Goal: Task Accomplishment & Management: Complete application form

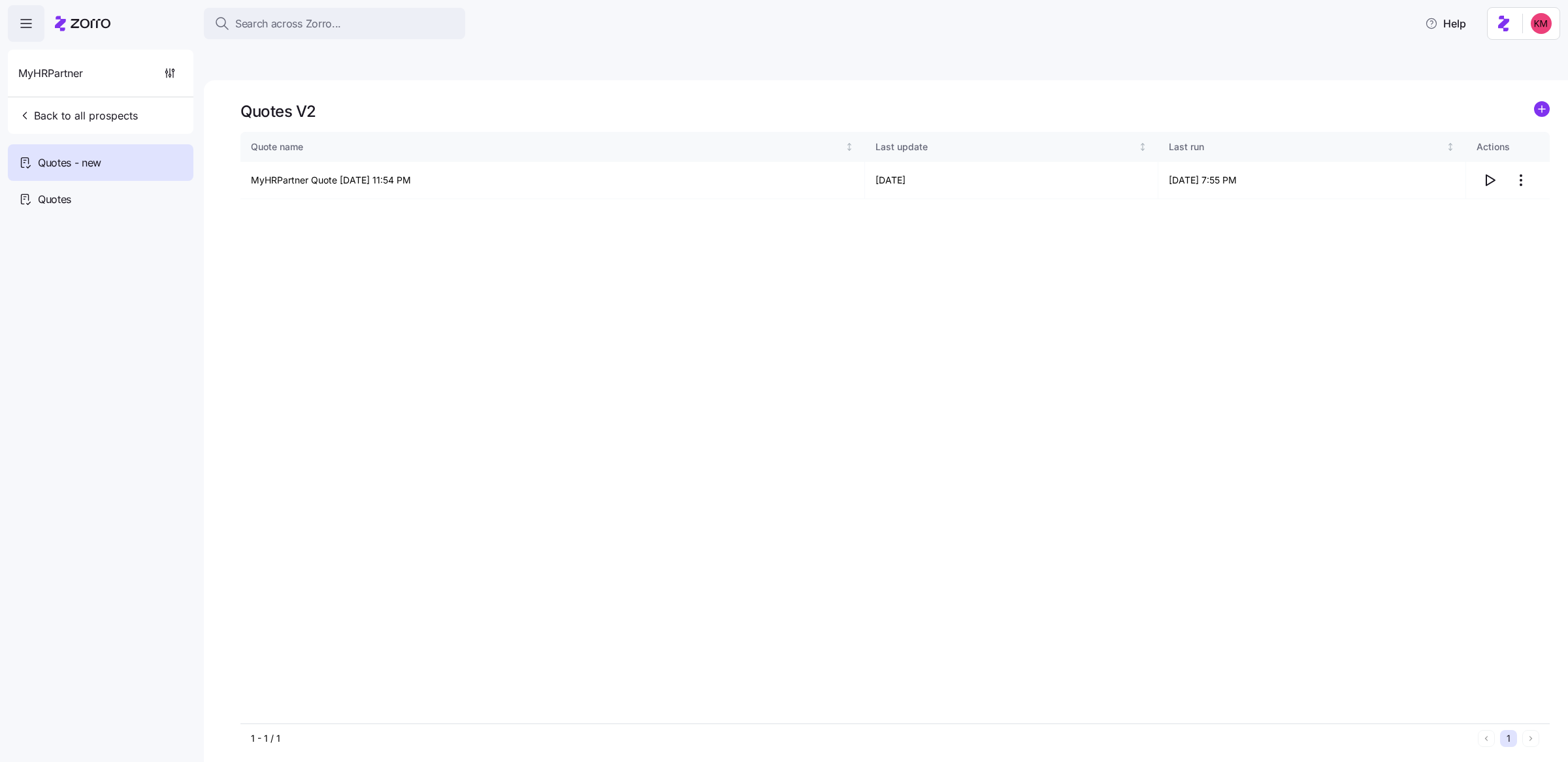
click at [144, 117] on div "MyHRPartner Back to all prospects" at bounding box center [101, 92] width 185 height 84
click at [113, 115] on span "Back to all prospects" at bounding box center [78, 115] width 120 height 16
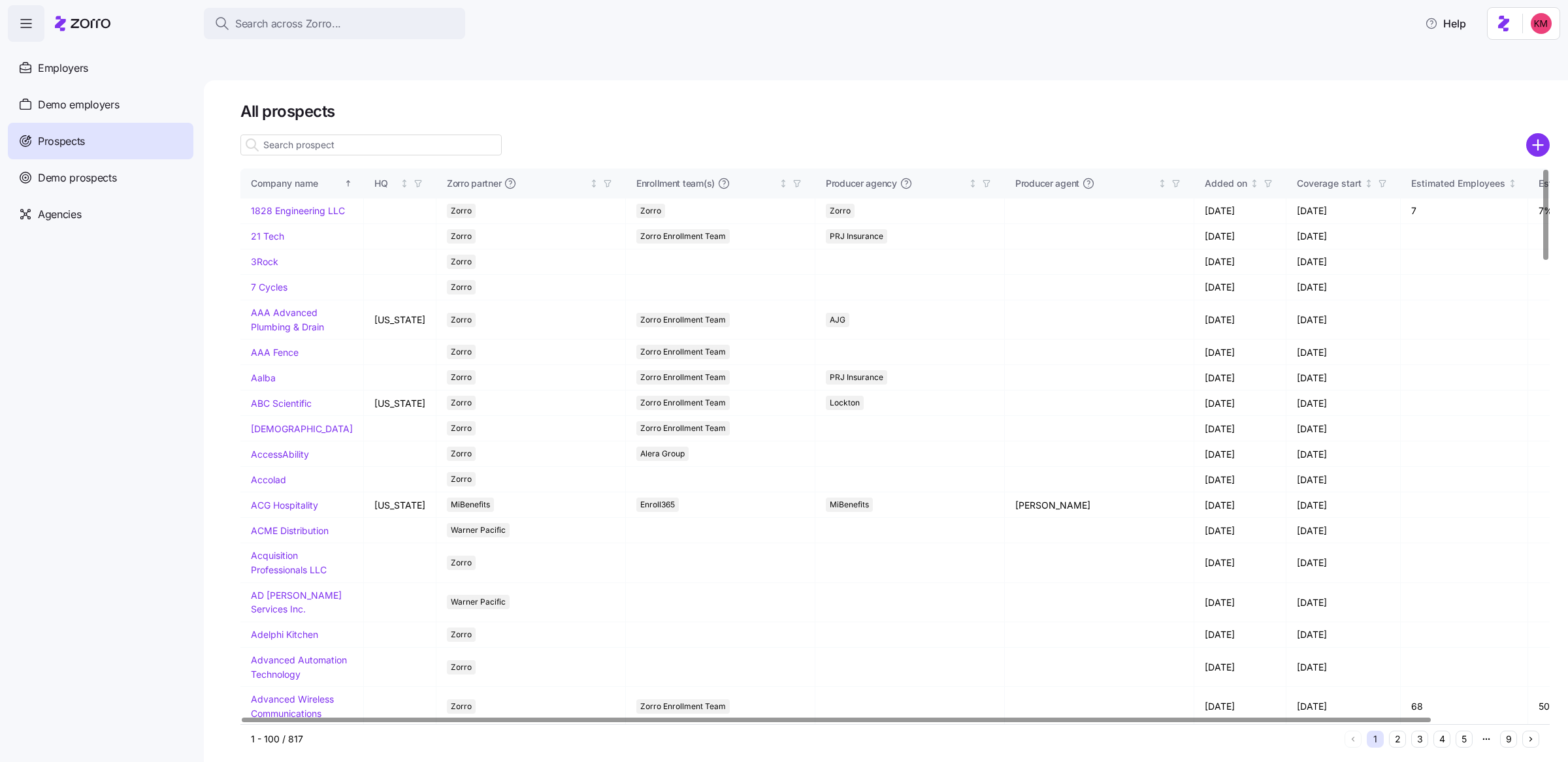
click at [282, 135] on input at bounding box center [371, 144] width 262 height 21
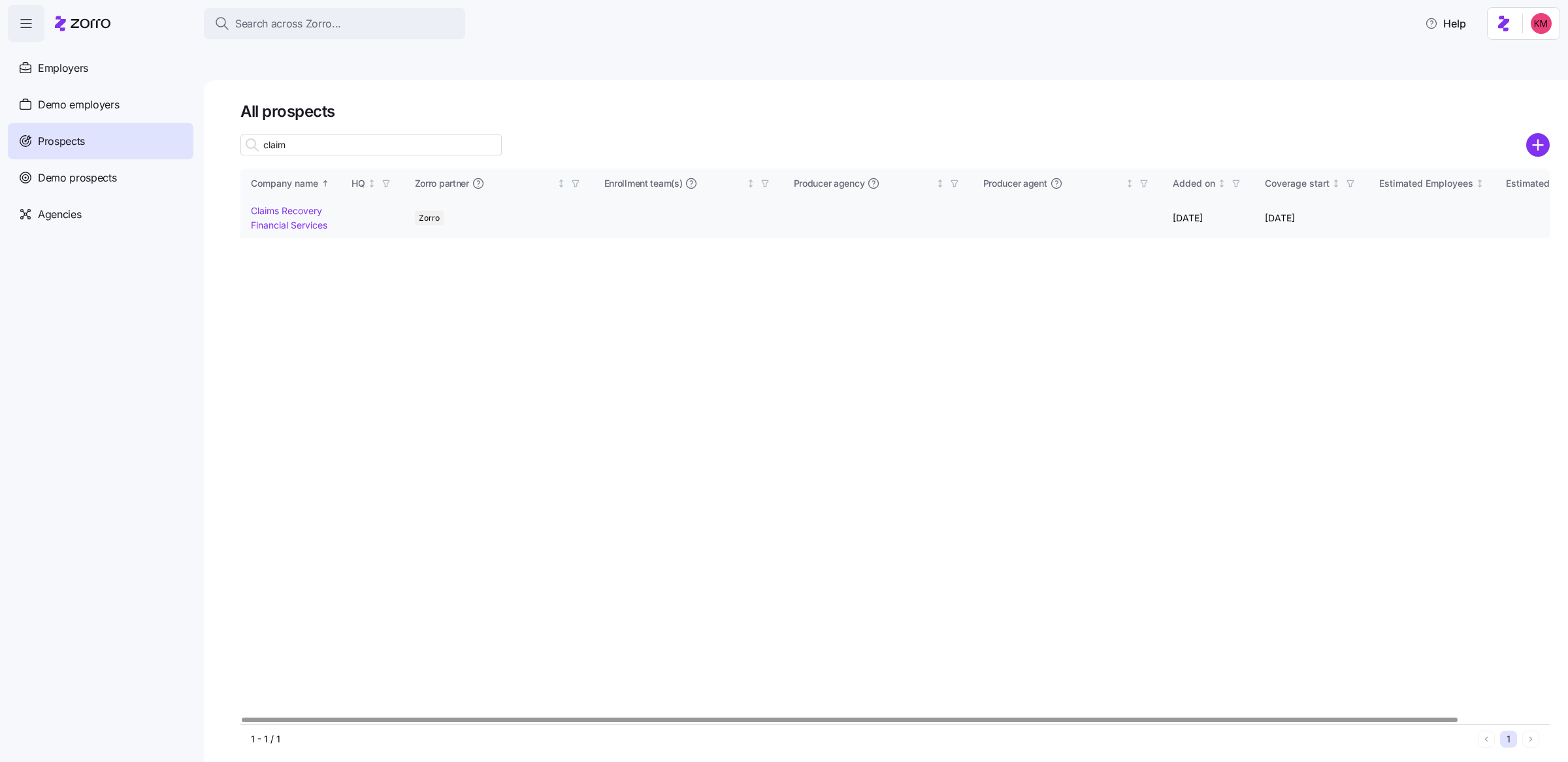
type input "claim"
click at [293, 205] on link "Claims Recovery Financial Services" at bounding box center [289, 217] width 76 height 25
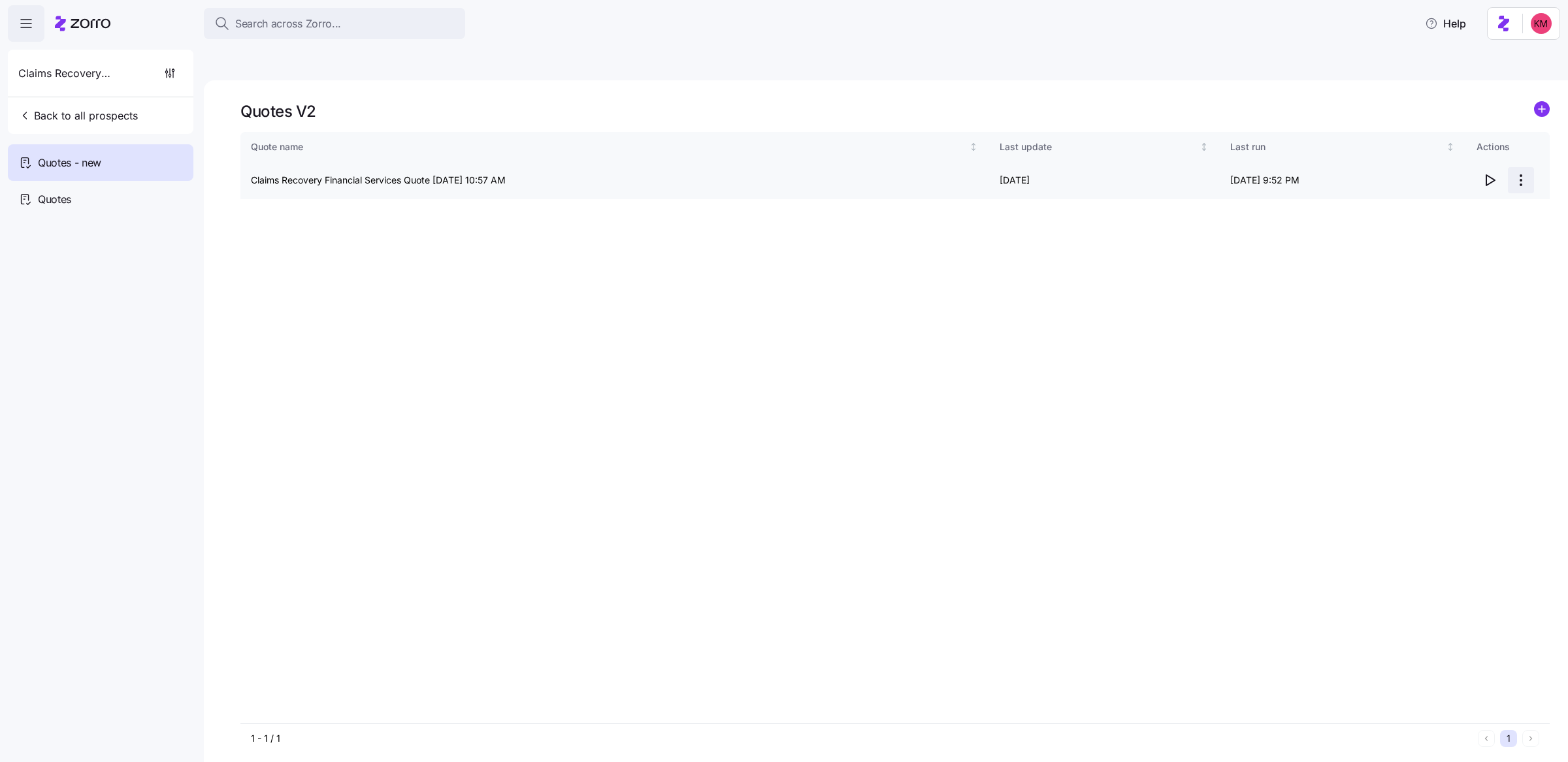
click at [1515, 146] on html "Search across Zorro... Help Claims Recovery Financial Services Back to all pros…" at bounding box center [784, 443] width 1568 height 886
click at [1474, 176] on div "Edit quote" at bounding box center [1469, 181] width 121 height 21
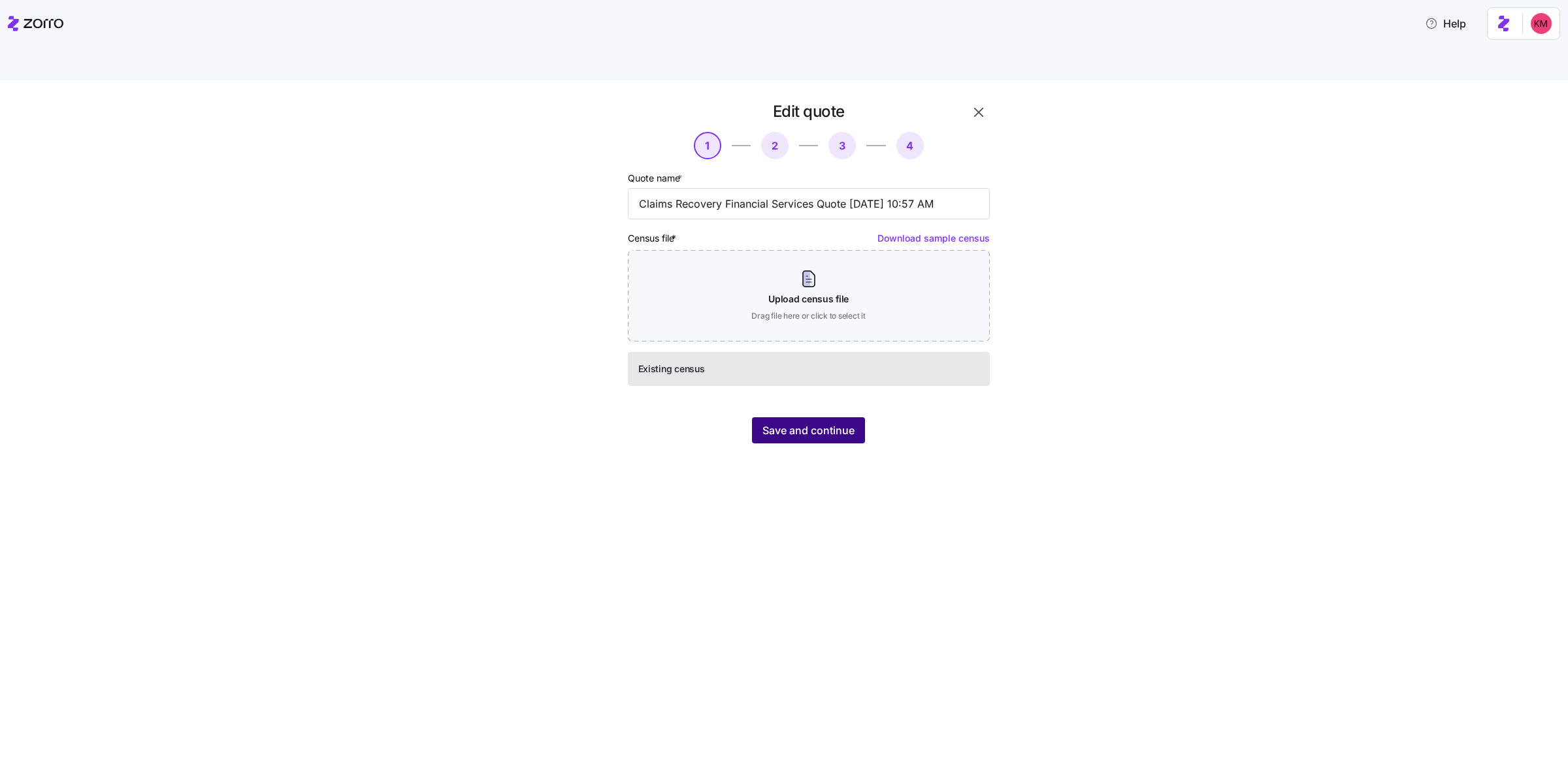
click at [786, 422] on span "Save and continue" at bounding box center [808, 430] width 92 height 16
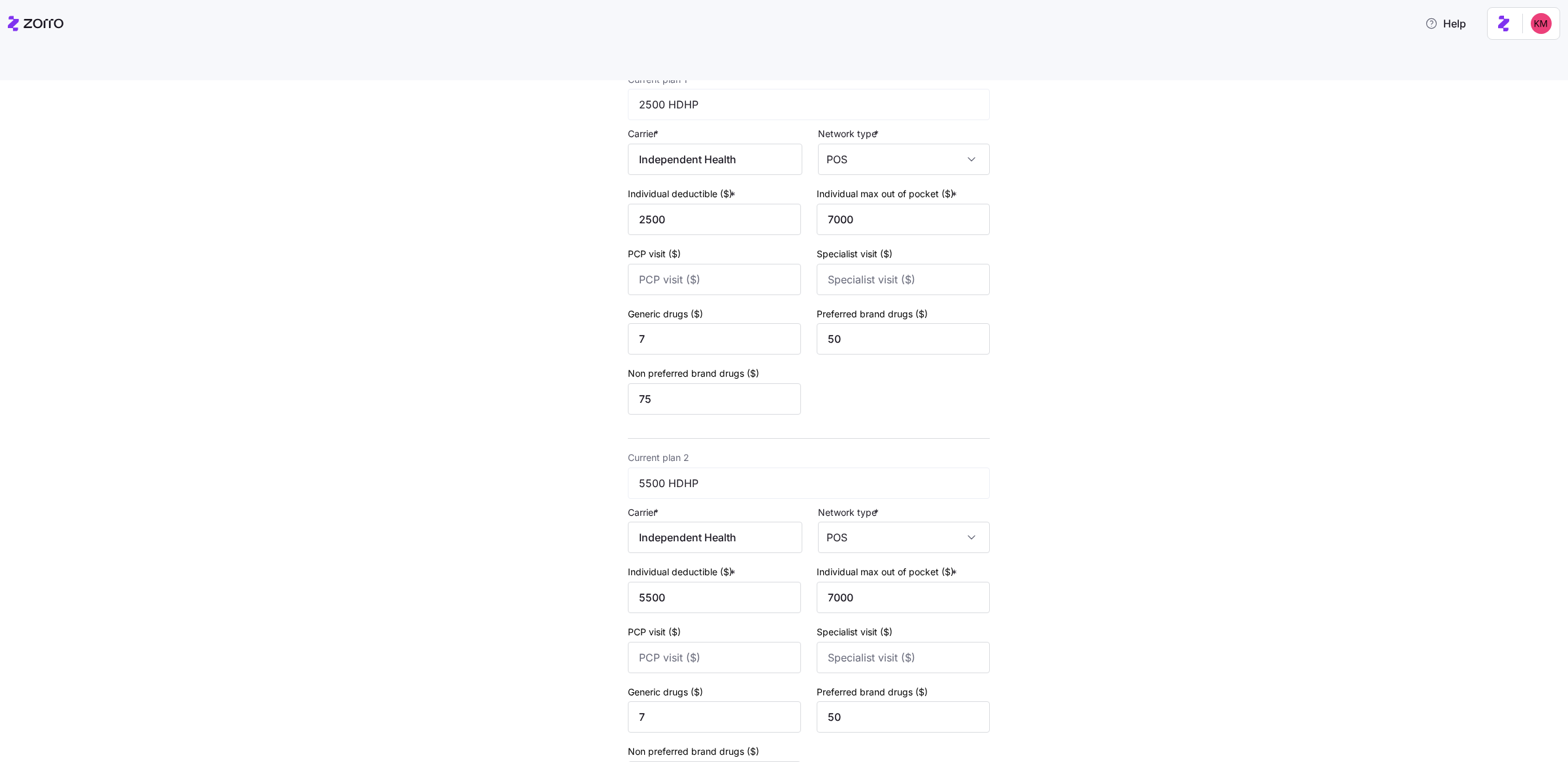
scroll to position [258, 0]
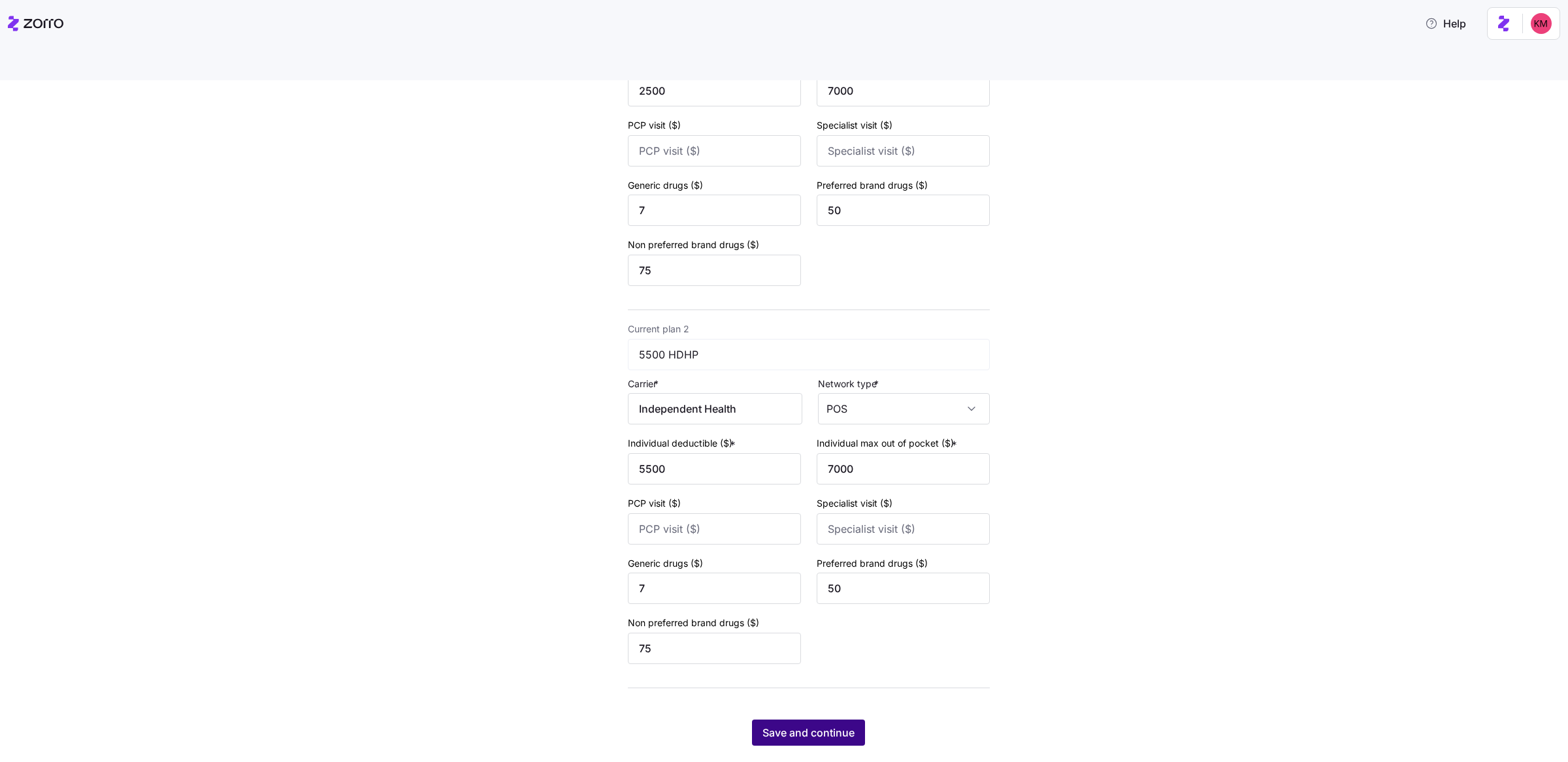
click at [807, 725] on span "Save and continue" at bounding box center [808, 732] width 92 height 16
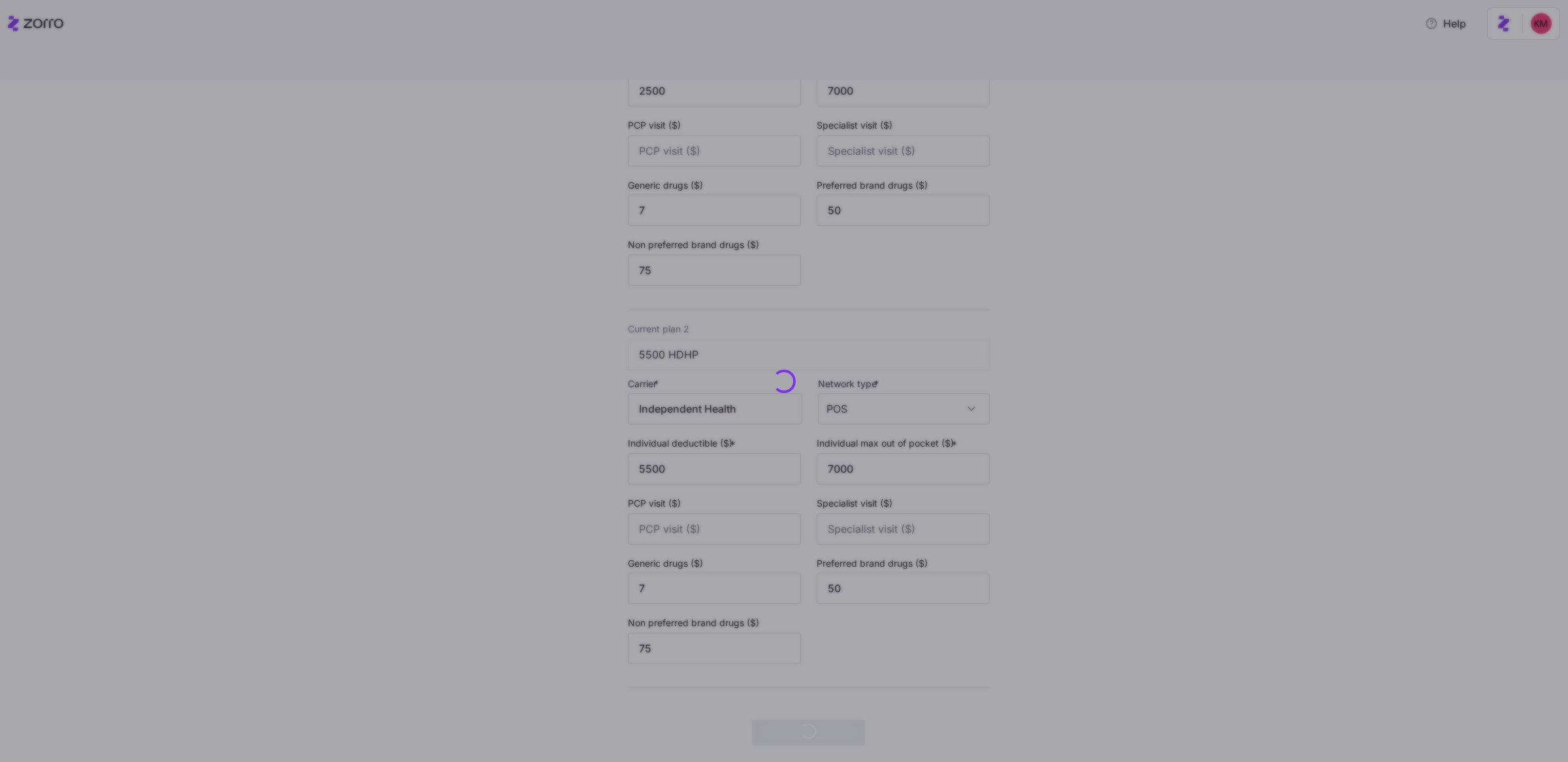
scroll to position [0, 0]
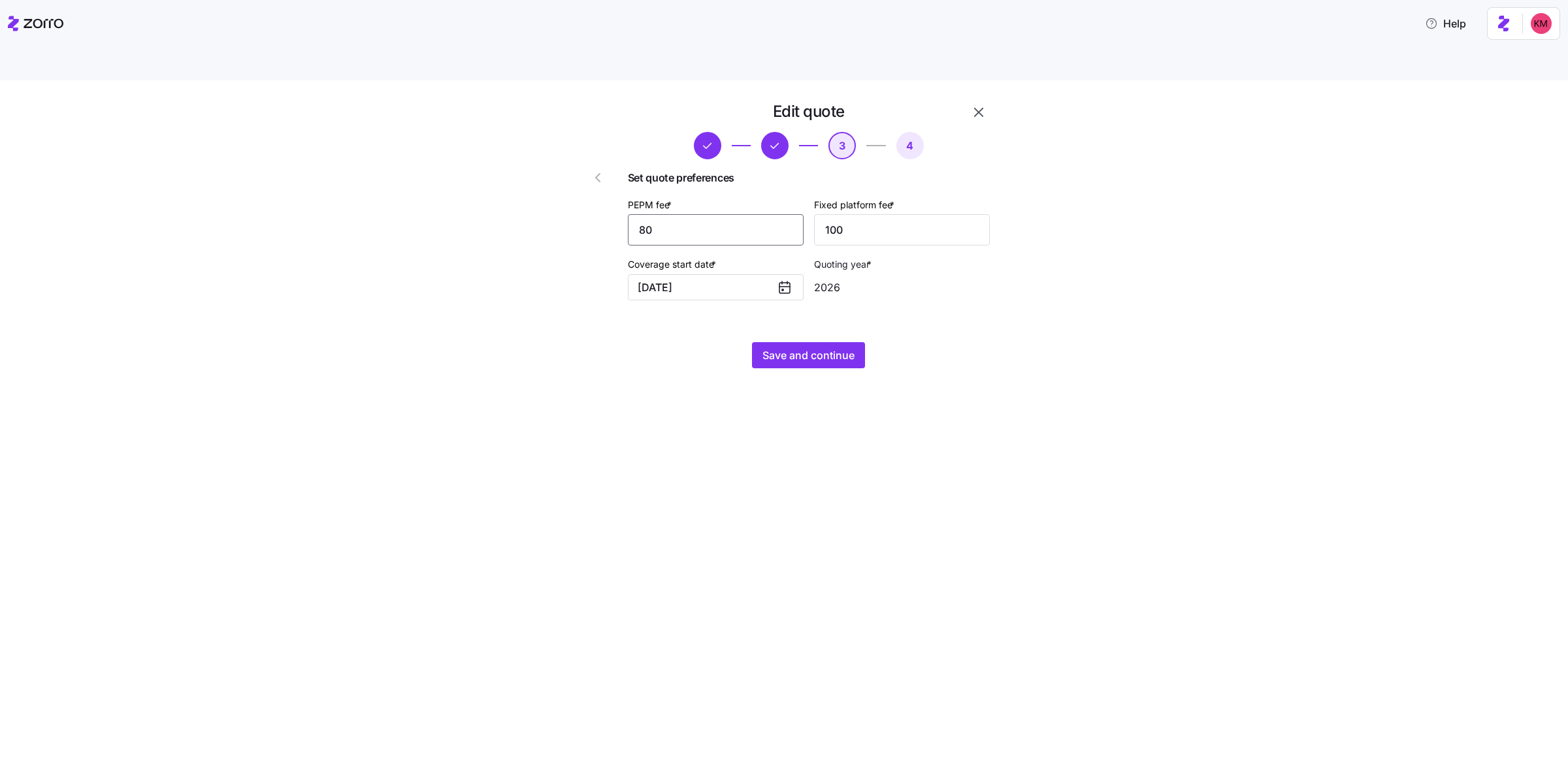
click at [730, 214] on input "80" at bounding box center [715, 230] width 176 height 31
click at [729, 214] on input "80" at bounding box center [715, 230] width 176 height 31
click at [728, 214] on input "80" at bounding box center [715, 230] width 176 height 31
type input "50"
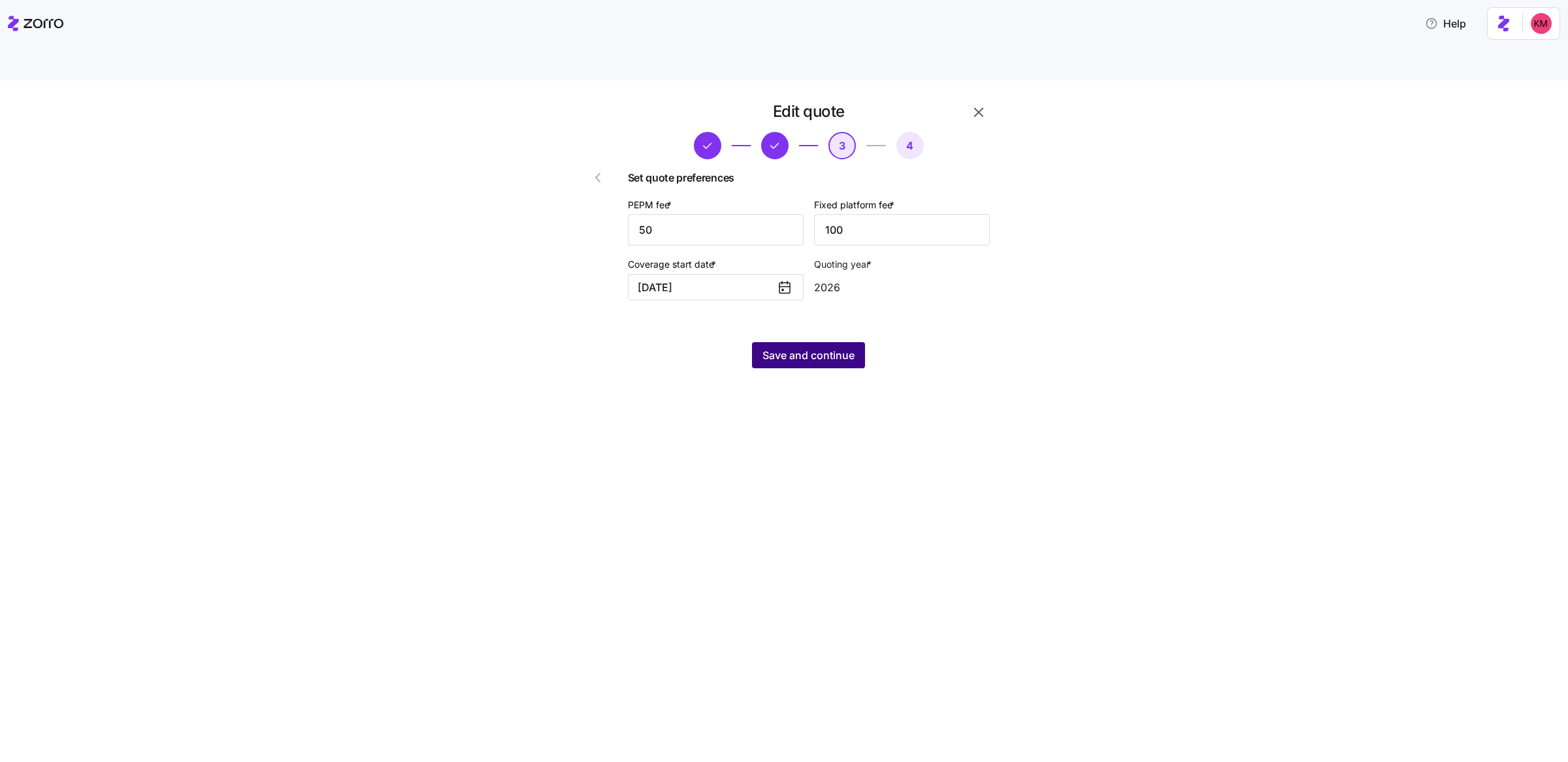
click at [848, 348] on span "Save and continue" at bounding box center [808, 355] width 92 height 16
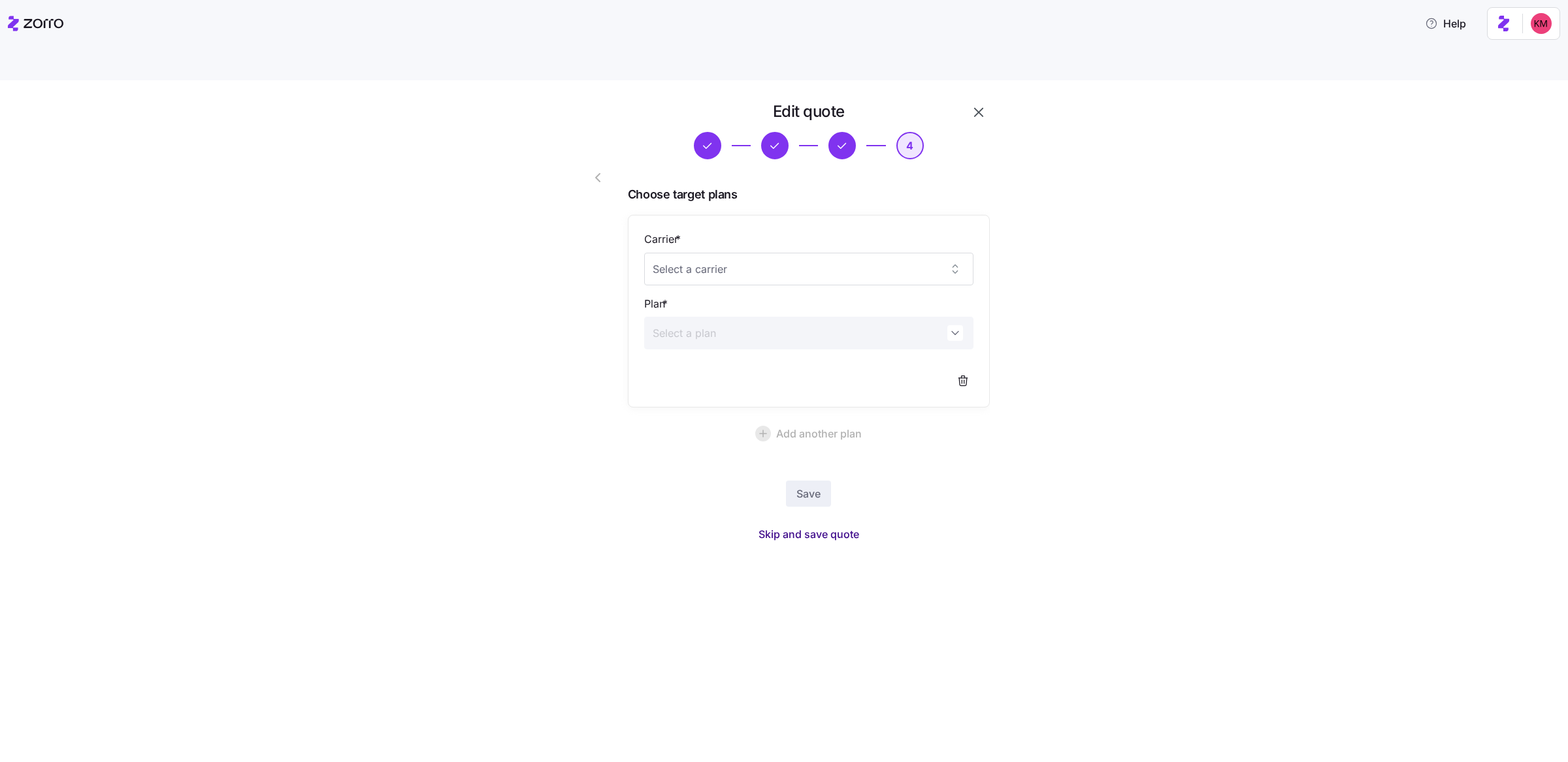
click at [826, 527] on span "Skip and save quote" at bounding box center [809, 534] width 101 height 16
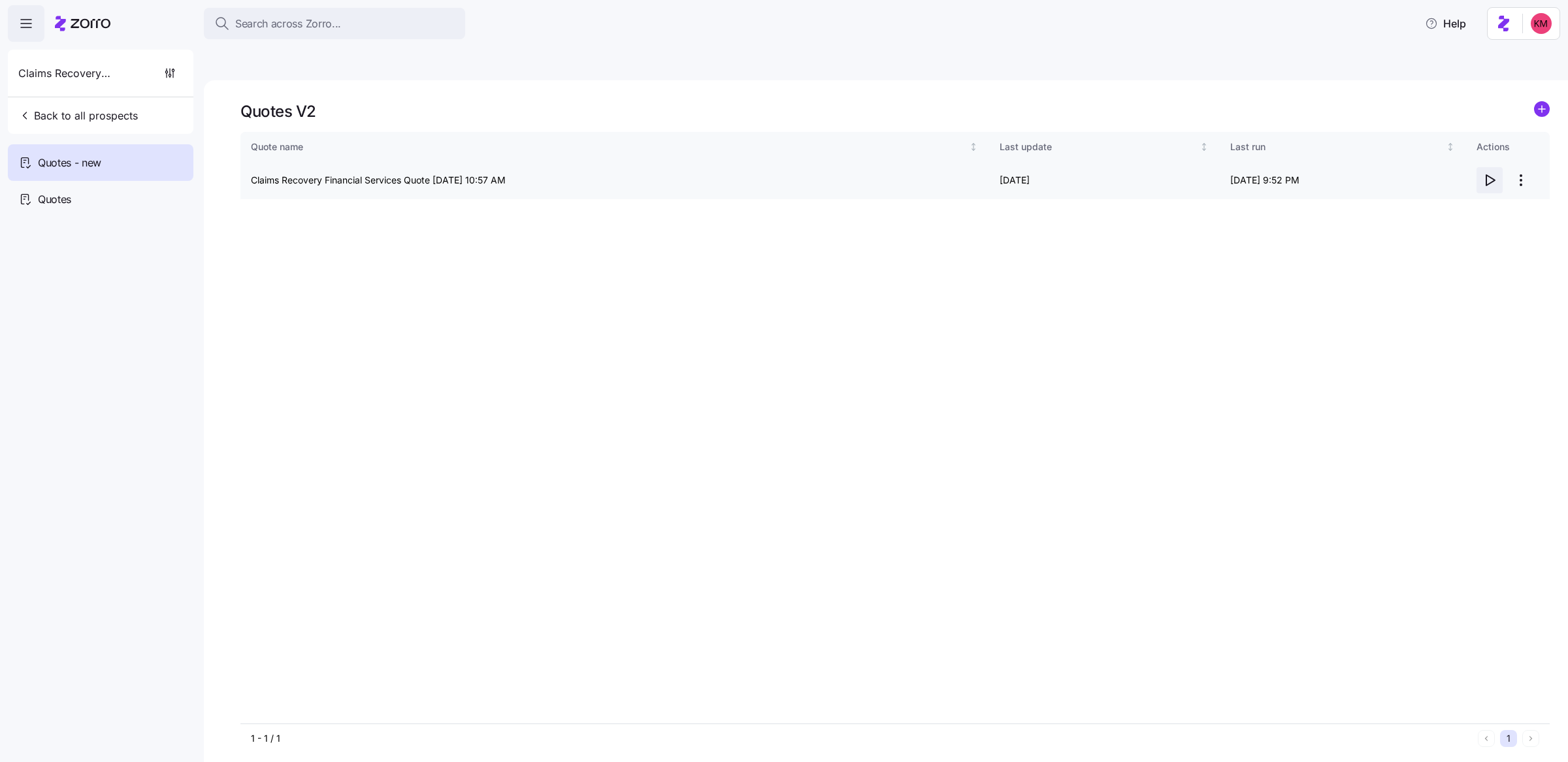
click at [1502, 168] on span "button" at bounding box center [1489, 180] width 25 height 25
click at [1525, 152] on html "Search across Zorro... Help Claims Recovery Financial Services Back to all pros…" at bounding box center [784, 443] width 1568 height 886
click at [1502, 171] on div "Edit quote" at bounding box center [1469, 181] width 121 height 21
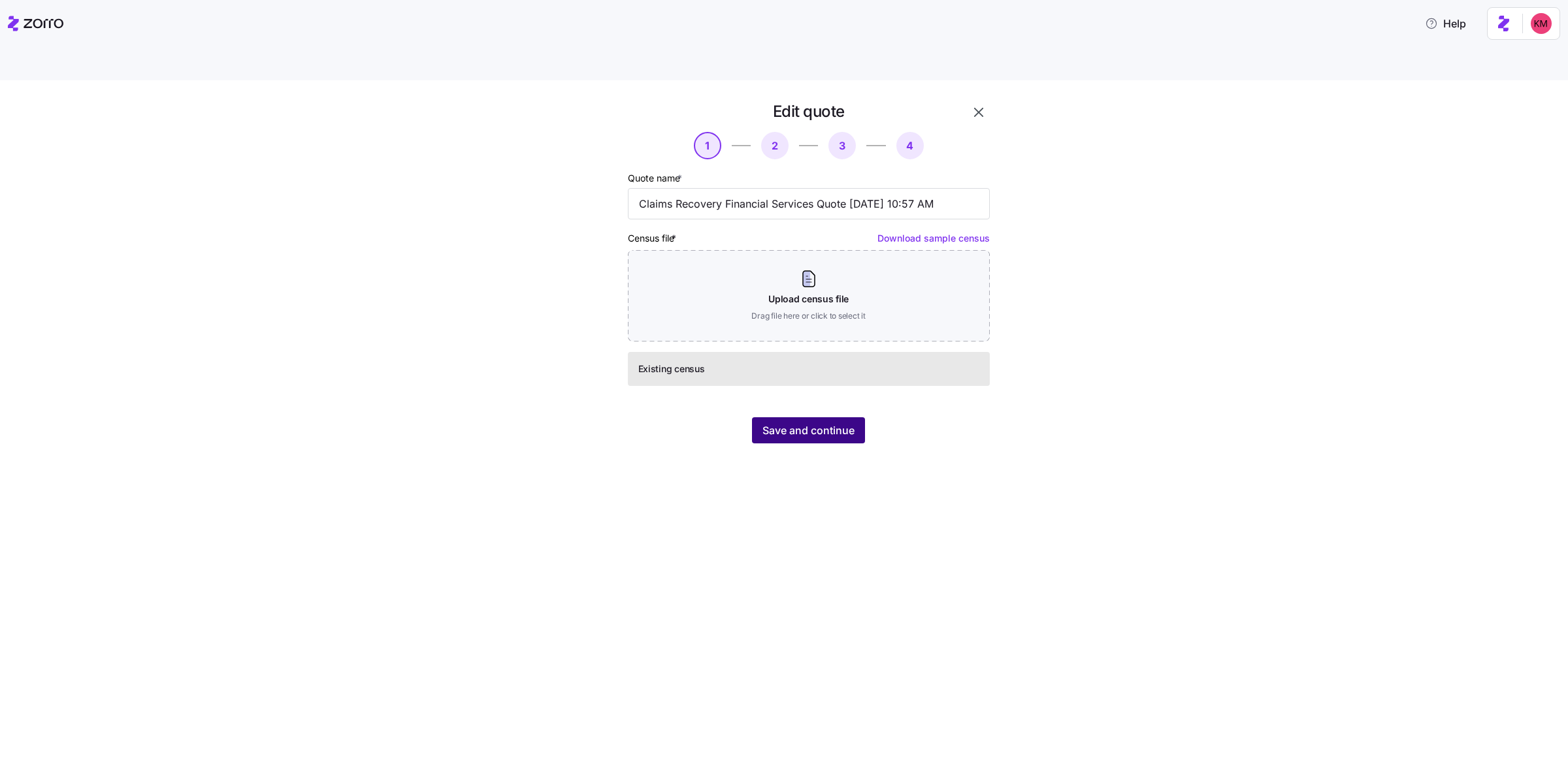
click at [802, 422] on span "Save and continue" at bounding box center [808, 430] width 92 height 16
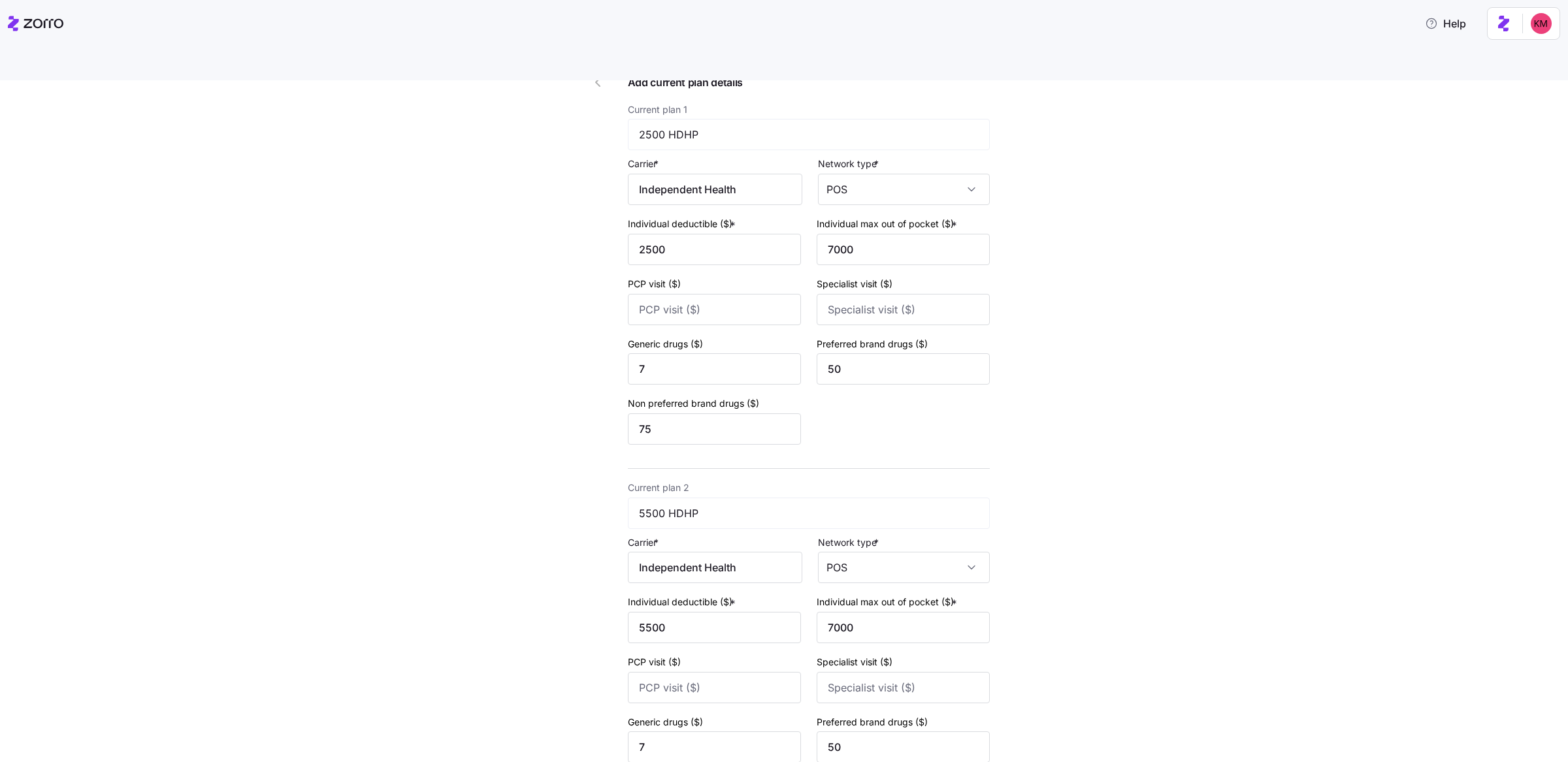
scroll to position [258, 0]
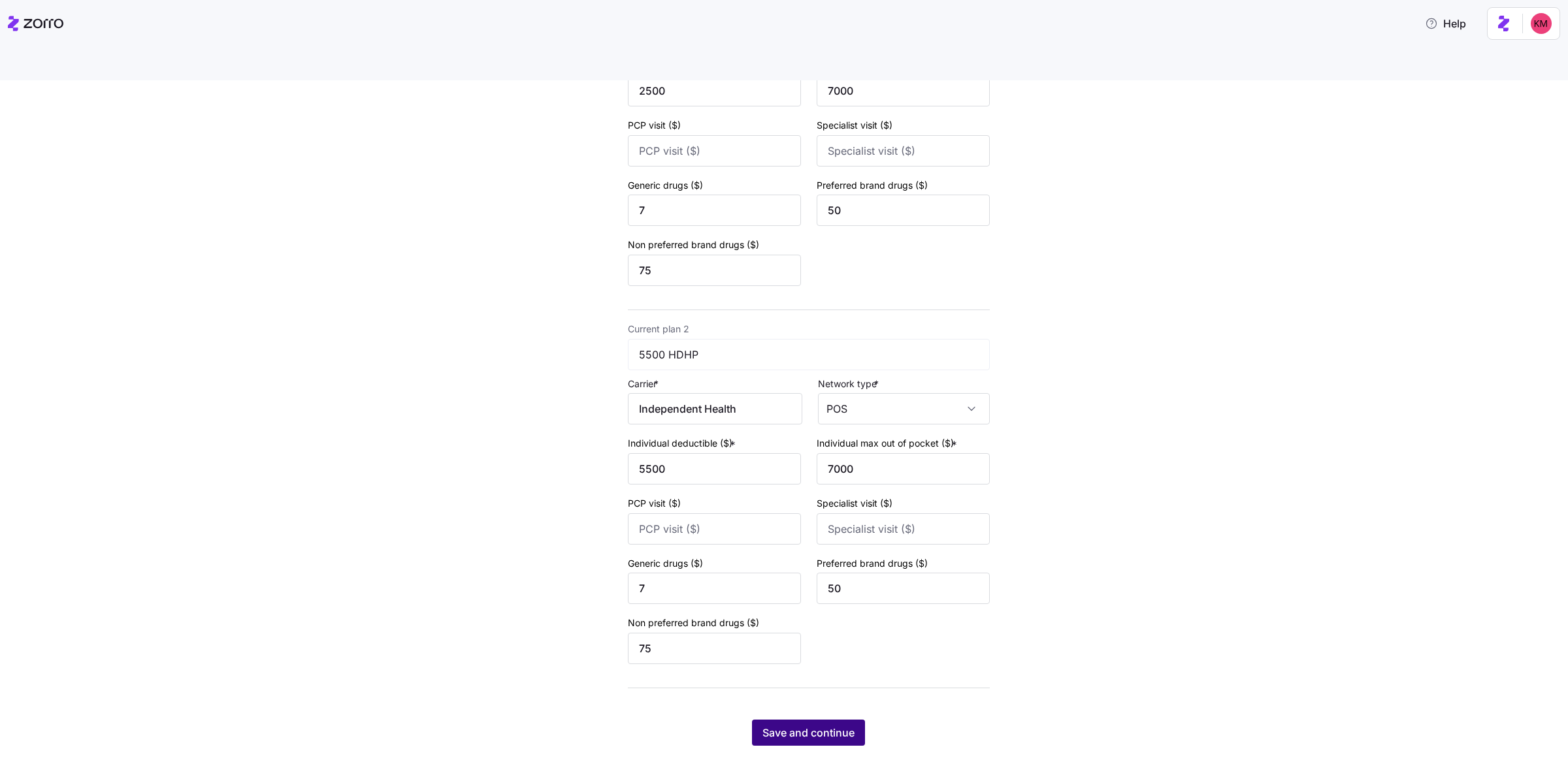
click at [807, 720] on button "Save and continue" at bounding box center [809, 733] width 113 height 26
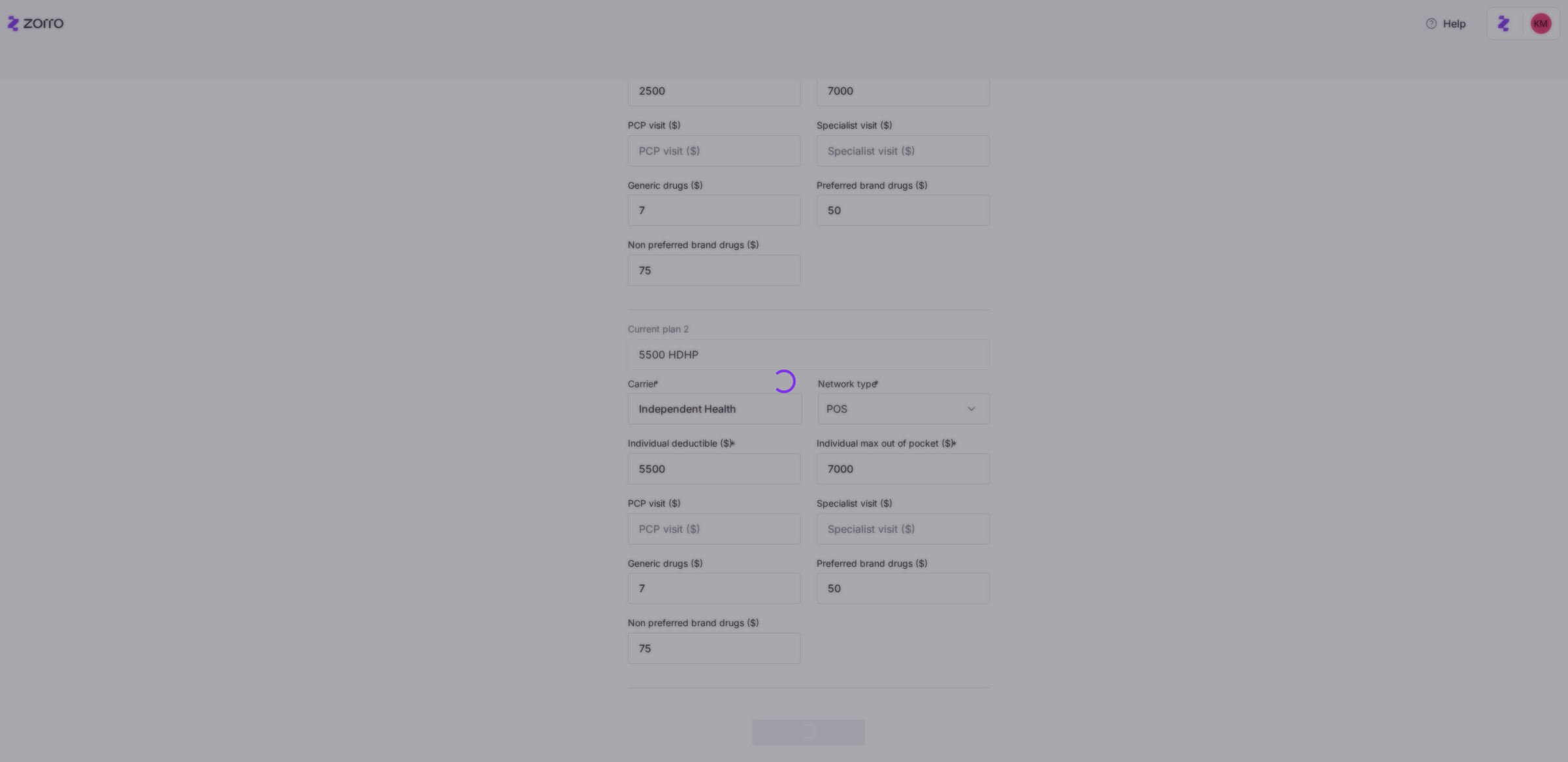
scroll to position [0, 0]
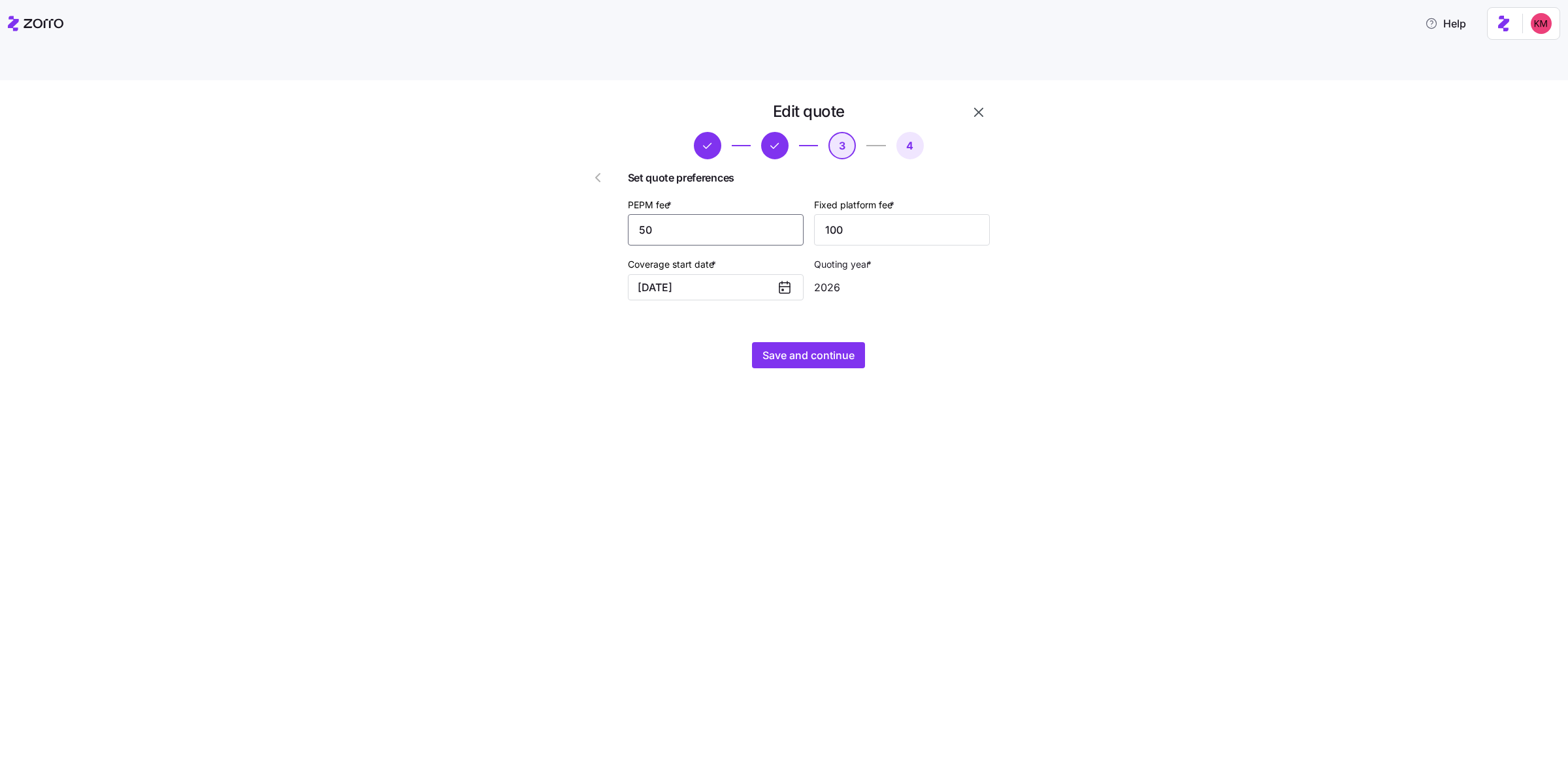
click at [689, 214] on input "50" at bounding box center [715, 230] width 176 height 31
type input "60"
click at [808, 348] on span "Save and continue" at bounding box center [808, 355] width 92 height 16
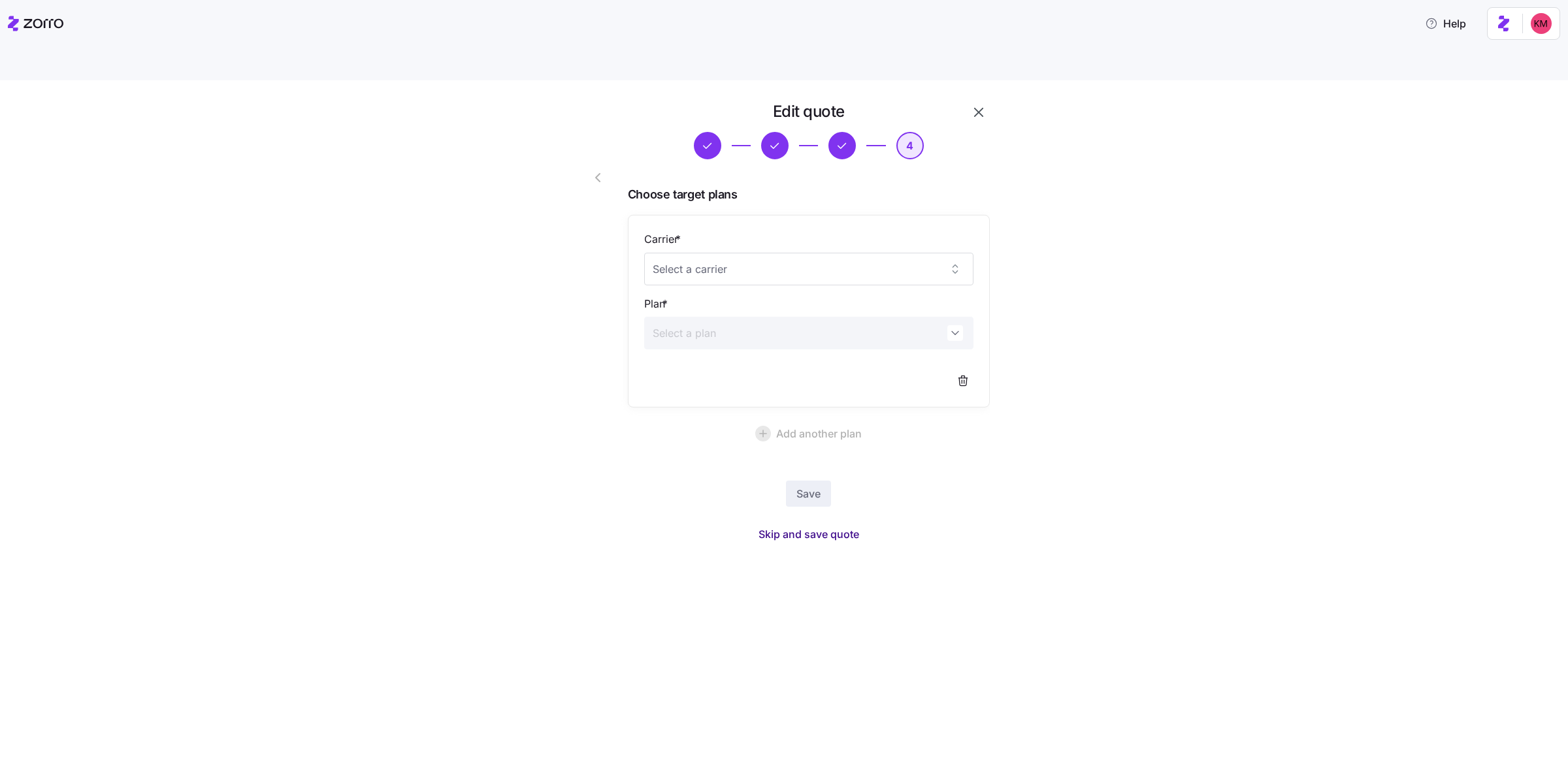
click at [806, 527] on span "Skip and save quote" at bounding box center [809, 534] width 101 height 16
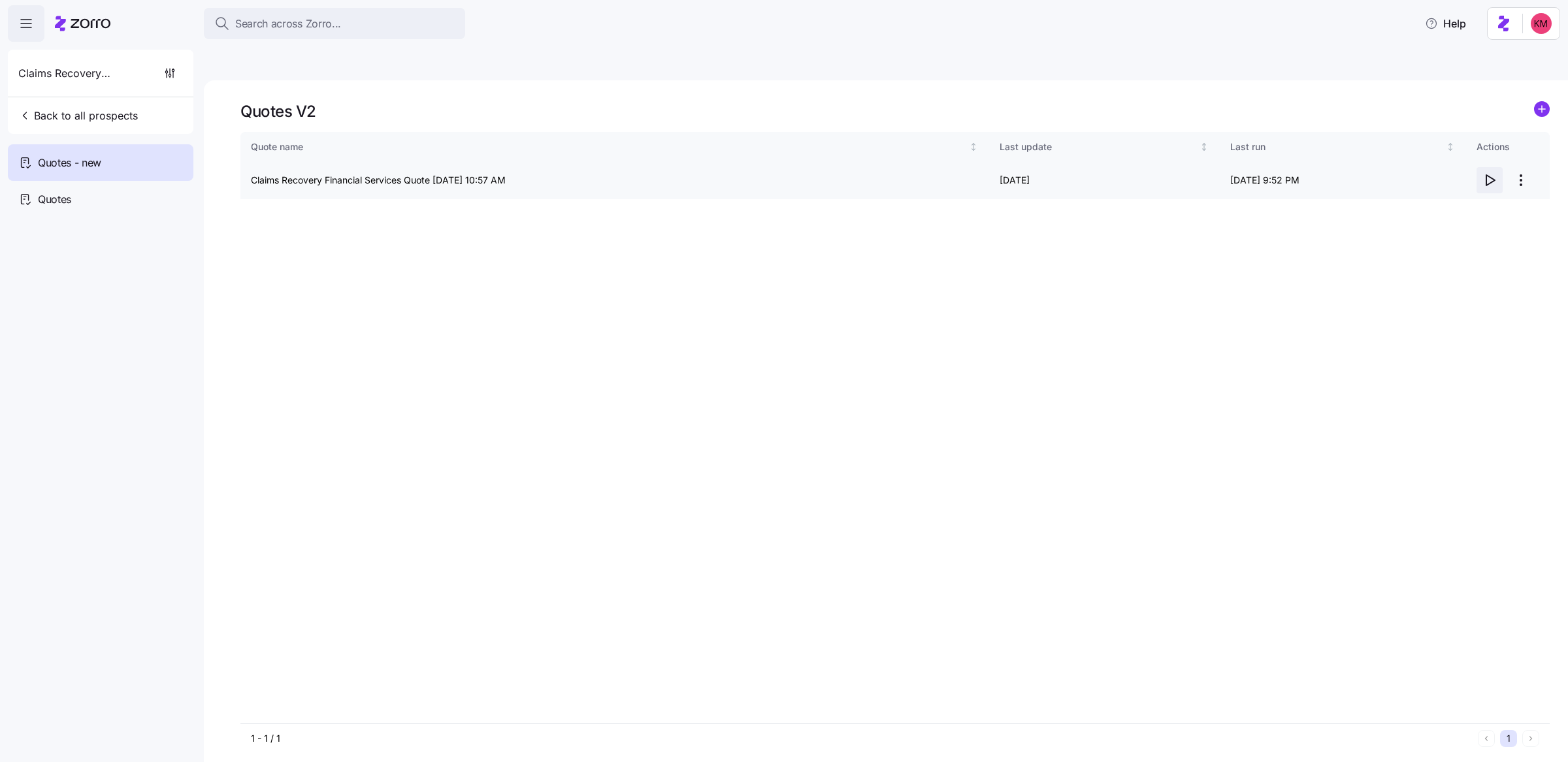
click at [1493, 172] on icon "button" at bounding box center [1489, 180] width 16 height 16
click at [75, 116] on span "Back to all prospects" at bounding box center [78, 115] width 120 height 16
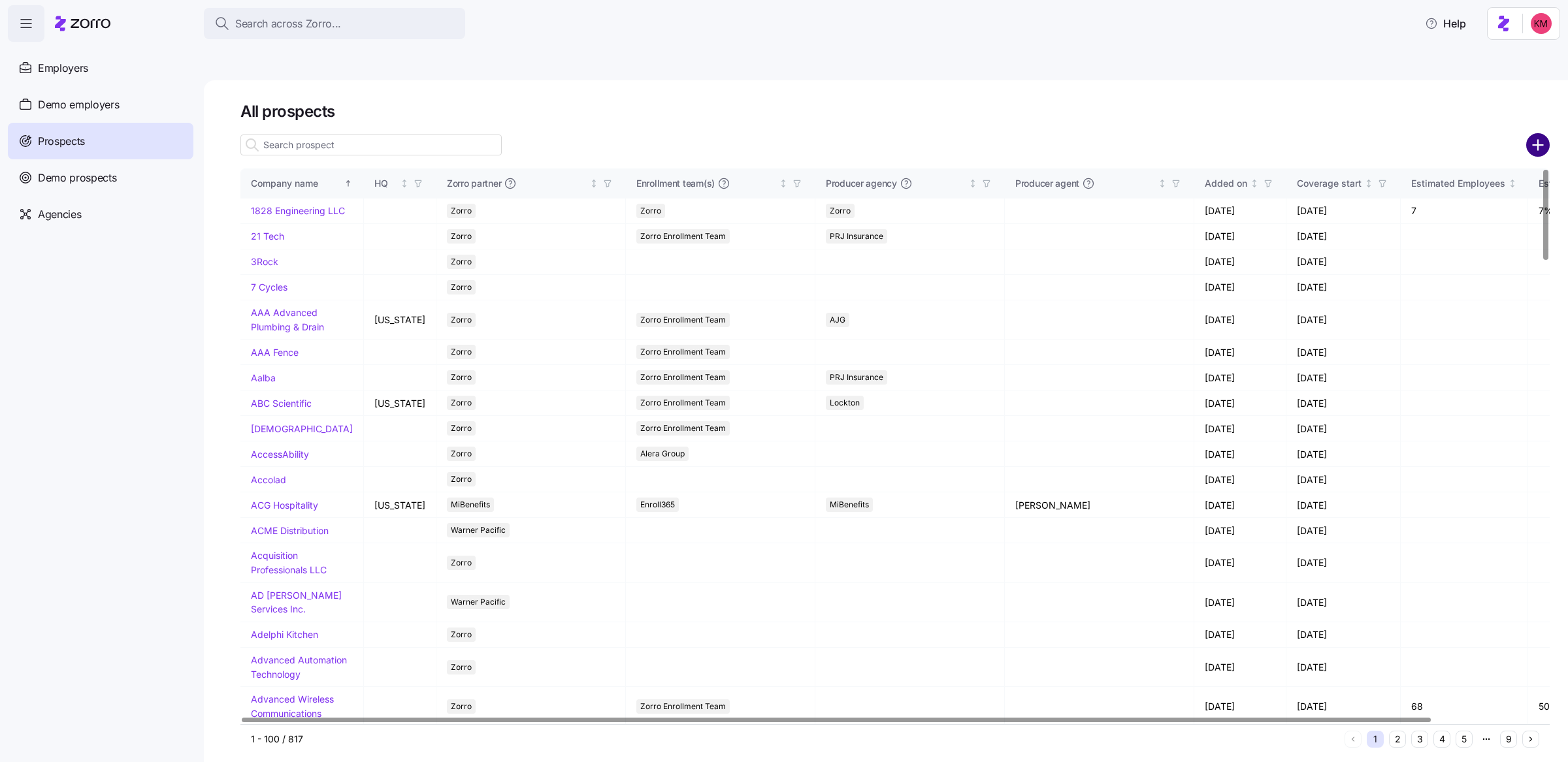
click at [1542, 134] on circle "add icon" at bounding box center [1538, 144] width 21 height 21
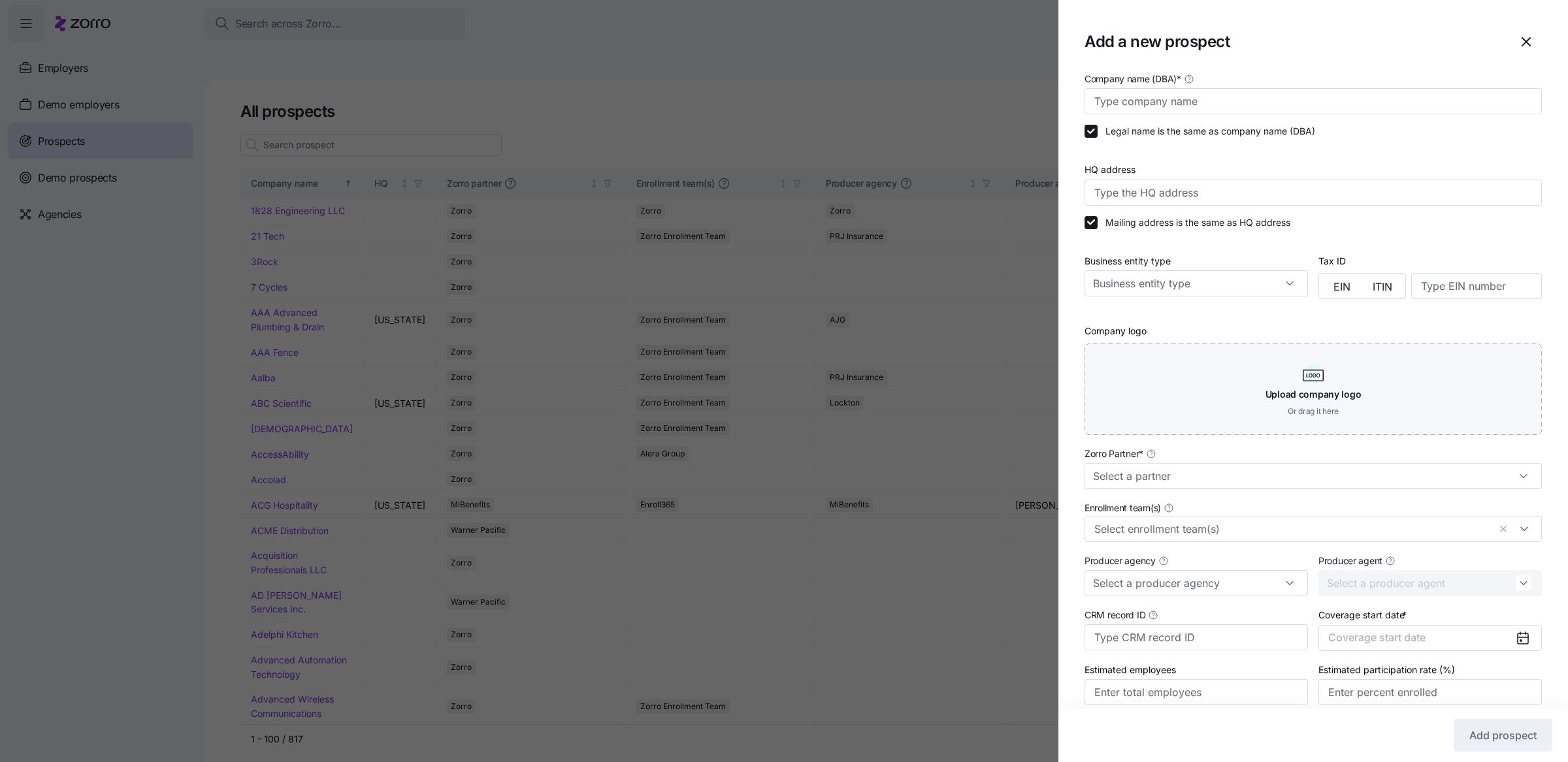
click at [1246, 125] on label "Legal name is the same as company name (DBA)" at bounding box center [1206, 131] width 217 height 13
click at [1098, 125] on input "Legal name is the same as company name (DBA)" at bounding box center [1091, 131] width 13 height 13
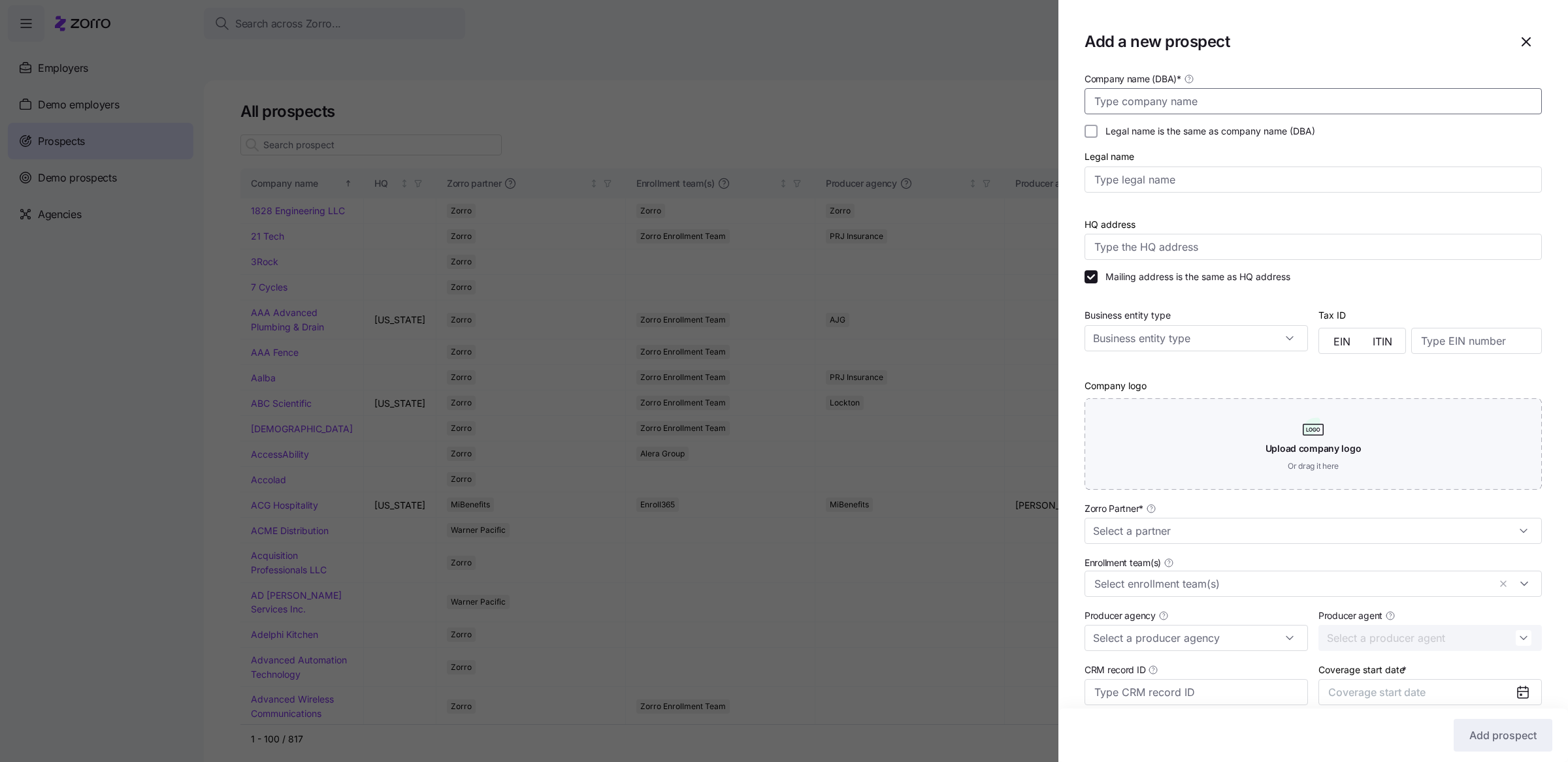
click at [1245, 108] on input "Company name (DBA) *" at bounding box center [1313, 102] width 457 height 26
click at [1233, 139] on div "Legal name is the same as company name (DBA)" at bounding box center [1314, 131] width 468 height 24
click at [1230, 127] on label "Legal name is the same as company name (DBA)" at bounding box center [1206, 131] width 217 height 13
click at [1098, 127] on input "Legal name is the same as company name (DBA)" at bounding box center [1091, 131] width 13 height 13
checkbox input "true"
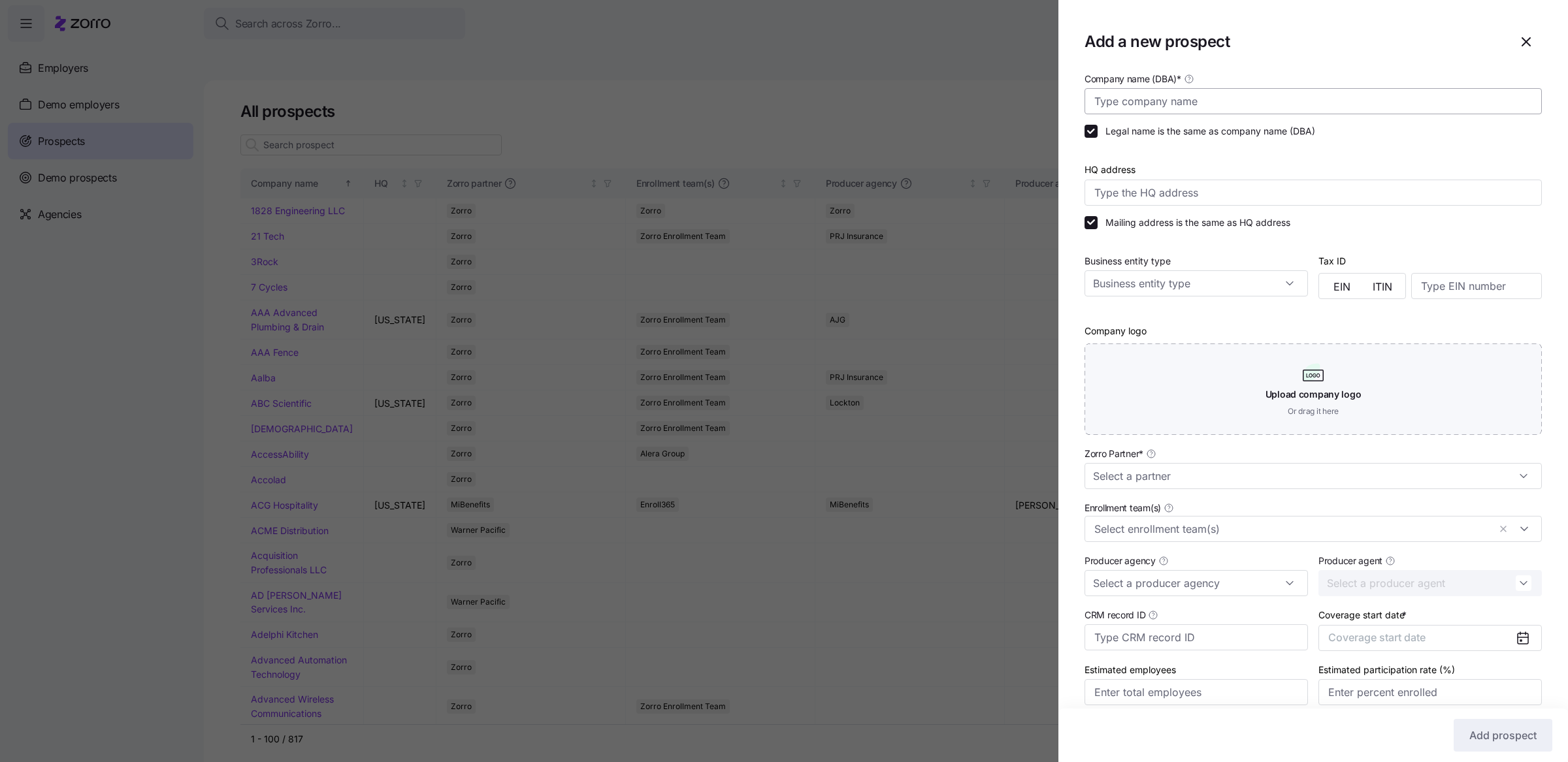
drag, startPoint x: 1230, startPoint y: 120, endPoint x: 1227, endPoint y: 104, distance: 16.3
click at [1230, 120] on div "Legal name is the same as company name (DBA)" at bounding box center [1314, 131] width 468 height 24
click at [1227, 104] on input "Company name (DBA) *" at bounding box center [1313, 102] width 457 height 26
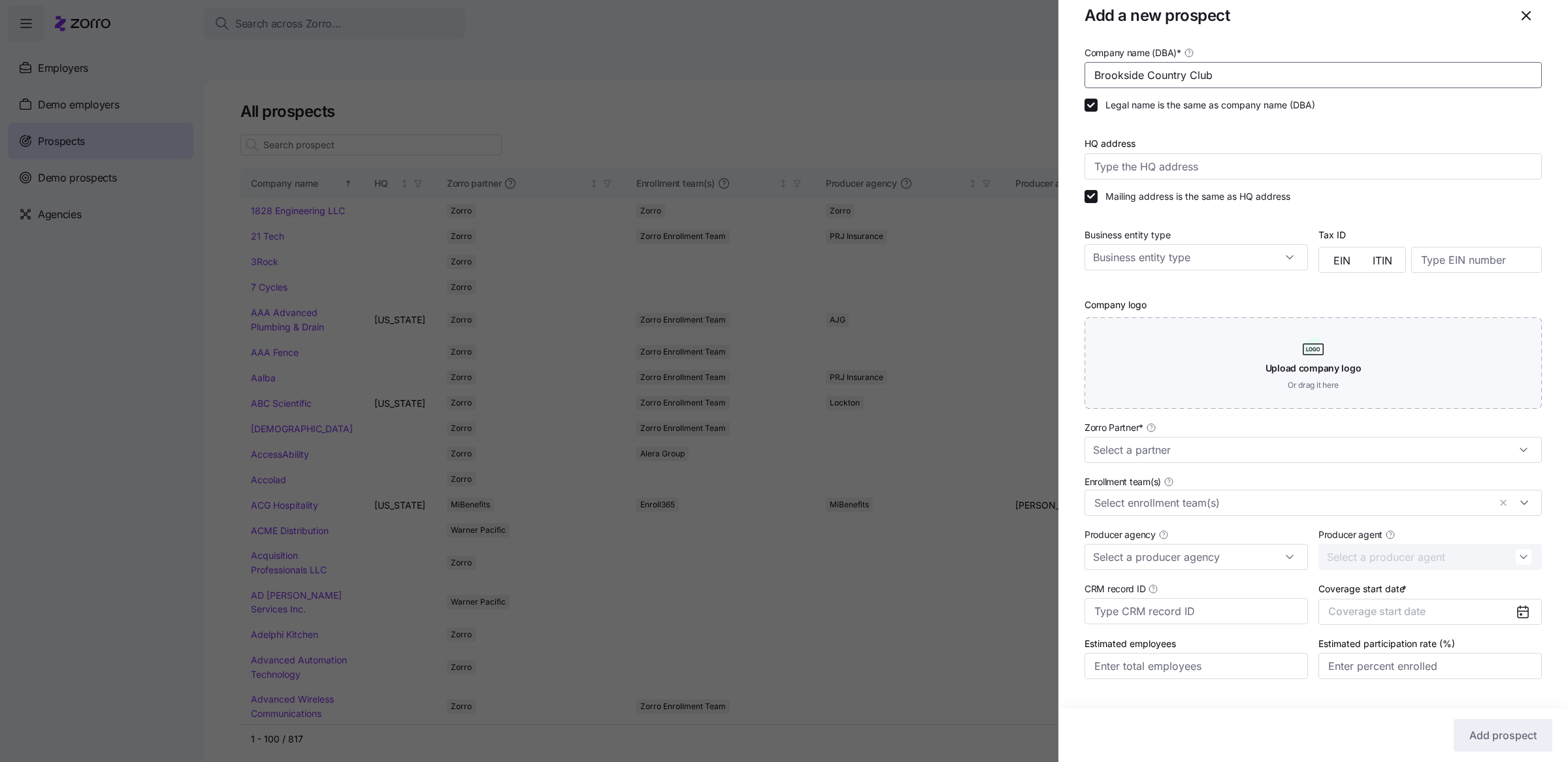
scroll to position [54, 0]
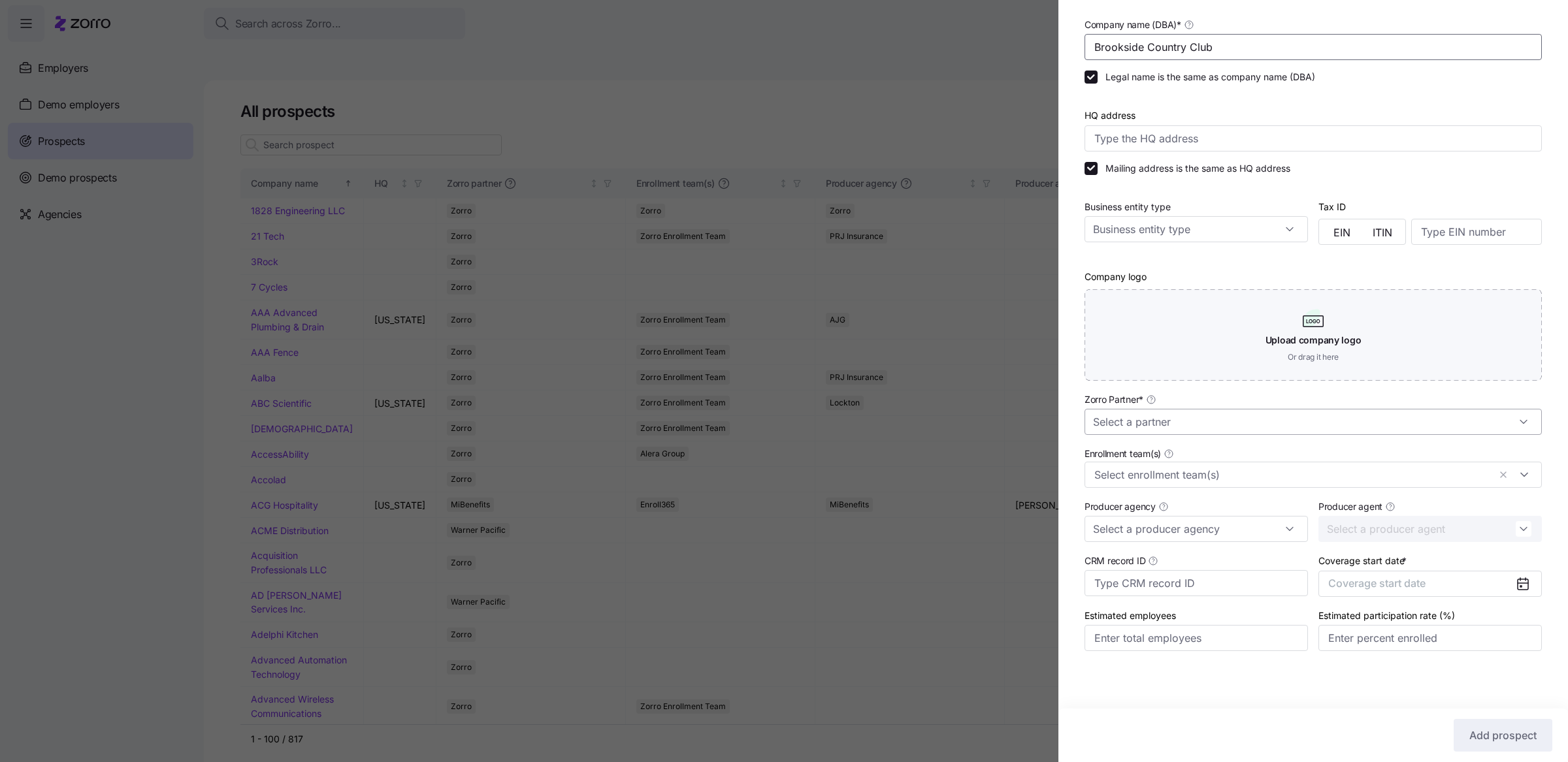
type input "Brookside Country Club"
click at [1182, 424] on input "Zorro Partner *" at bounding box center [1313, 422] width 457 height 26
click at [1131, 528] on div "Zorro" at bounding box center [1307, 532] width 435 height 25
type input "Zorro"
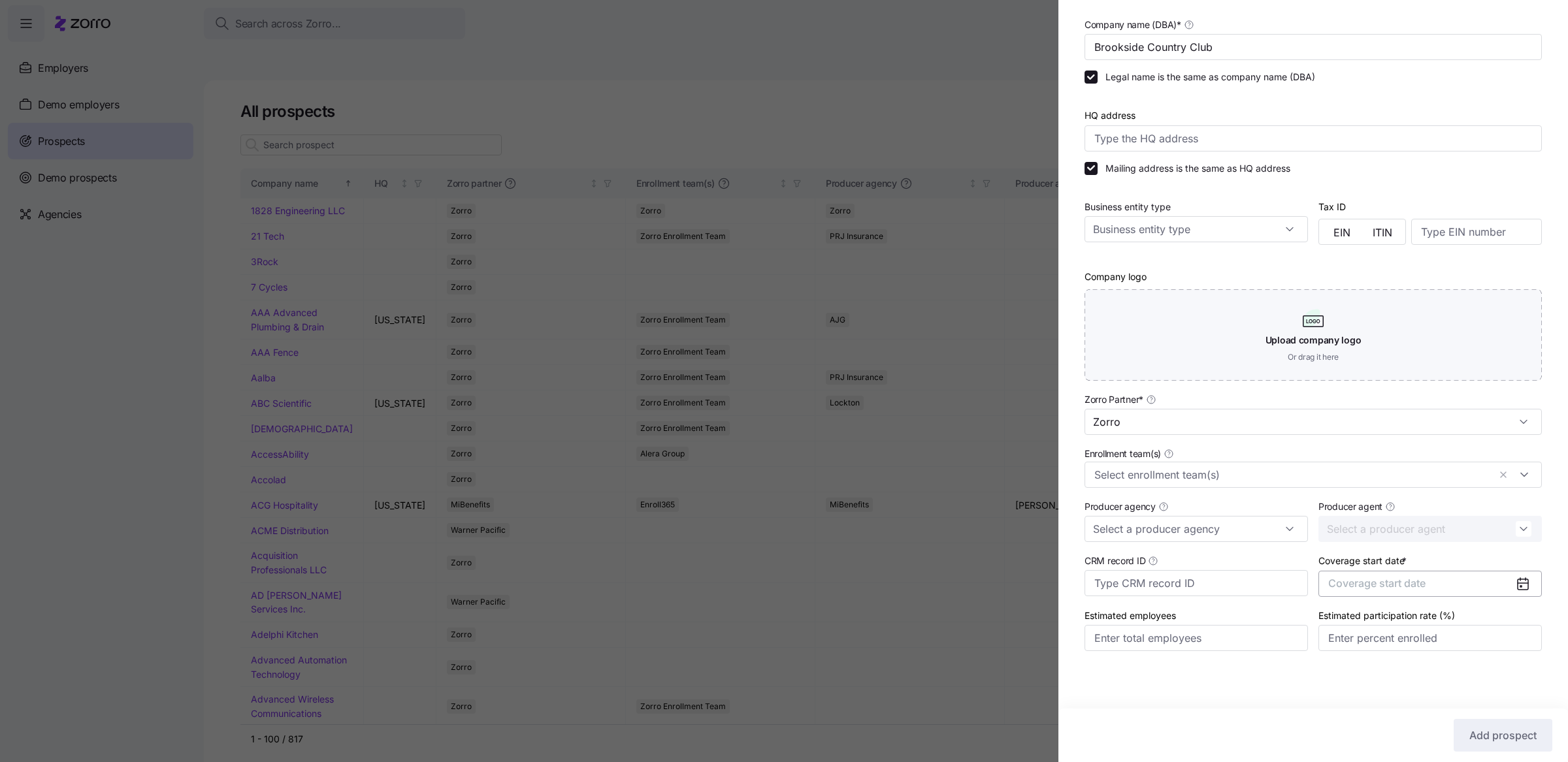
click at [1394, 583] on span "Coverage start date" at bounding box center [1377, 583] width 98 height 13
click at [1512, 433] on button "button" at bounding box center [1506, 425] width 27 height 27
click at [1352, 460] on button "Jan" at bounding box center [1356, 457] width 66 height 27
click at [1474, 740] on span "Add prospect" at bounding box center [1503, 735] width 67 height 16
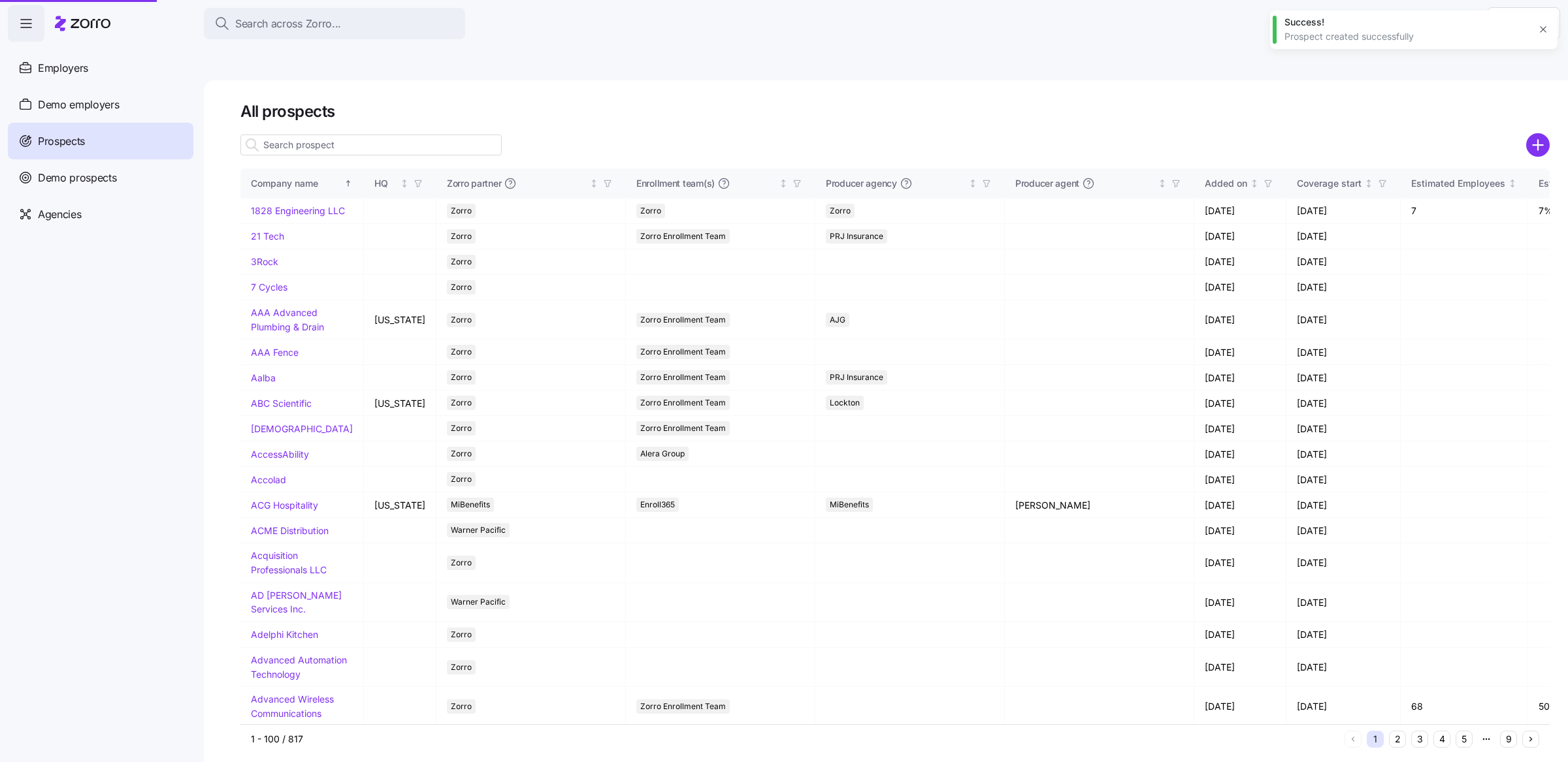
click at [304, 121] on div at bounding box center [784, 381] width 1568 height 762
click at [303, 117] on div at bounding box center [784, 381] width 1568 height 762
click at [303, 114] on div at bounding box center [784, 381] width 1568 height 762
click at [303, 135] on input at bounding box center [371, 144] width 262 height 21
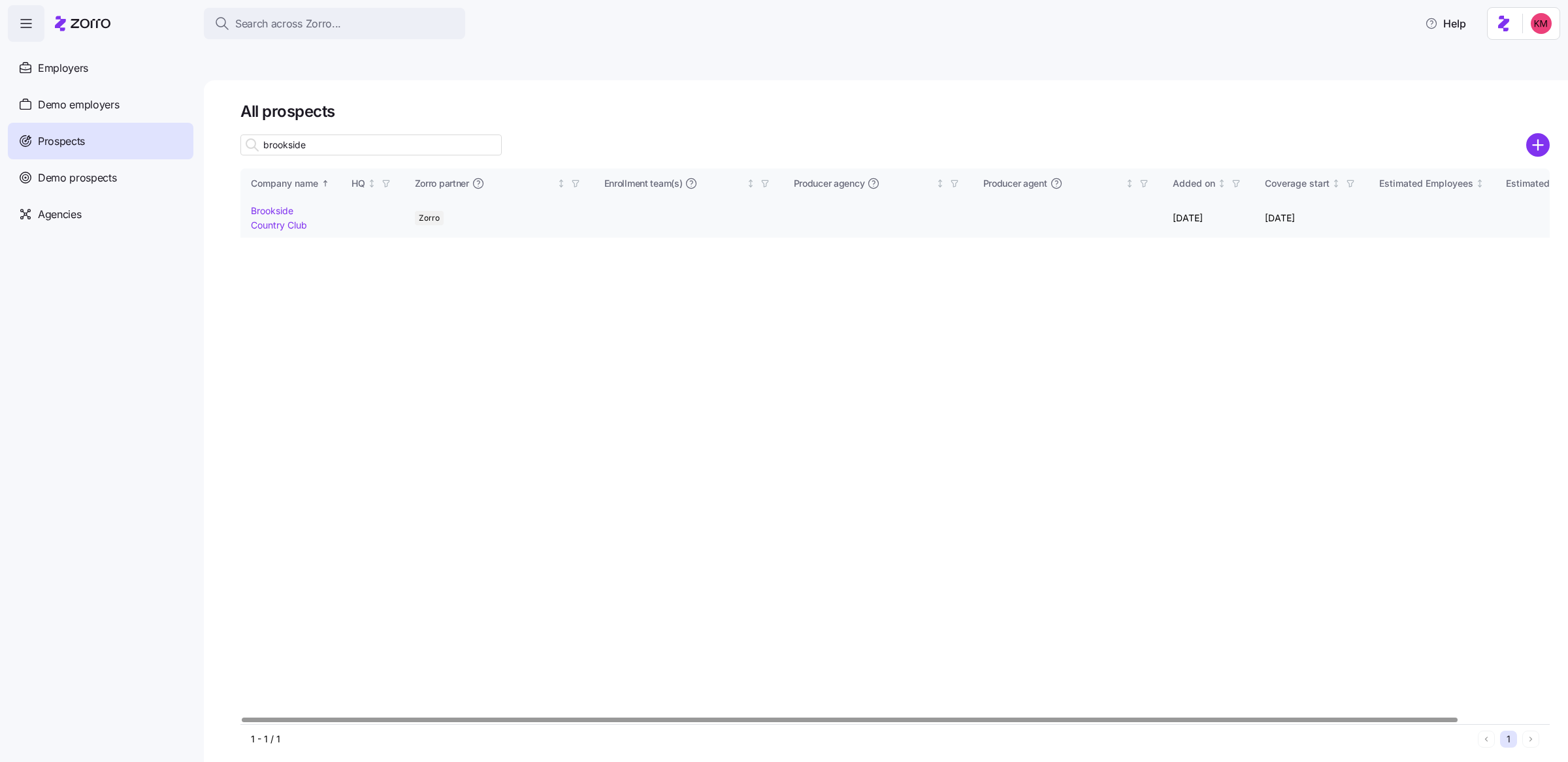
type input "brookside"
click at [287, 205] on link "Brookside Country Club" at bounding box center [279, 217] width 56 height 25
click at [283, 205] on link "Brookside Country Club" at bounding box center [279, 217] width 56 height 25
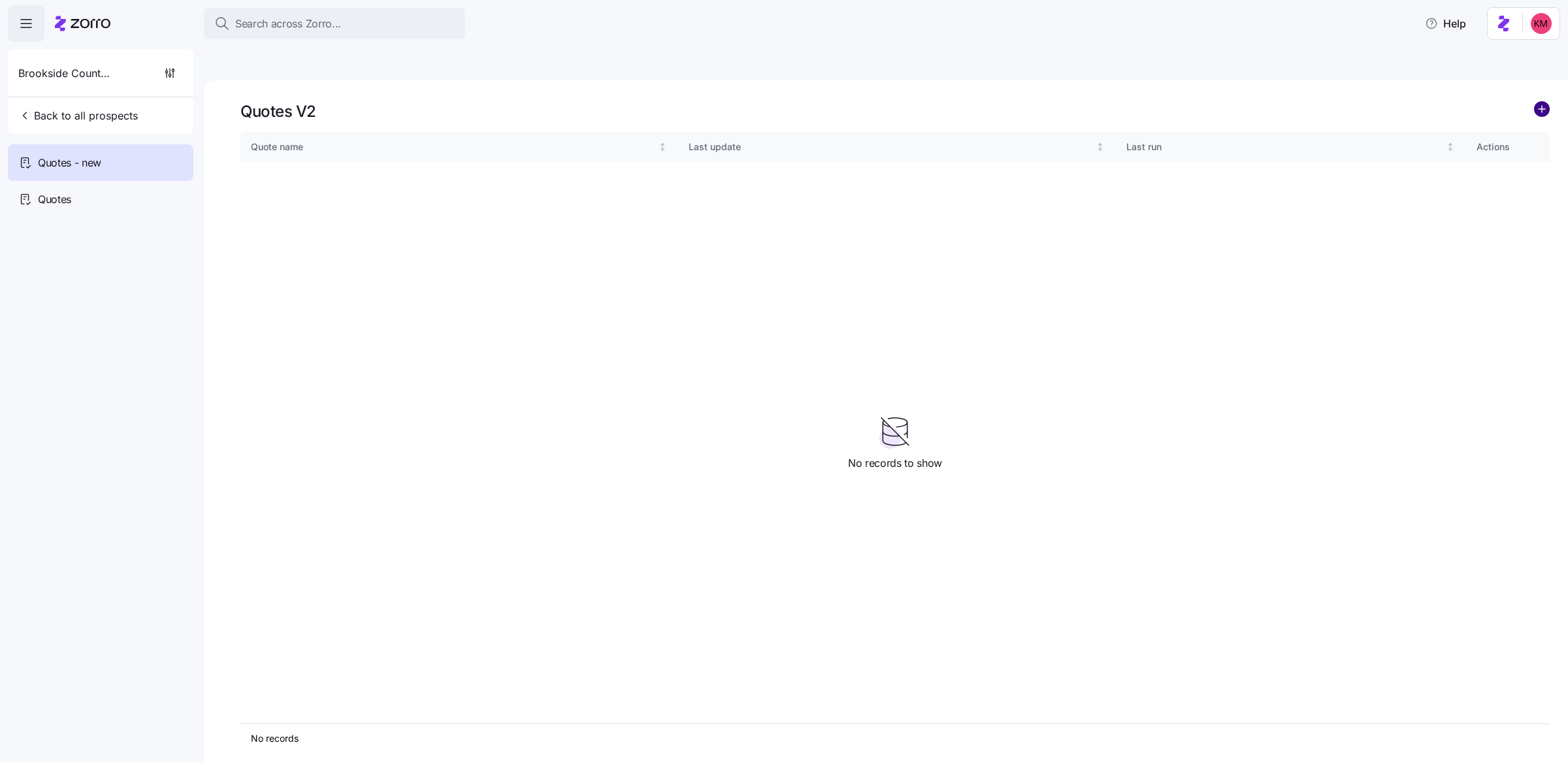
drag, startPoint x: 1484, startPoint y: 79, endPoint x: 1545, endPoint y: 82, distance: 61.1
click at [1485, 101] on div "Quotes V2" at bounding box center [895, 111] width 1310 height 21
click at [1550, 83] on div "Quotes V2 Quote name Last update Last run Actions No records 1 No records to sh…" at bounding box center [885, 436] width 1365 height 713
click at [1545, 102] on circle "add icon" at bounding box center [1543, 109] width 15 height 15
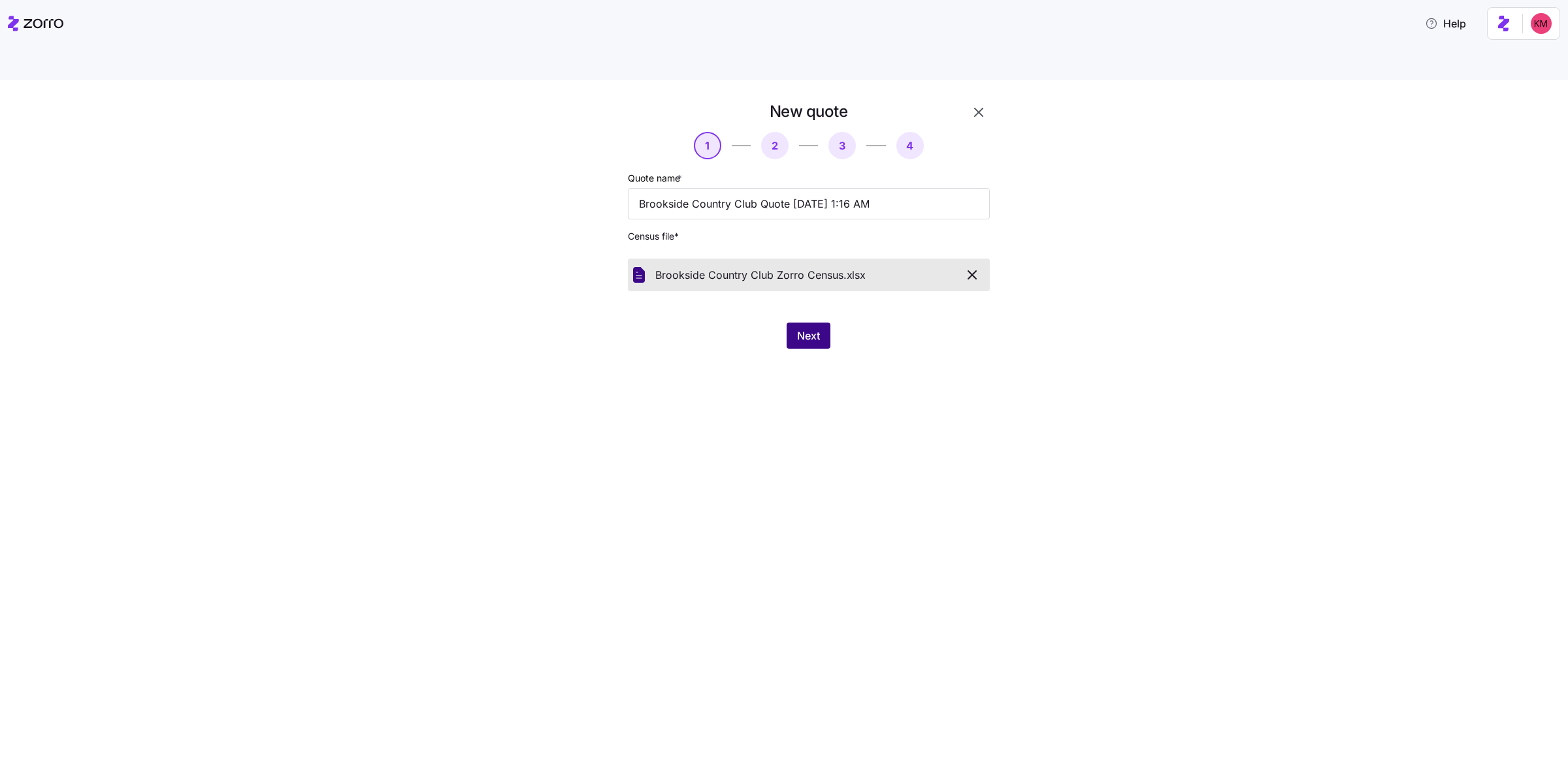
click at [819, 328] on span "Next" at bounding box center [809, 335] width 23 height 16
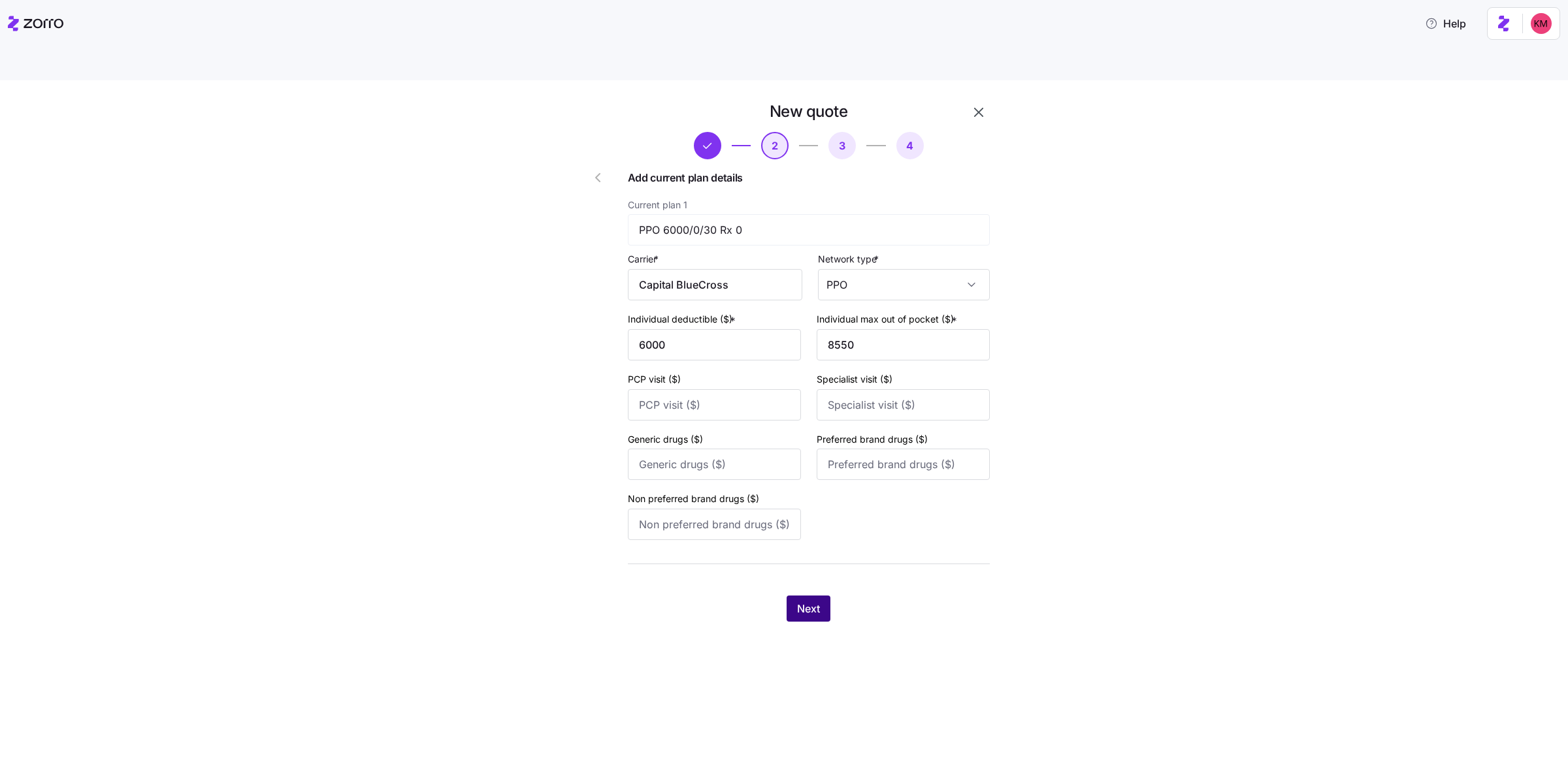
click at [820, 601] on span "Next" at bounding box center [809, 609] width 23 height 16
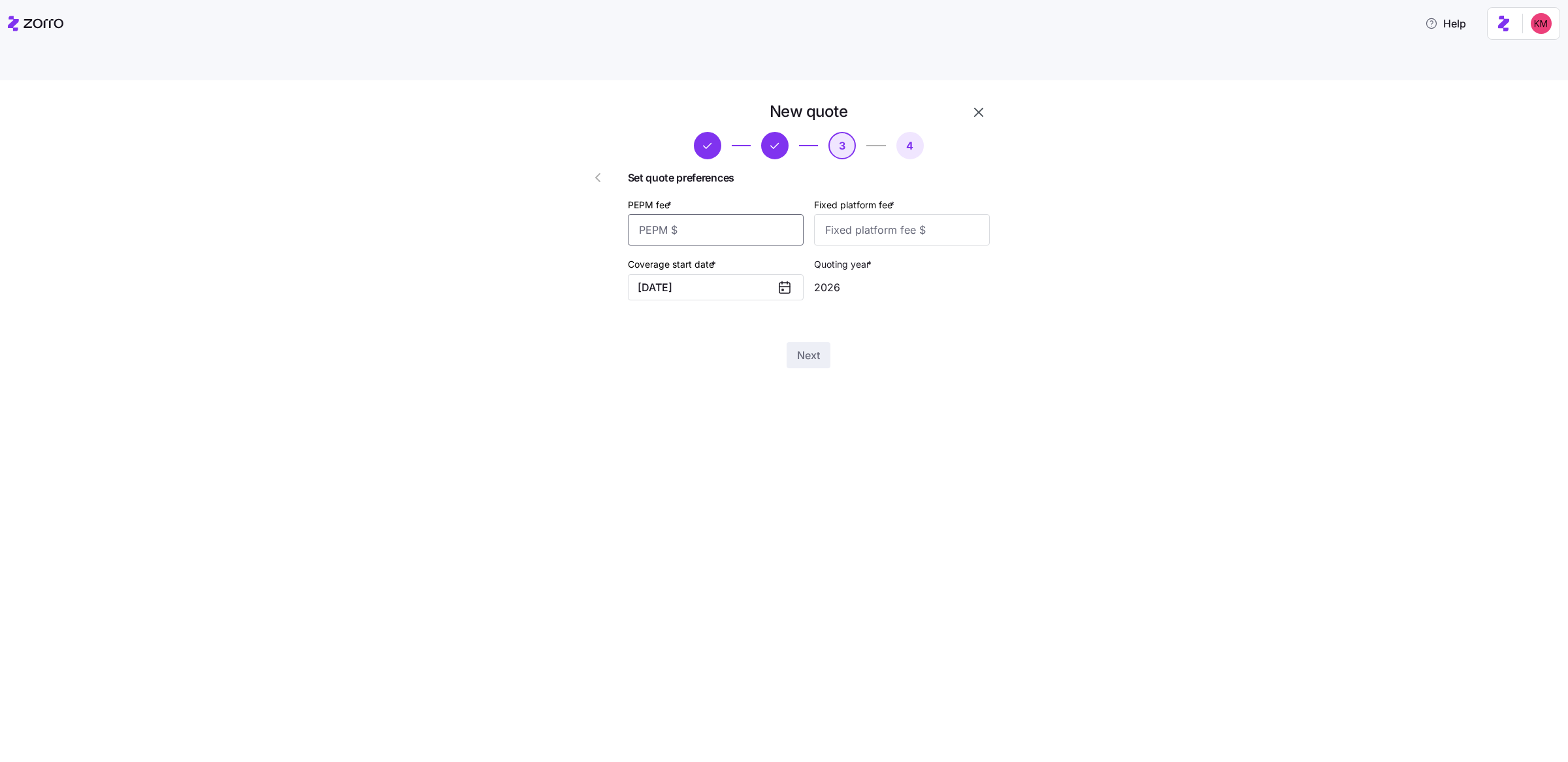
click at [714, 214] on input "PEPM fee *" at bounding box center [715, 230] width 176 height 31
type input "45"
type input "100"
click at [808, 342] on button "Next" at bounding box center [808, 355] width 43 height 26
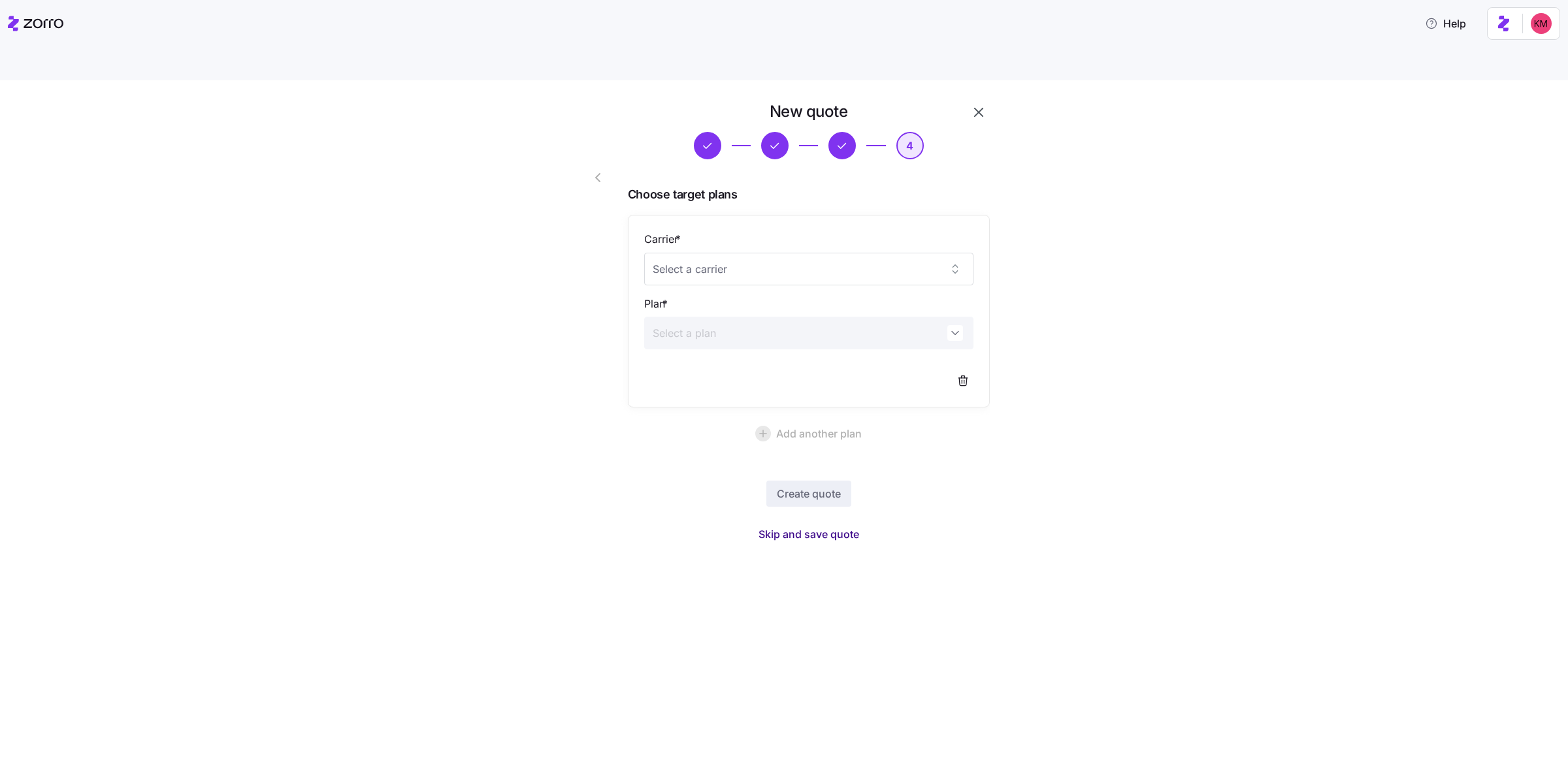
click at [822, 522] on button "Skip and save quote" at bounding box center [809, 534] width 121 height 24
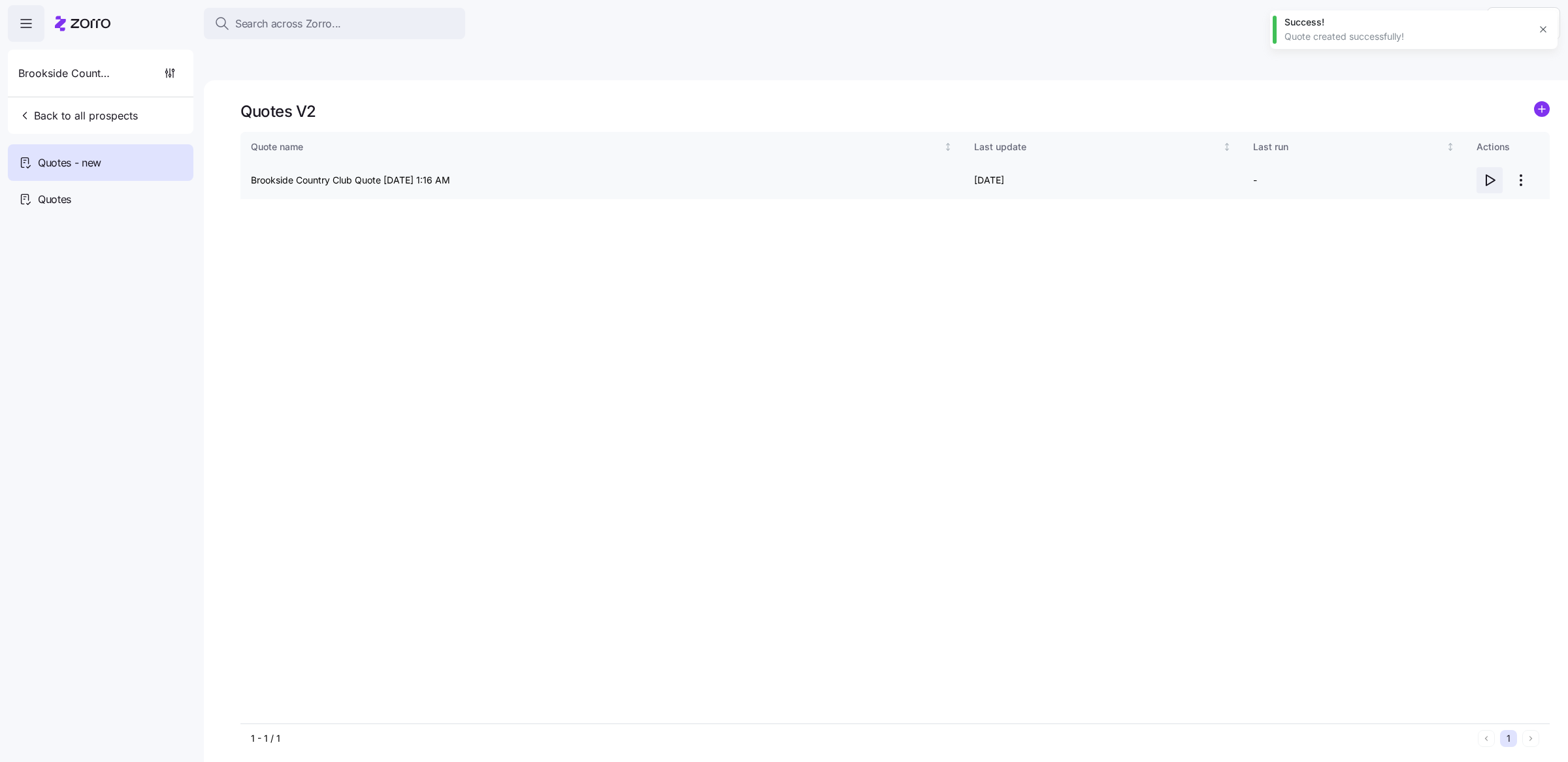
click at [1491, 172] on icon "button" at bounding box center [1489, 180] width 16 height 16
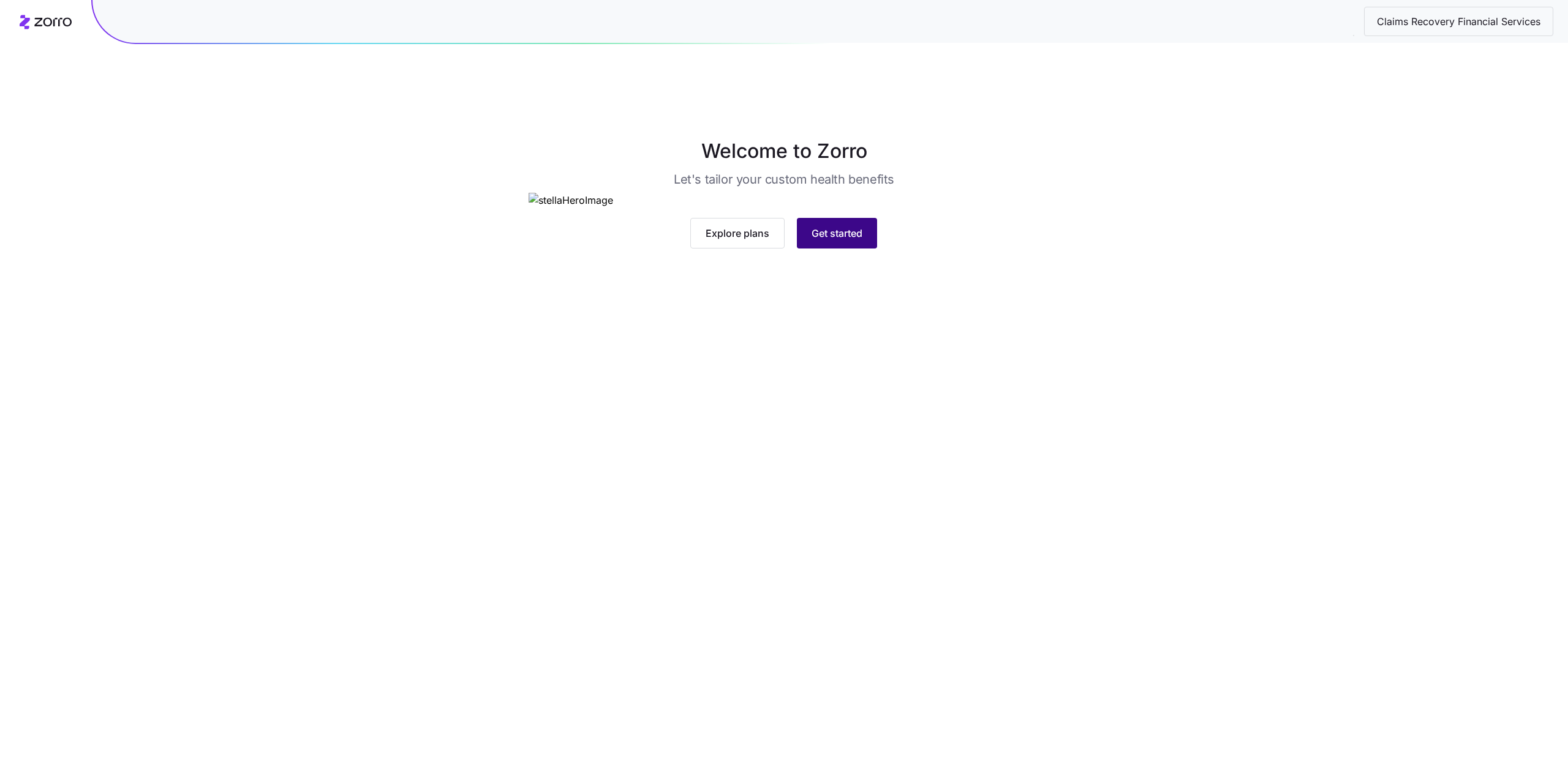
click at [850, 248] on button "Get started" at bounding box center [837, 233] width 80 height 31
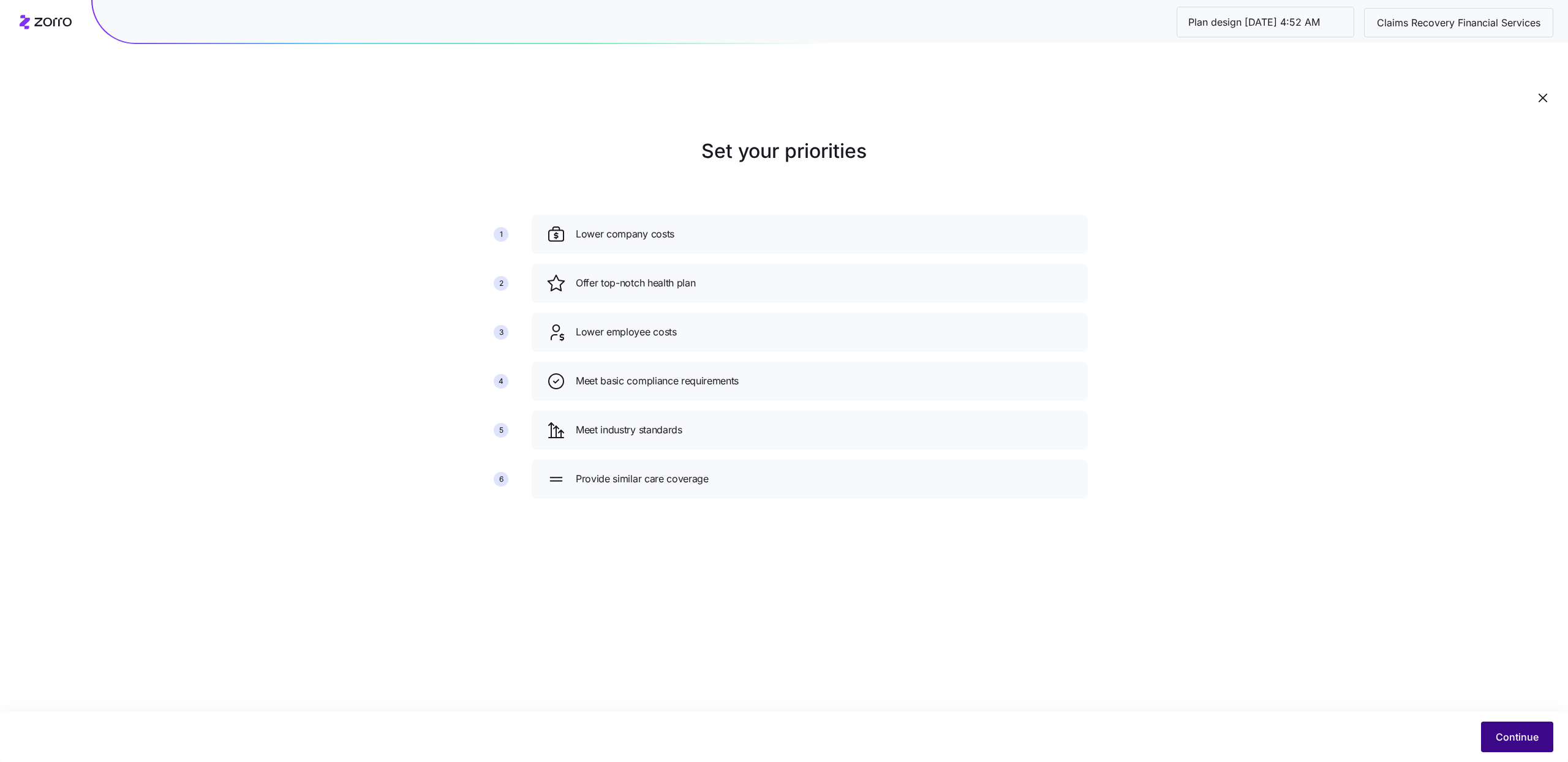
click at [1506, 726] on button "Continue" at bounding box center [1516, 737] width 72 height 31
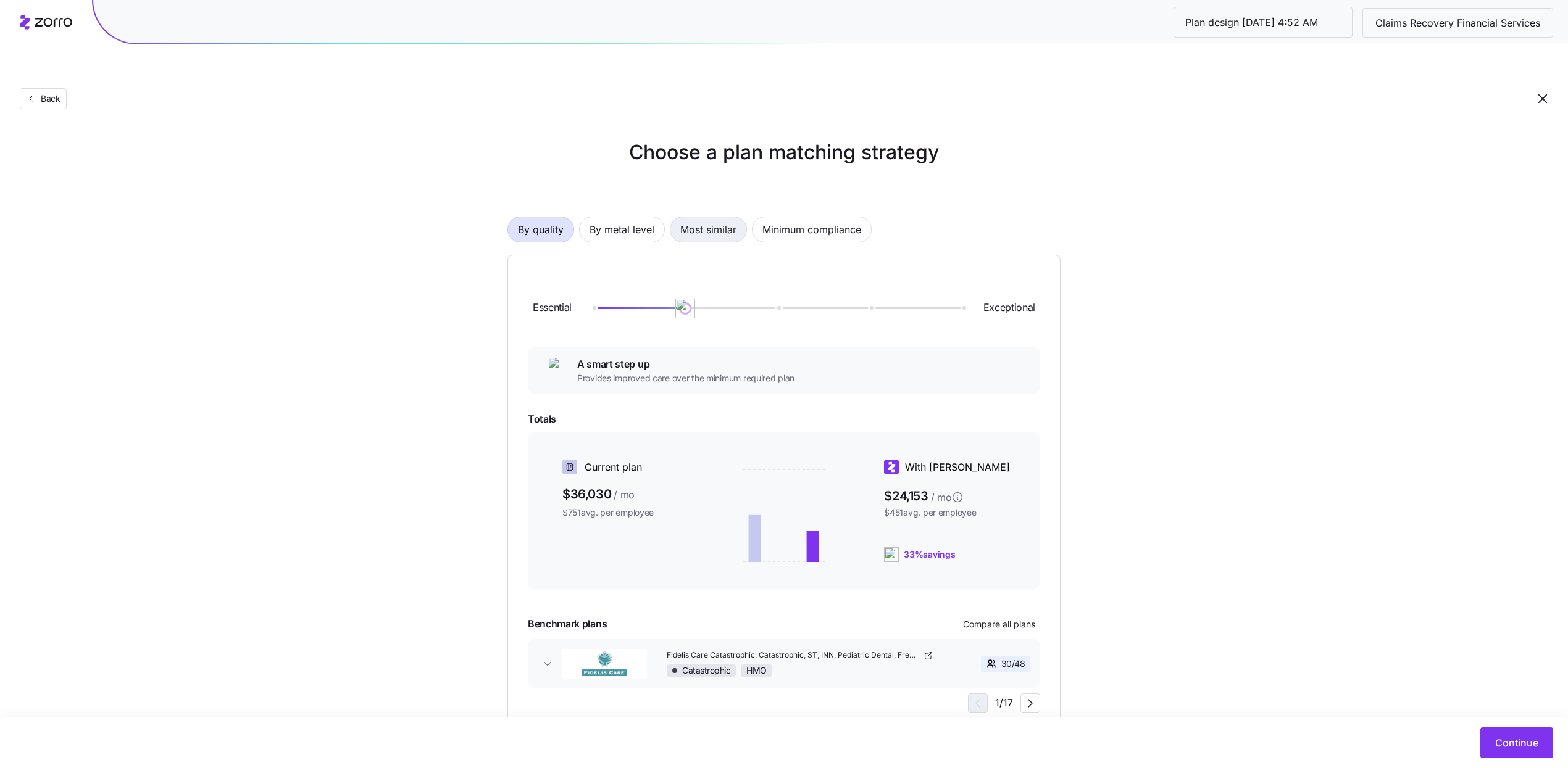
click at [677, 217] on button "Most similar" at bounding box center [708, 229] width 78 height 26
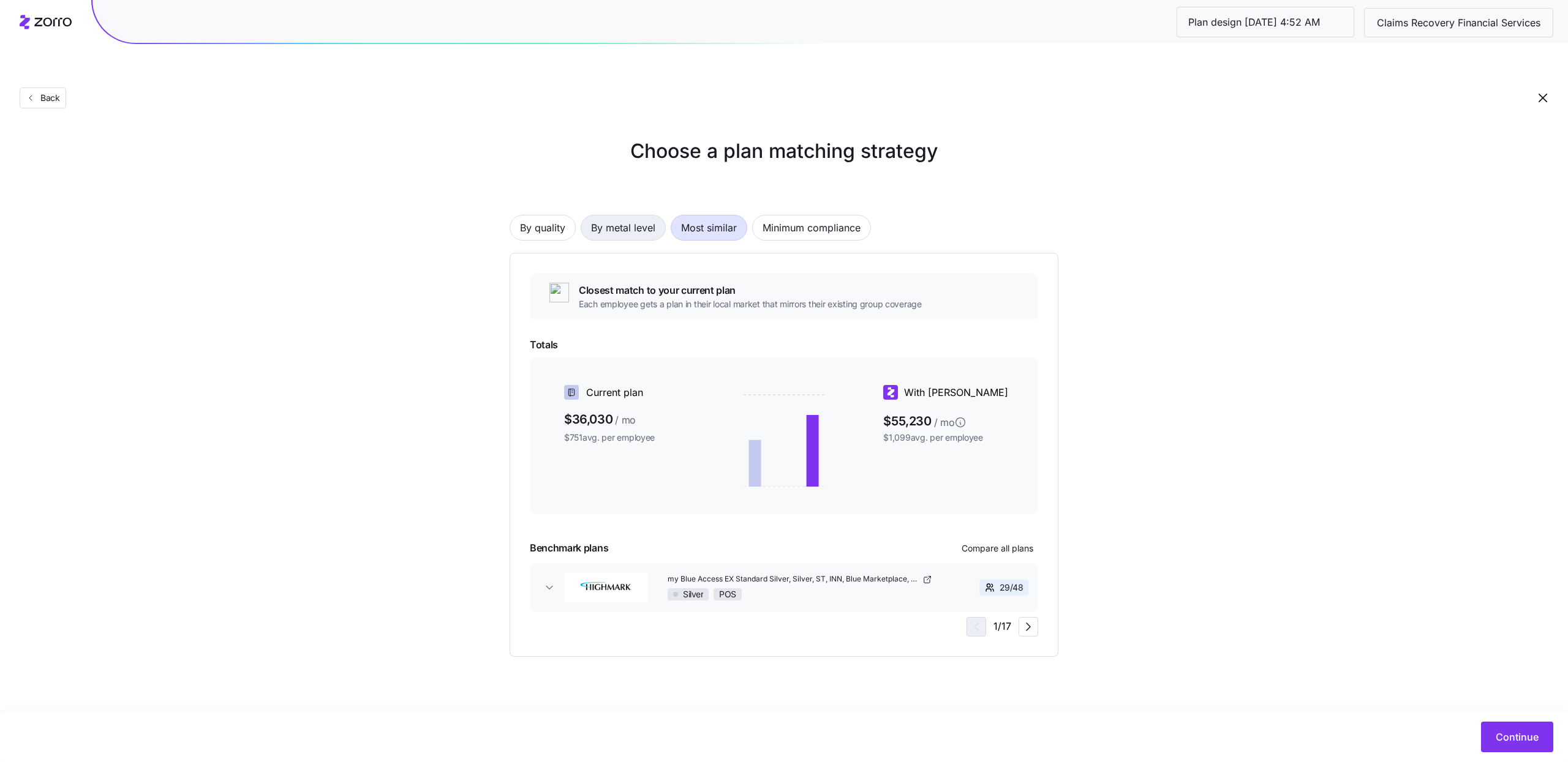
click at [604, 215] on span "By metal level" at bounding box center [623, 228] width 65 height 25
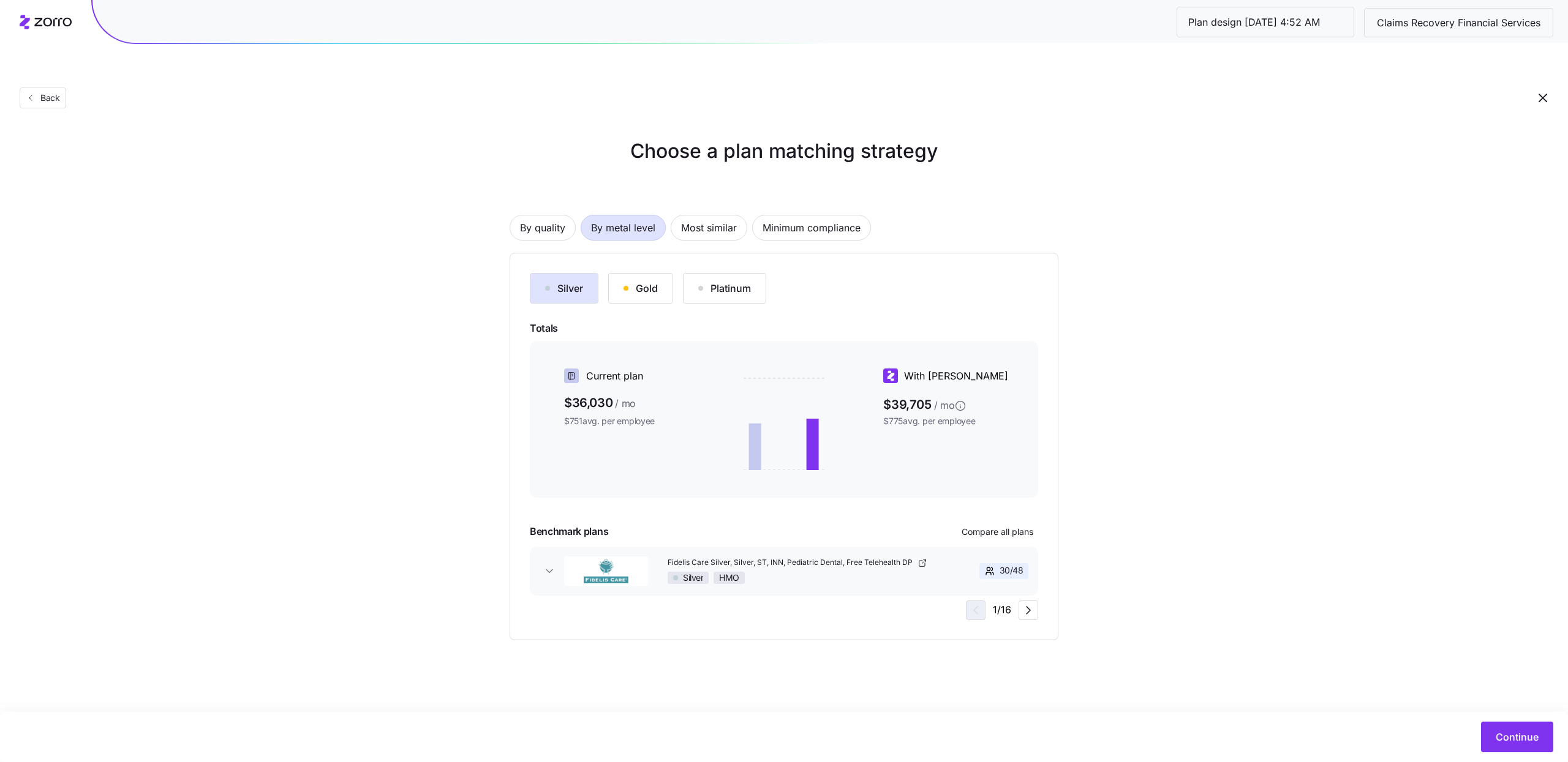
click at [560, 281] on div "Silver" at bounding box center [564, 288] width 38 height 15
click at [1510, 741] on span "Continue" at bounding box center [1517, 737] width 43 height 15
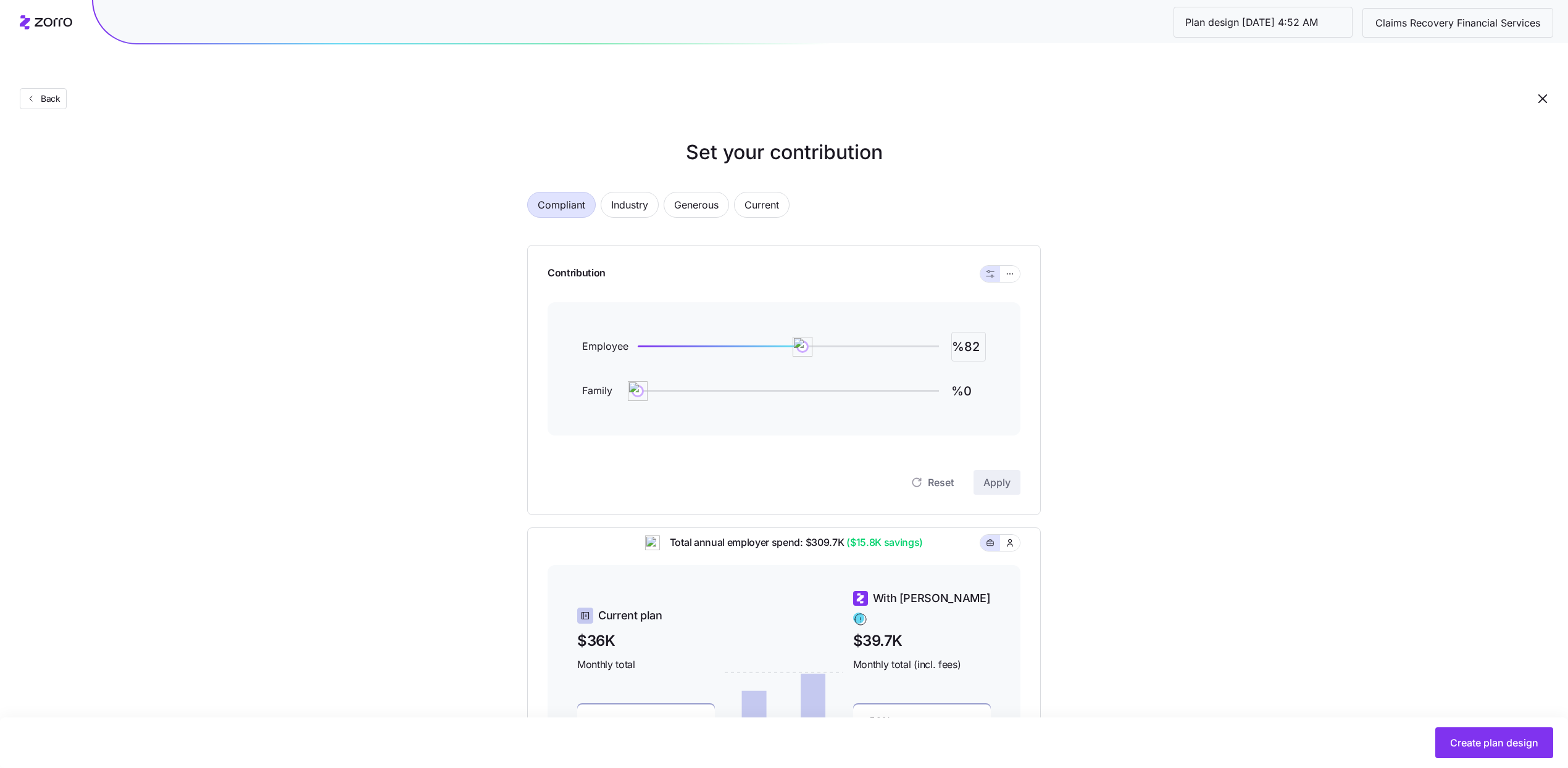
click at [971, 332] on input "%82" at bounding box center [968, 346] width 35 height 29
type input "%74"
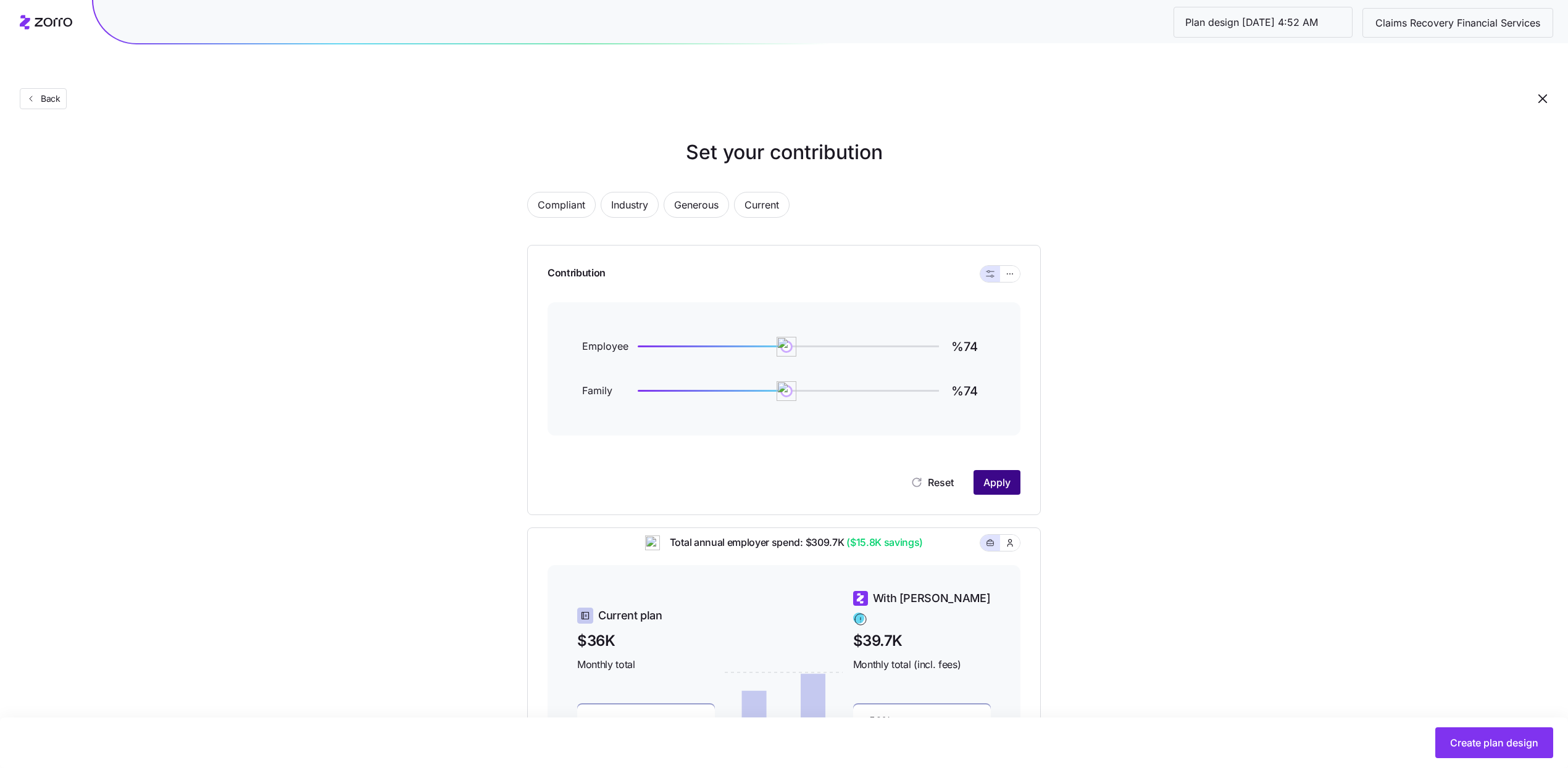
click at [1007, 475] on span "Apply" at bounding box center [997, 482] width 27 height 15
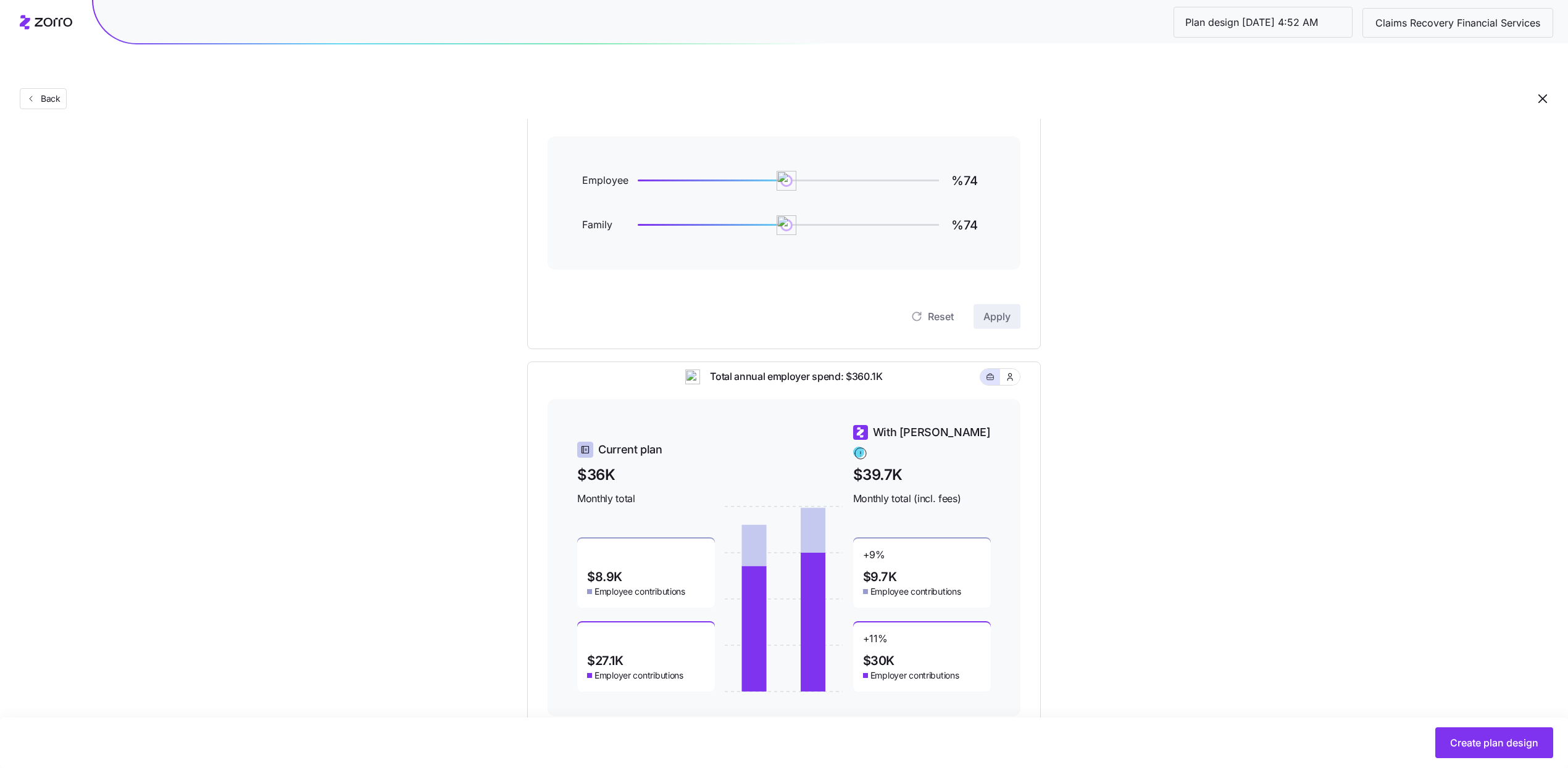
scroll to position [173, 0]
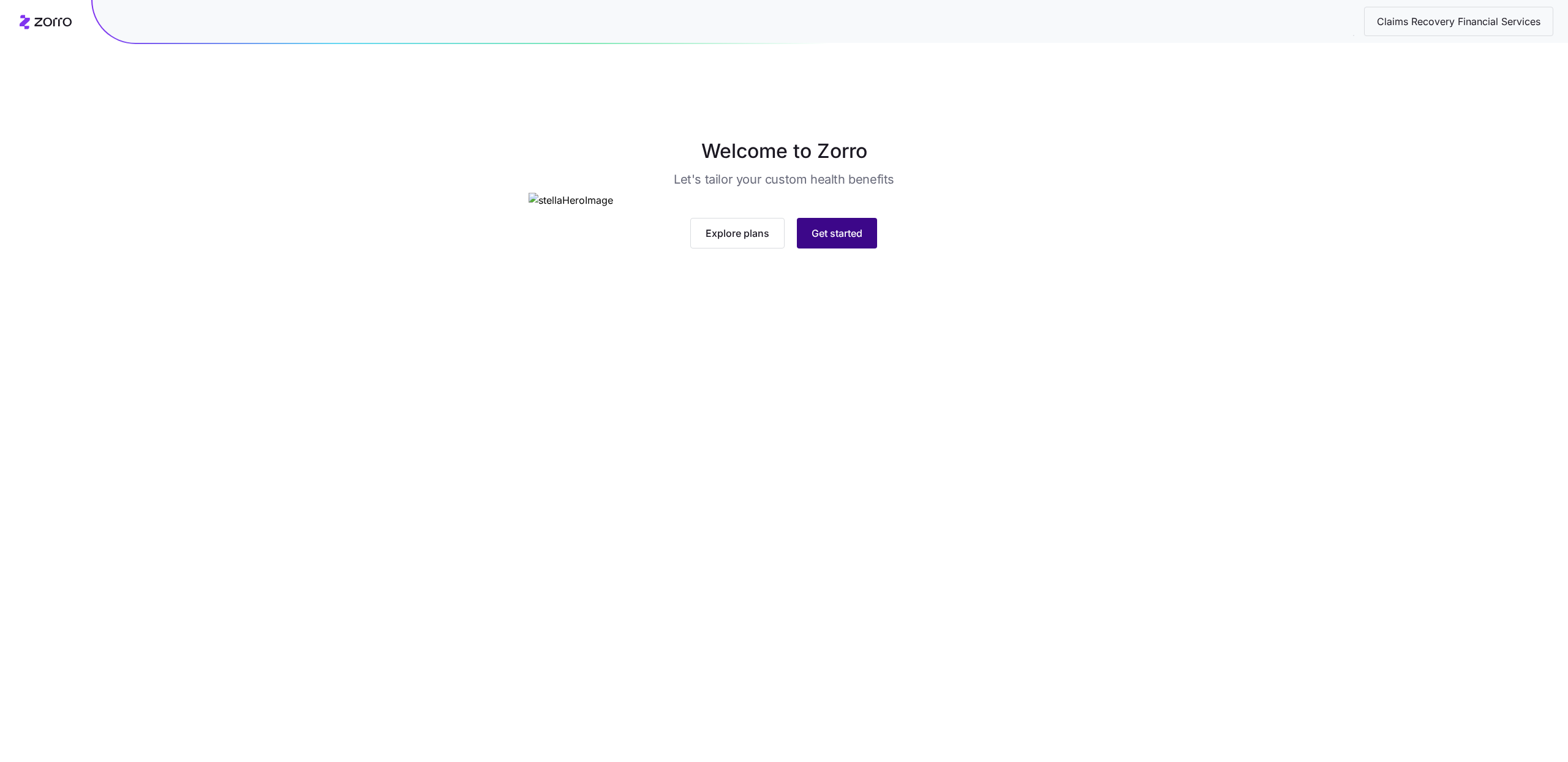
click at [837, 241] on span "Get started" at bounding box center [837, 233] width 51 height 15
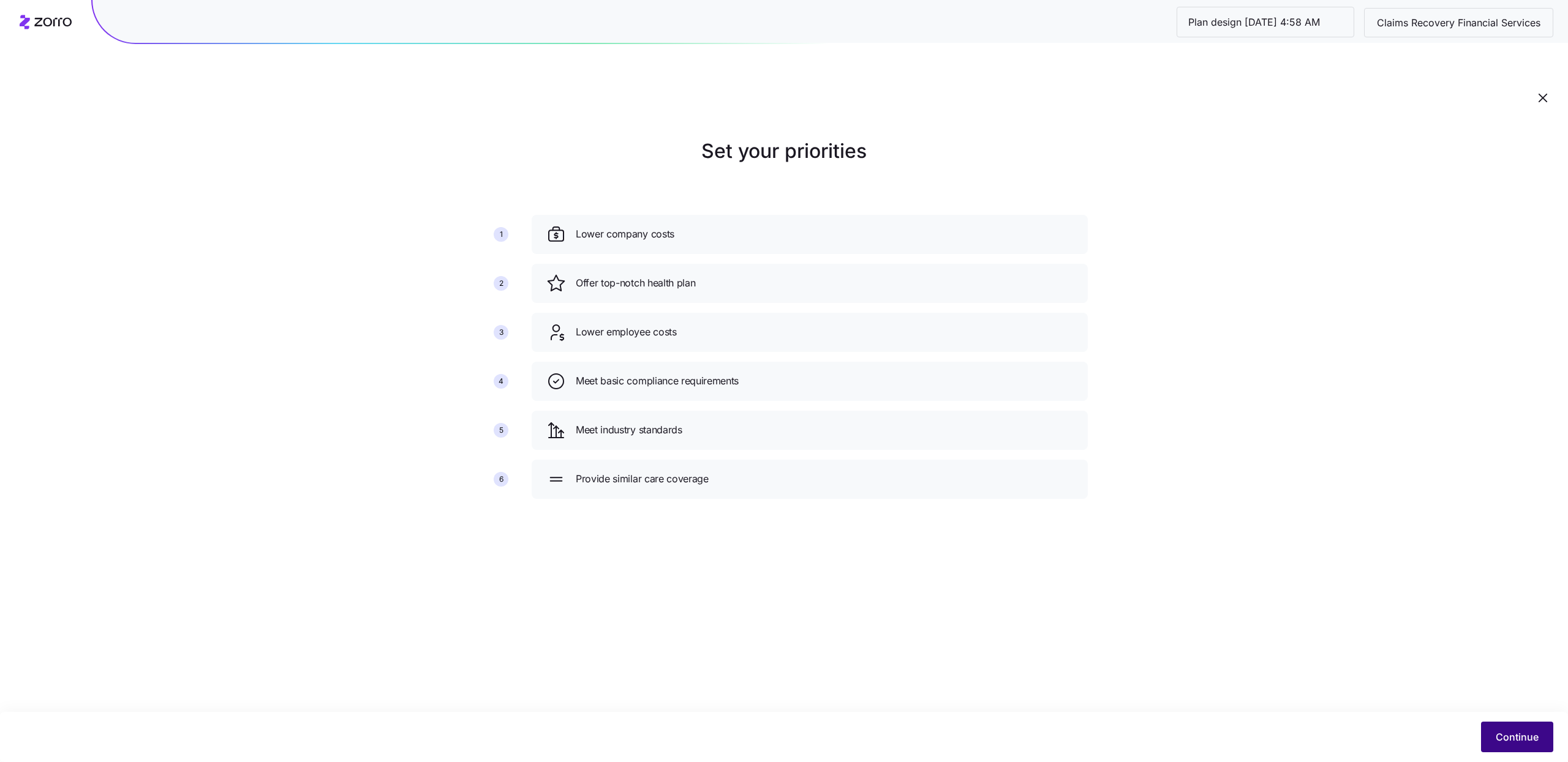
click at [1493, 742] on button "Continue" at bounding box center [1516, 737] width 72 height 31
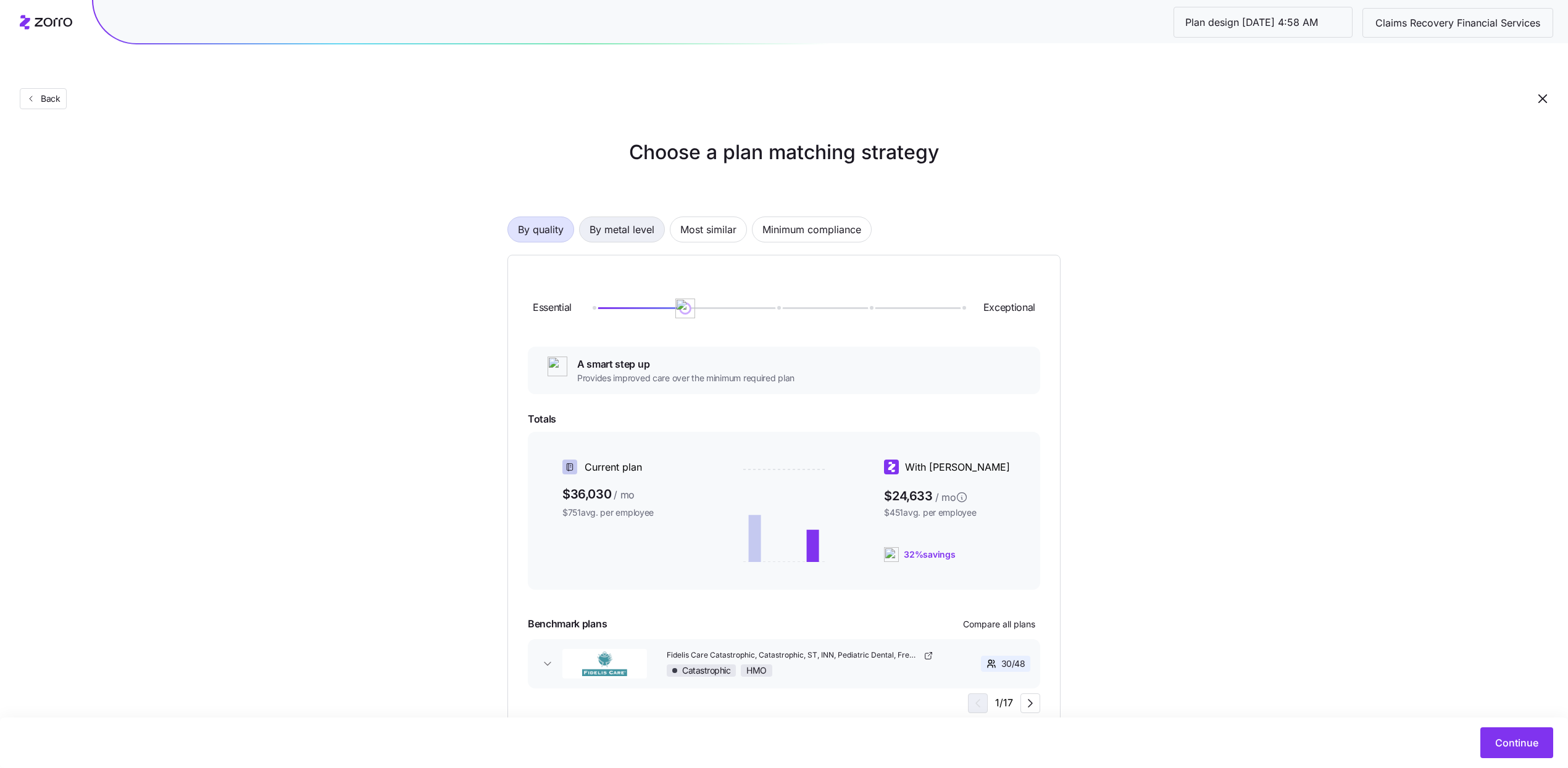
click at [636, 217] on span "By metal level" at bounding box center [622, 229] width 65 height 25
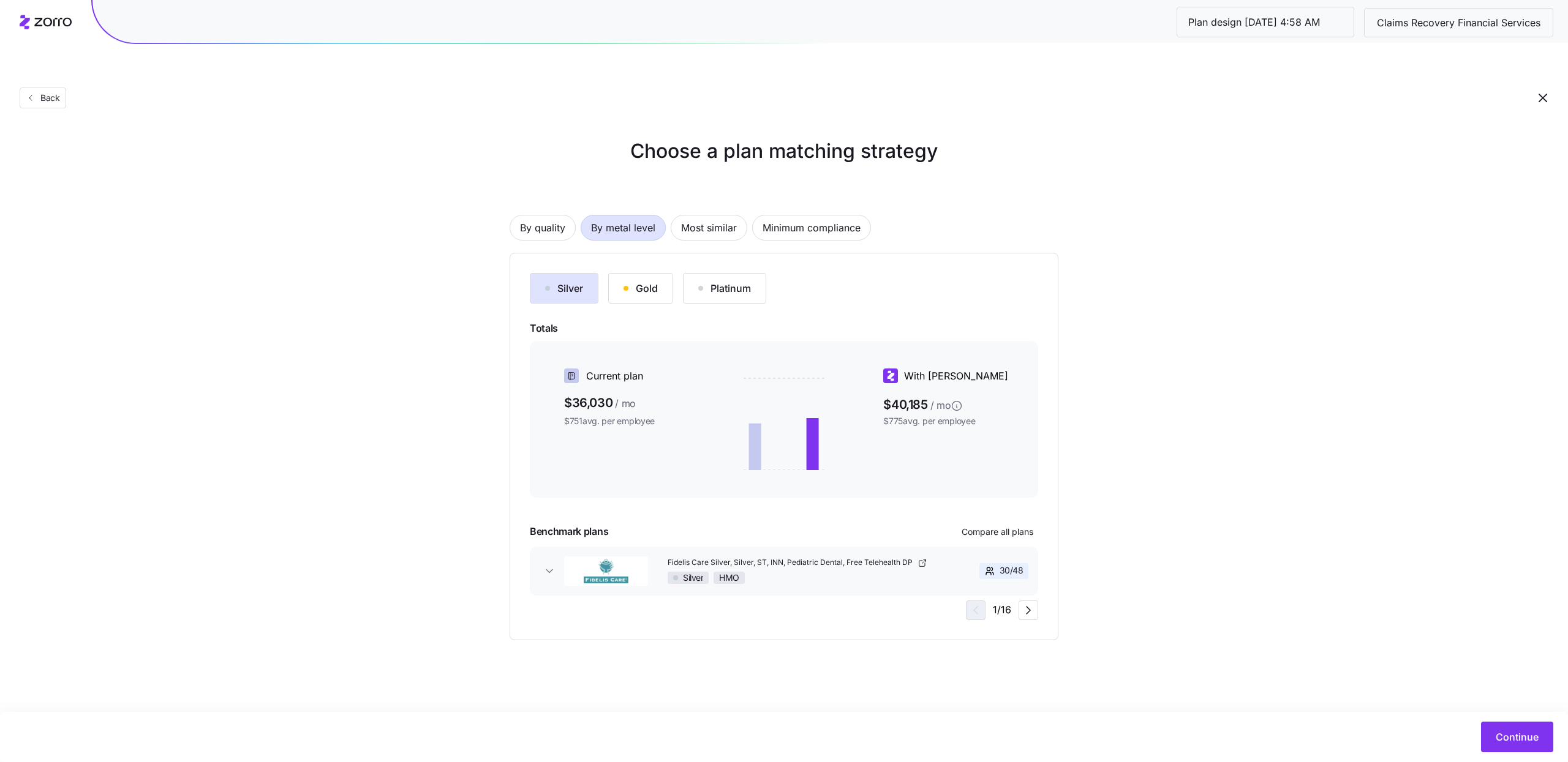
click at [584, 273] on button "Silver" at bounding box center [564, 288] width 68 height 31
click at [1507, 730] on span "Continue" at bounding box center [1517, 737] width 43 height 15
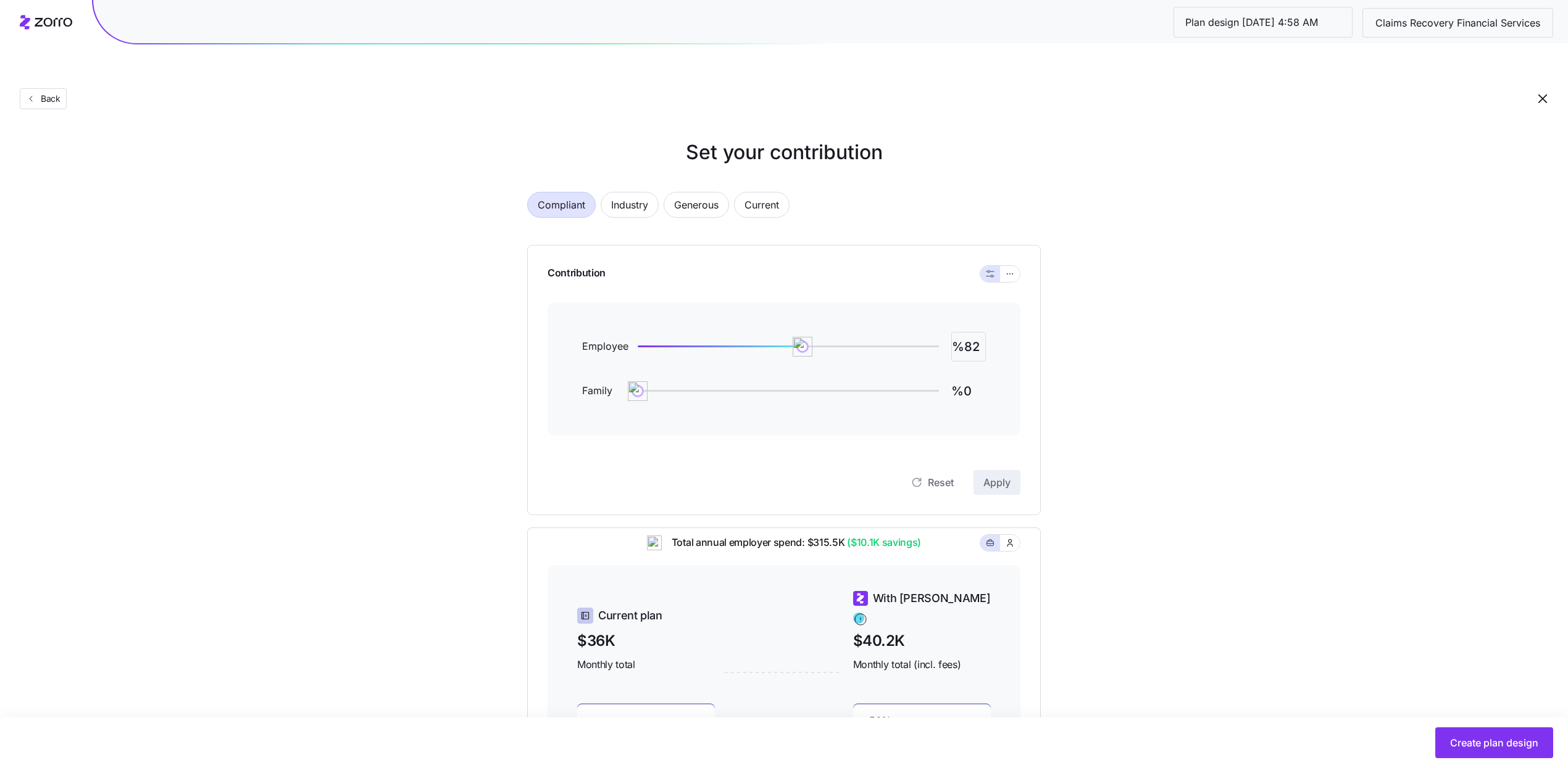
click at [959, 332] on input "%82" at bounding box center [968, 346] width 35 height 29
click at [960, 332] on input "%82" at bounding box center [968, 346] width 35 height 29
type input "%7482"
type input "%74"
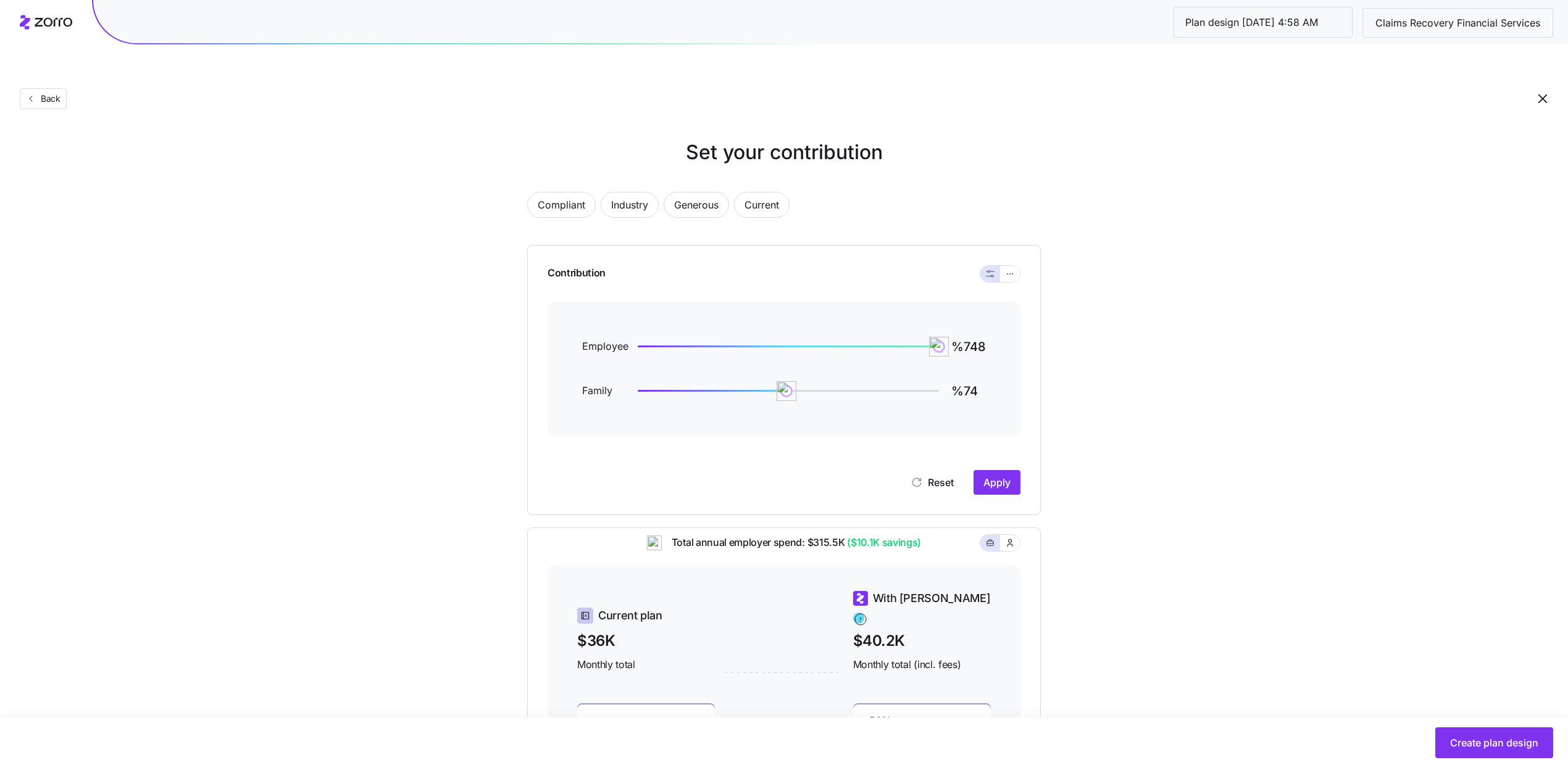
click at [986, 319] on div "Employee %7482 Family %74" at bounding box center [784, 369] width 473 height 133
drag, startPoint x: 982, startPoint y: 317, endPoint x: 998, endPoint y: 319, distance: 16.1
click at [983, 332] on input "%7482" at bounding box center [968, 346] width 35 height 29
type input "%74"
click at [1177, 405] on div "Set your contribution Compliant Industry Generous Current Contribution Employee…" at bounding box center [784, 515] width 1568 height 753
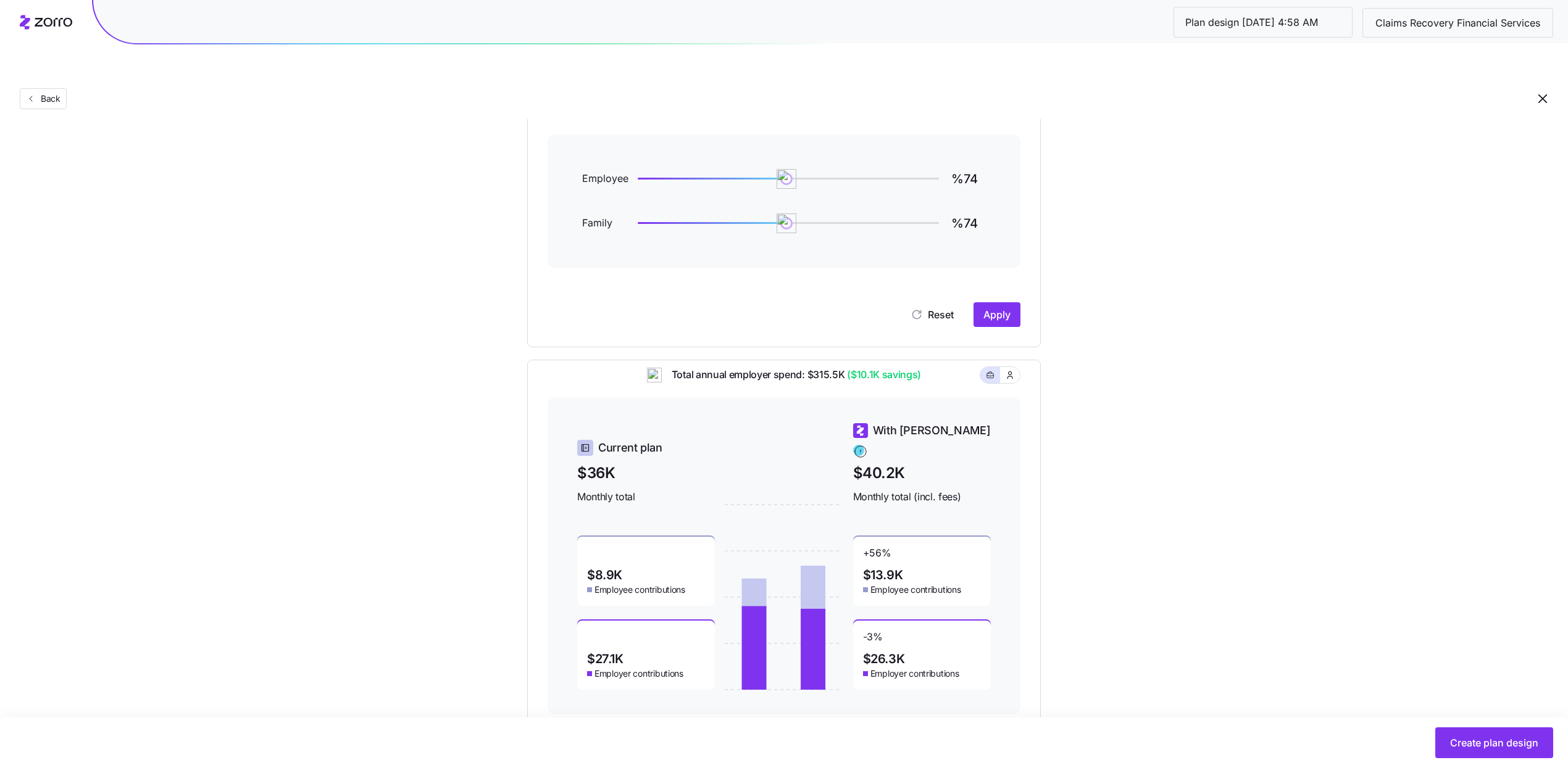
scroll to position [173, 0]
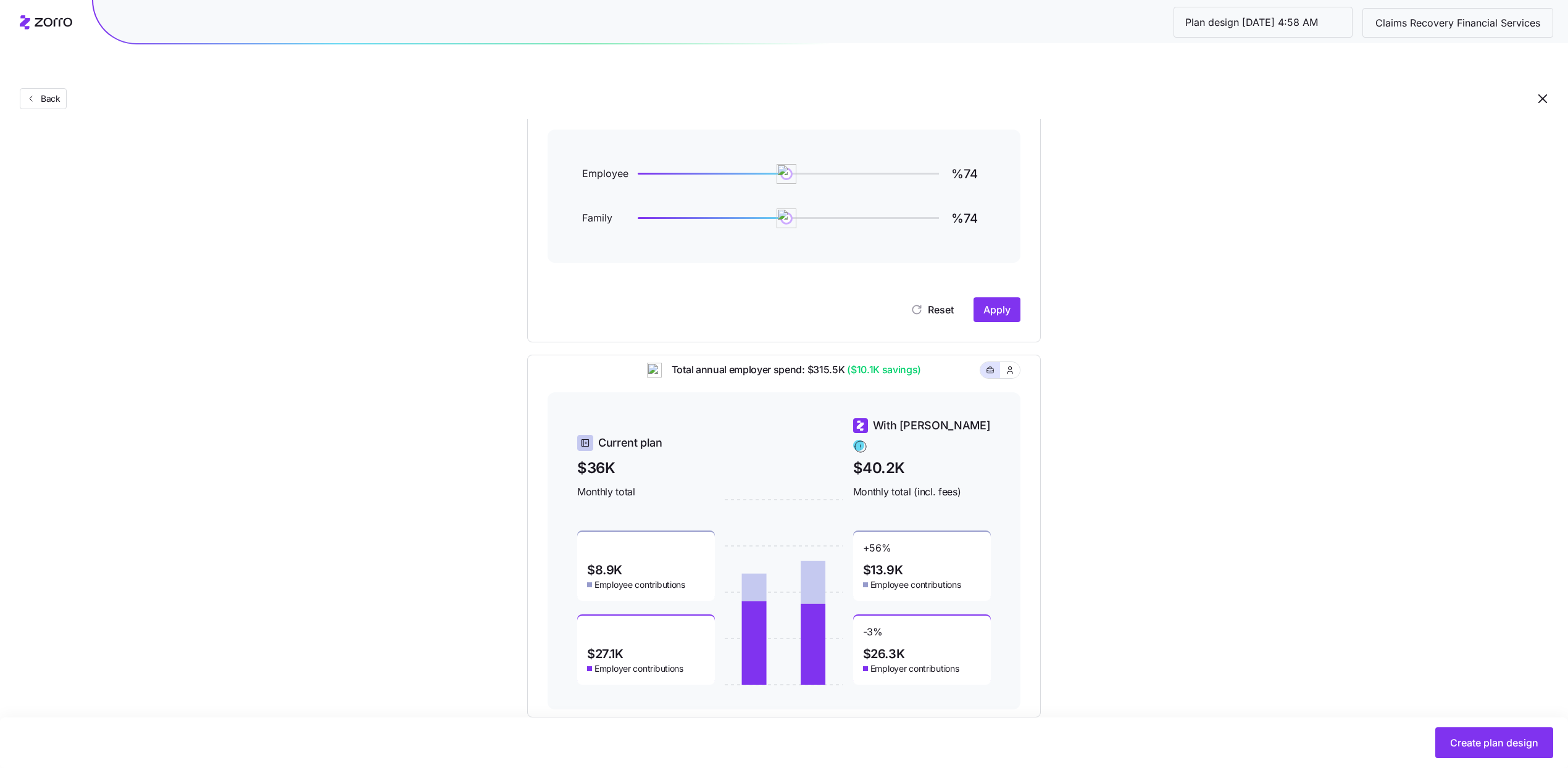
click at [1244, 382] on div "Set your contribution Compliant Industry Generous Current Contribution Employee…" at bounding box center [784, 342] width 1568 height 753
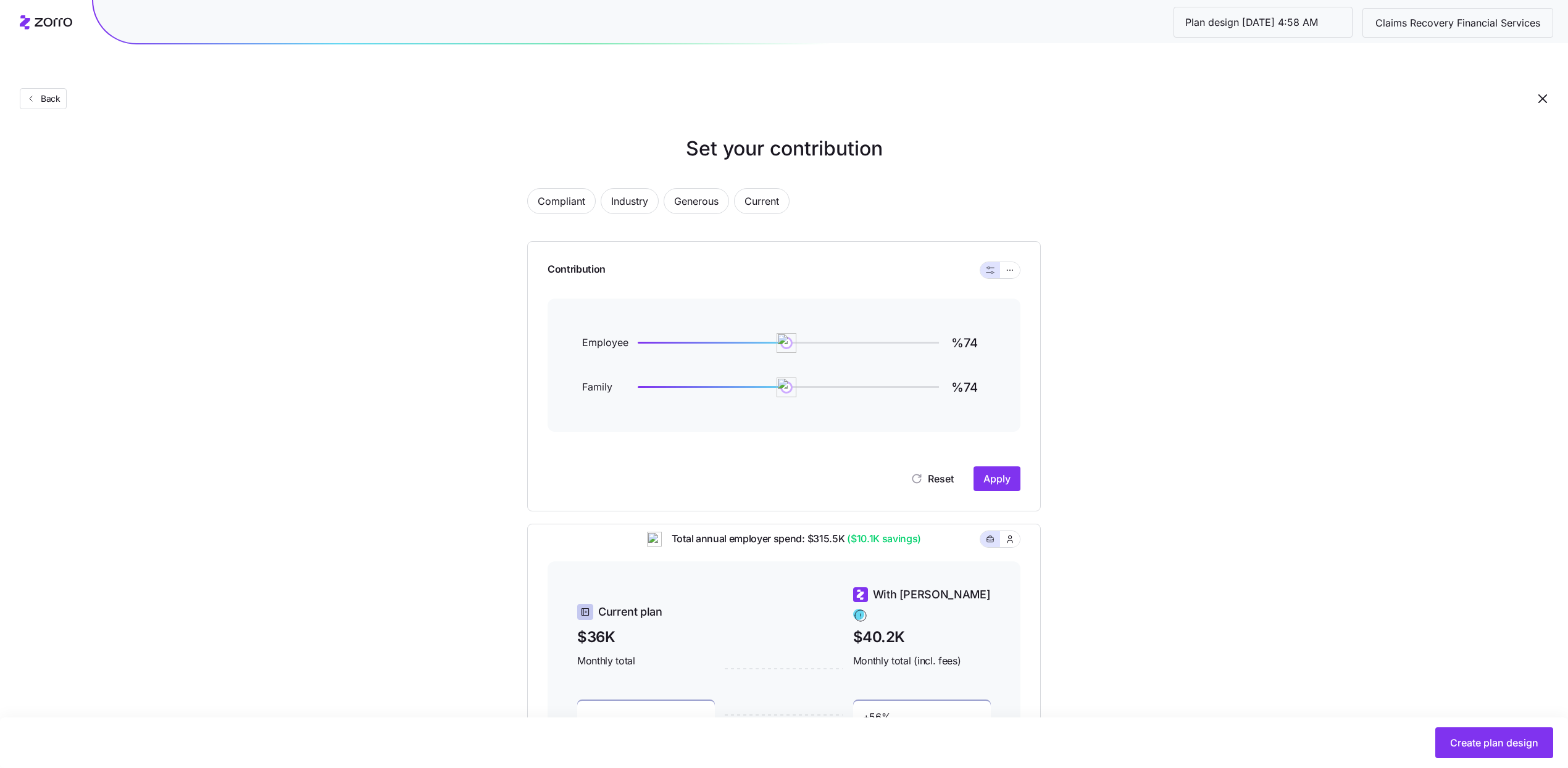
scroll to position [0, 0]
click at [1016, 266] on button "button" at bounding box center [1009, 274] width 19 height 16
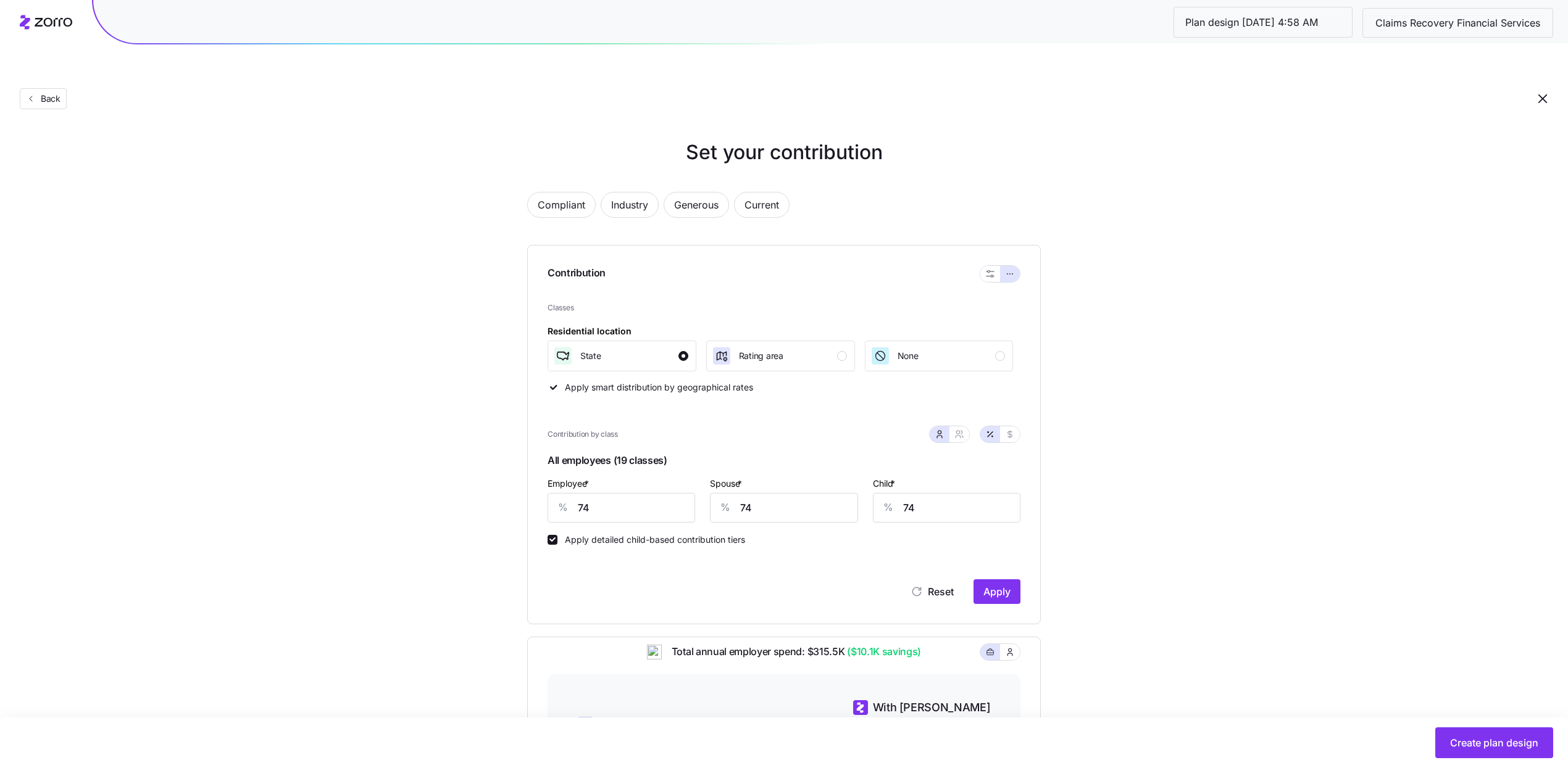
click at [980, 266] on div at bounding box center [1000, 274] width 40 height 16
click at [987, 270] on icon "button" at bounding box center [990, 274] width 8 height 7
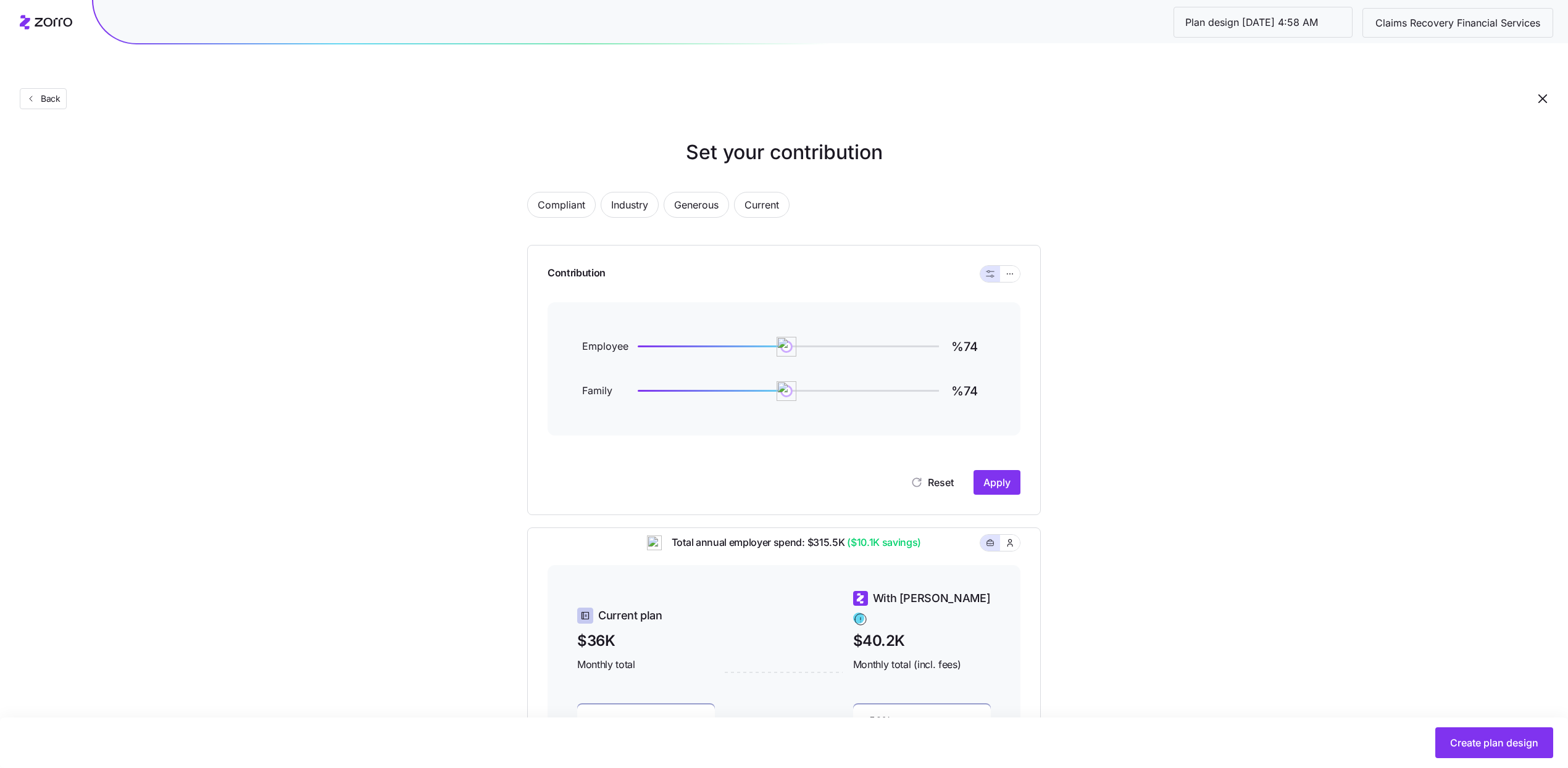
click at [992, 466] on div "Contribution Employee %74 Family %74 Reset Apply" at bounding box center [784, 380] width 514 height 270
click at [993, 475] on span "Apply" at bounding box center [997, 482] width 27 height 15
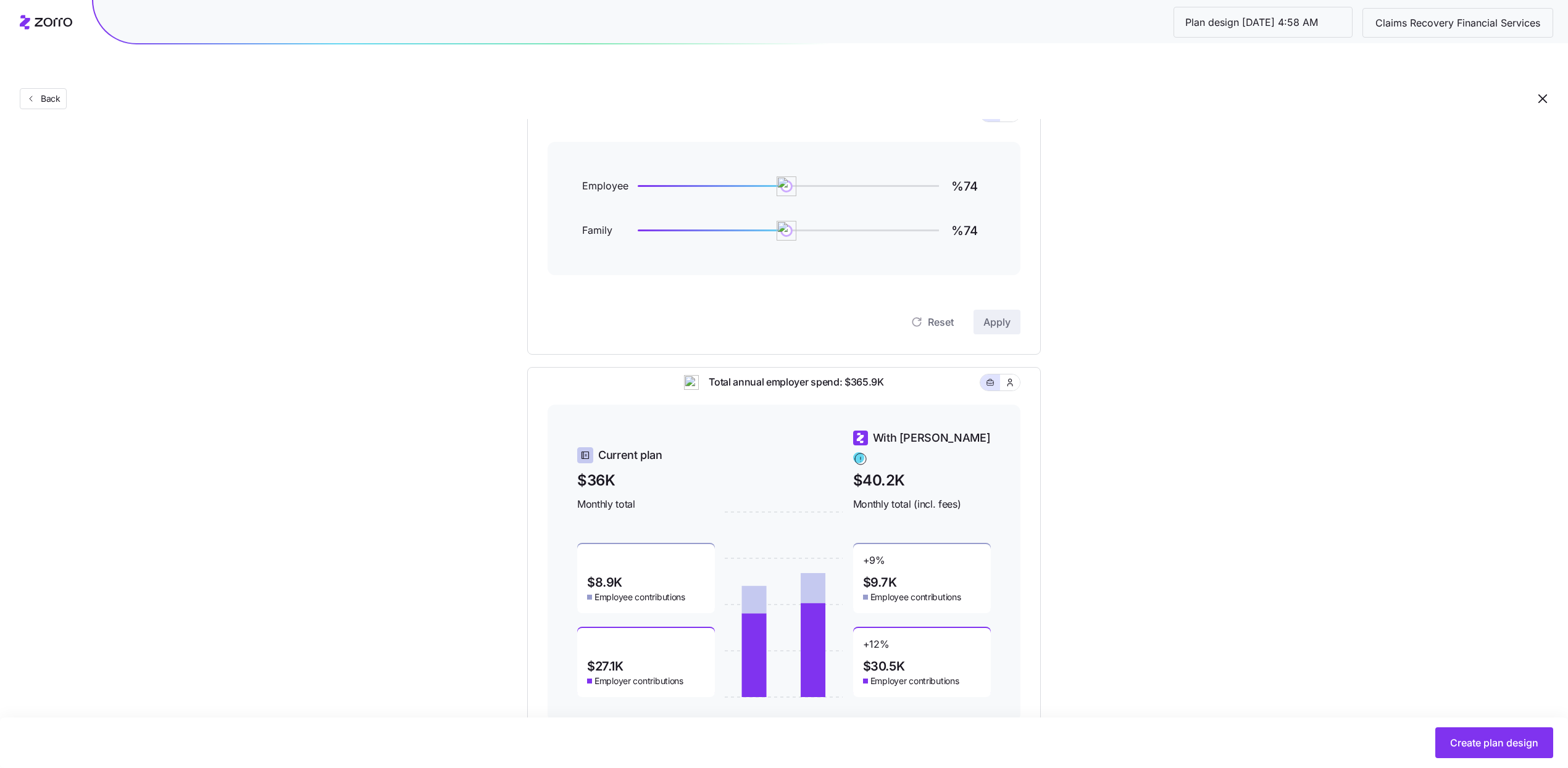
scroll to position [173, 0]
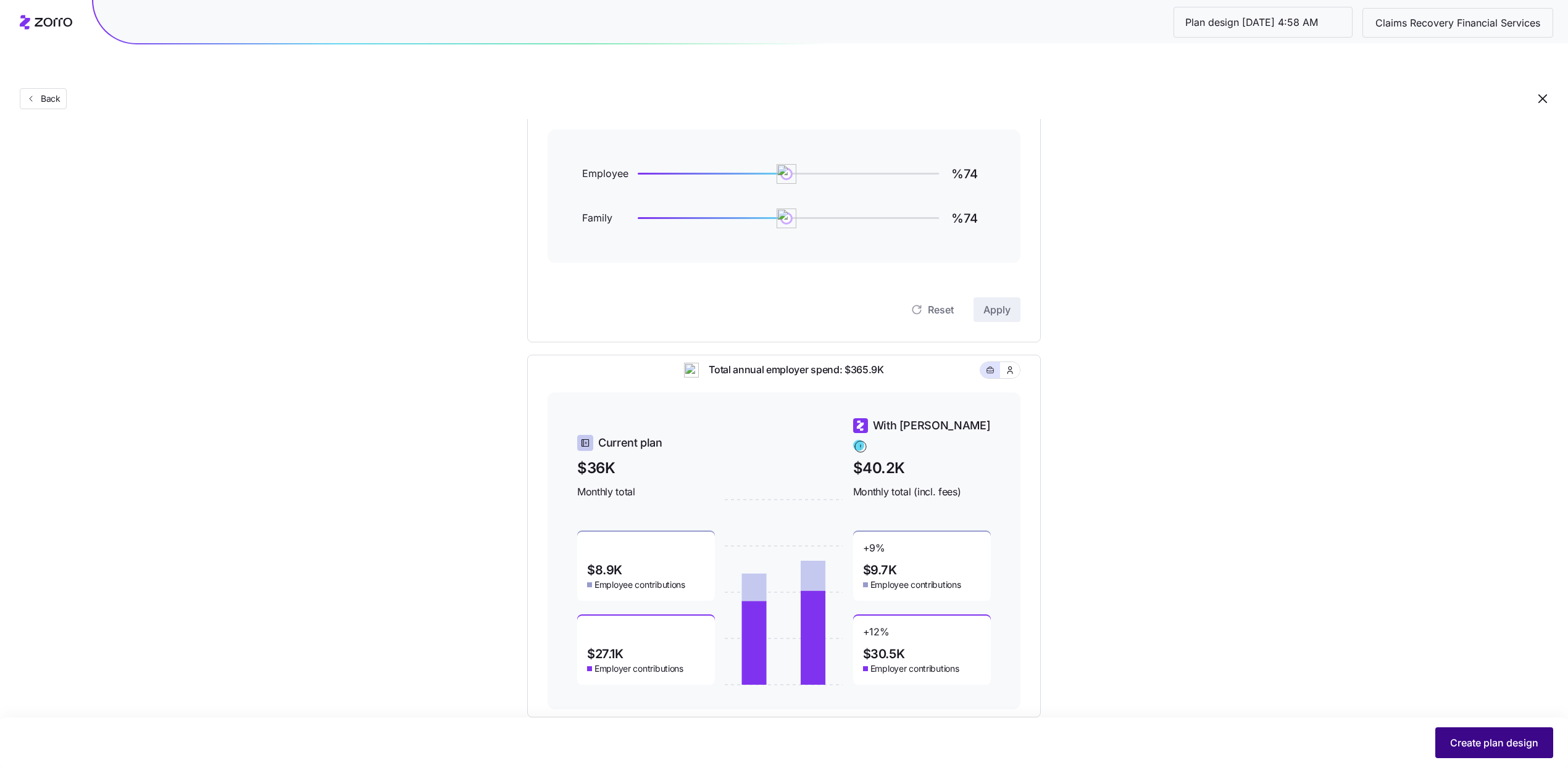
click at [1446, 738] on button "Create plan design" at bounding box center [1494, 743] width 118 height 31
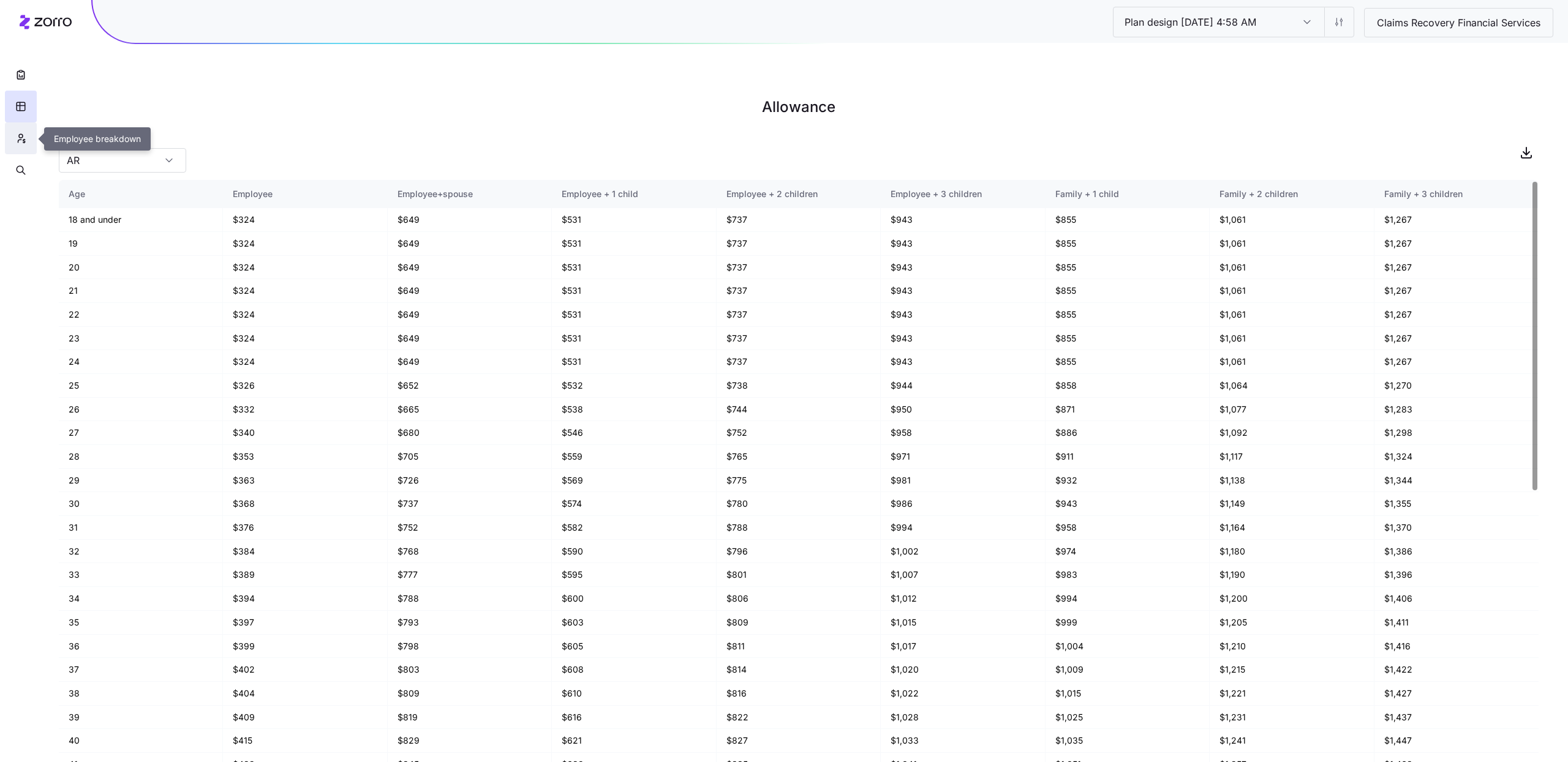
click at [32, 140] on button "button" at bounding box center [20, 138] width 32 height 32
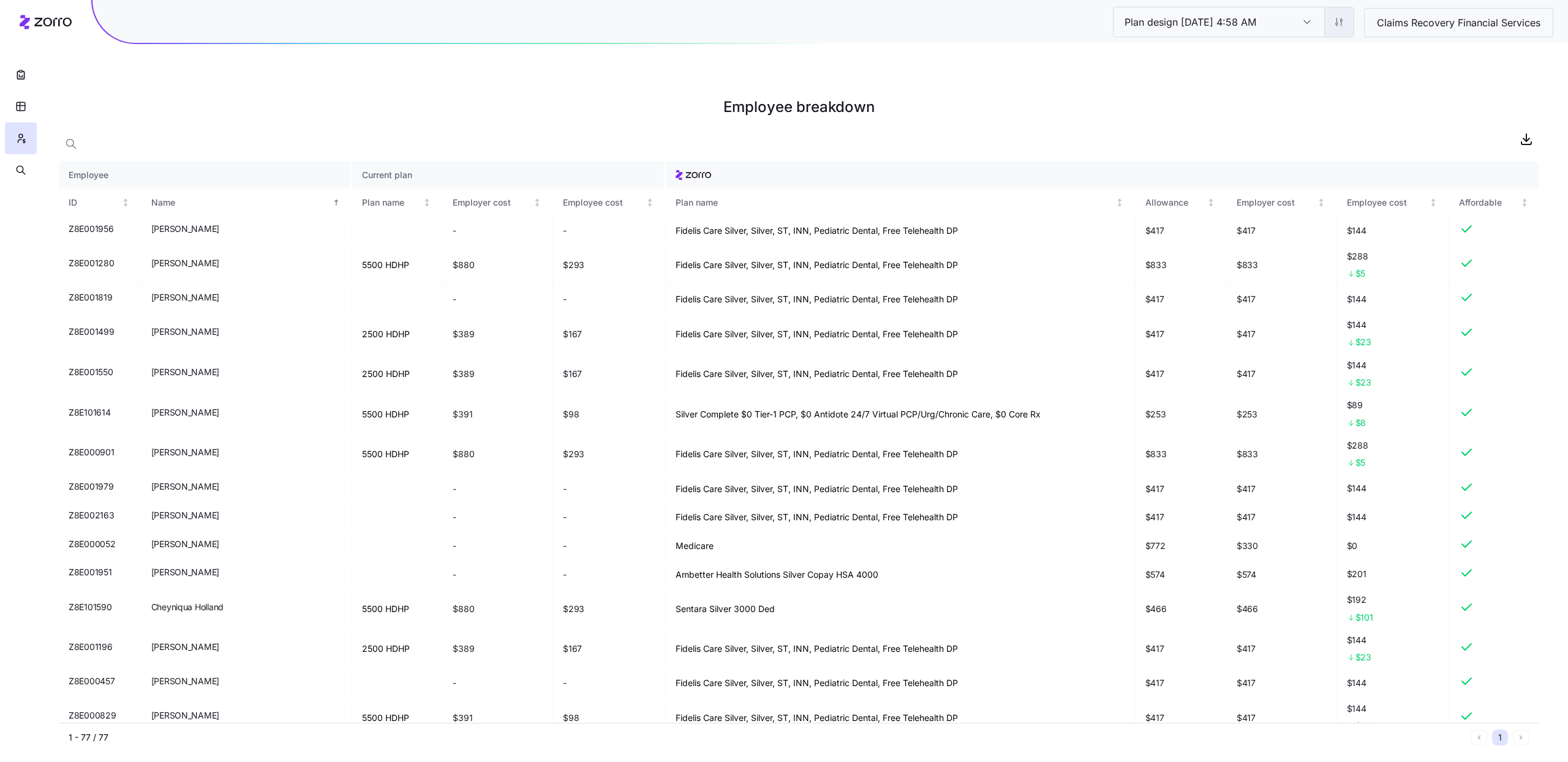
click at [1337, 25] on html "Plan design [DATE] 4:58 AM Plan design [DATE] 4:58 AM Claims Recovery Financial…" at bounding box center [784, 442] width 1568 height 885
drag, startPoint x: 1099, startPoint y: 99, endPoint x: 1123, endPoint y: 98, distance: 24.0
click at [1100, 98] on html "Plan design [DATE] 4:58 AM Plan design [DATE] 4:58 AM Claims Recovery Financial…" at bounding box center [784, 442] width 1568 height 885
click at [1522, 131] on icon "button" at bounding box center [1526, 138] width 15 height 15
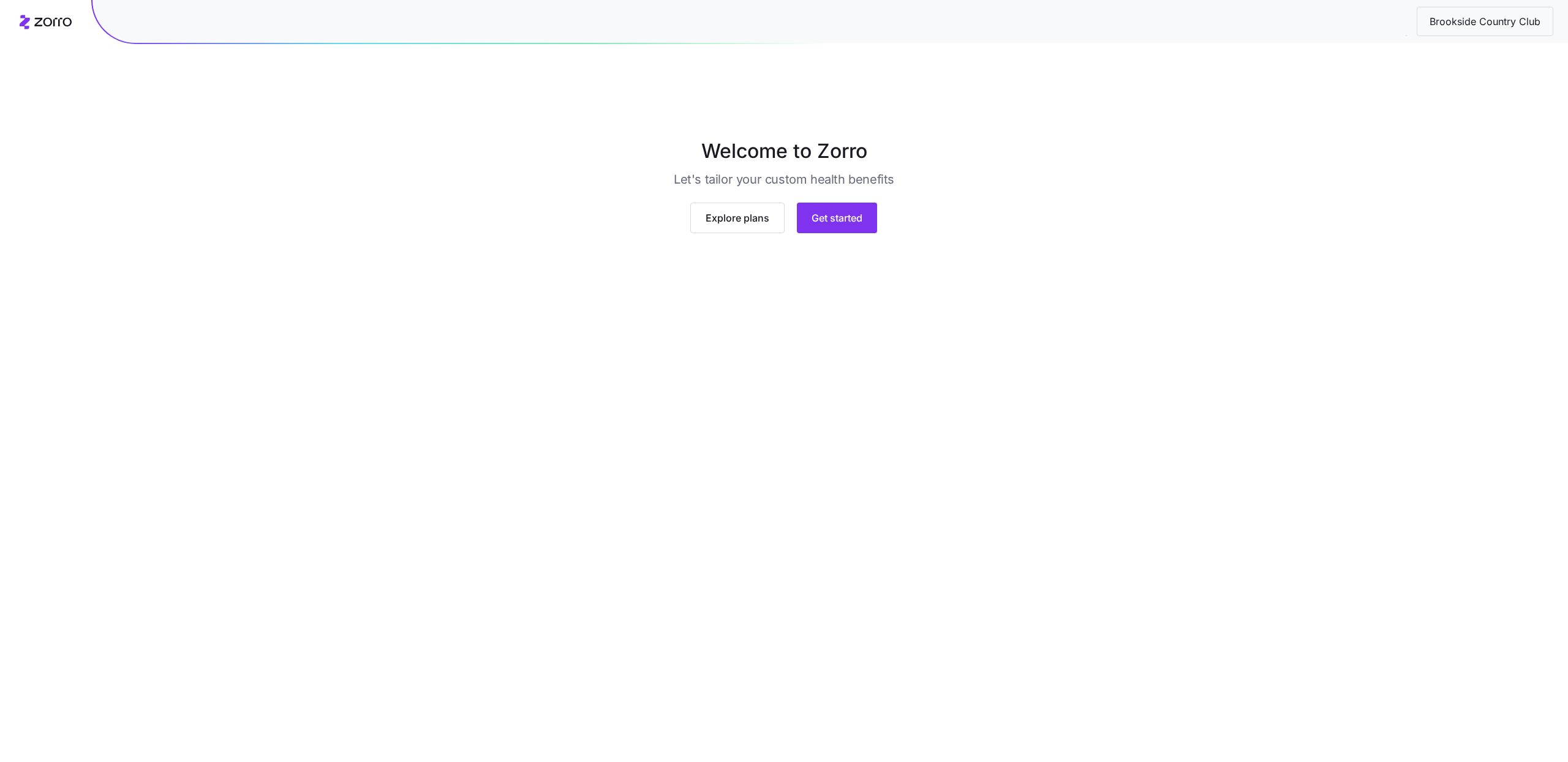
click at [844, 233] on div "Explore plans Get started" at bounding box center [783, 213] width 510 height 41
click at [827, 241] on span "Get started" at bounding box center [837, 233] width 51 height 15
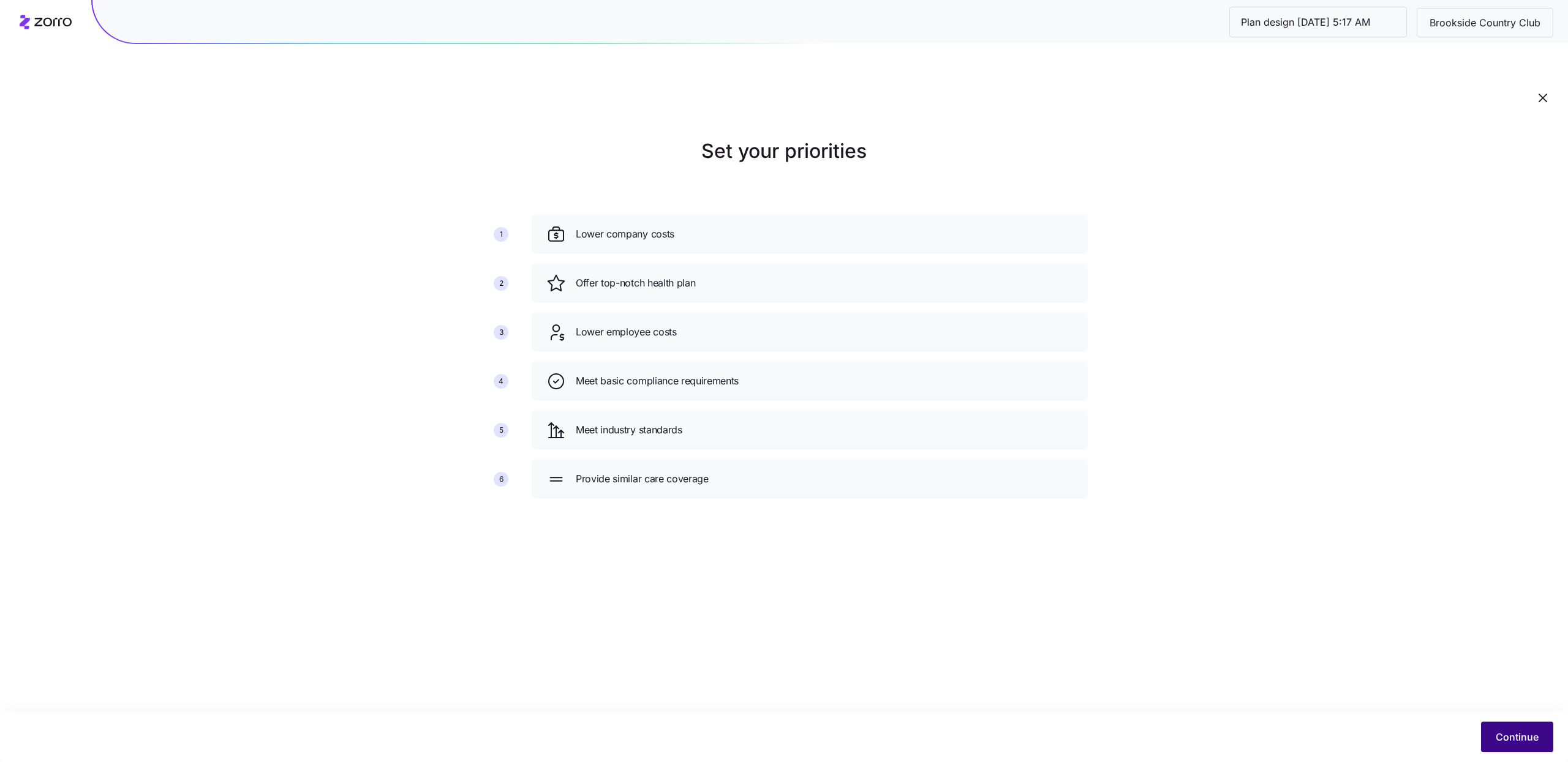
click at [1510, 731] on span "Continue" at bounding box center [1517, 737] width 43 height 15
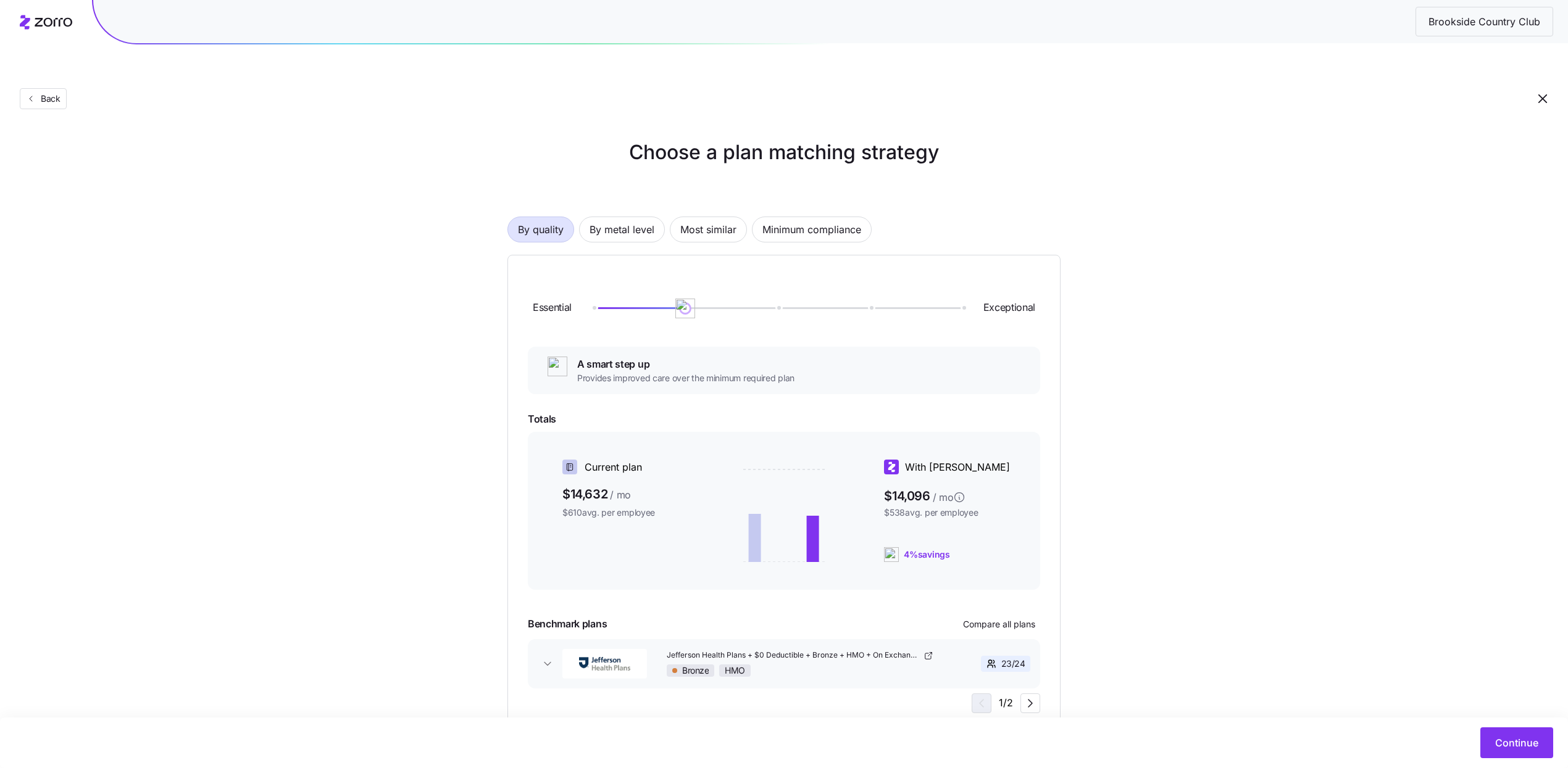
click at [609, 217] on div "By quality By metal level Most similar Minimum compliance Essential Exceptional…" at bounding box center [784, 456] width 553 height 556
click at [613, 217] on span "By metal level" at bounding box center [622, 229] width 65 height 25
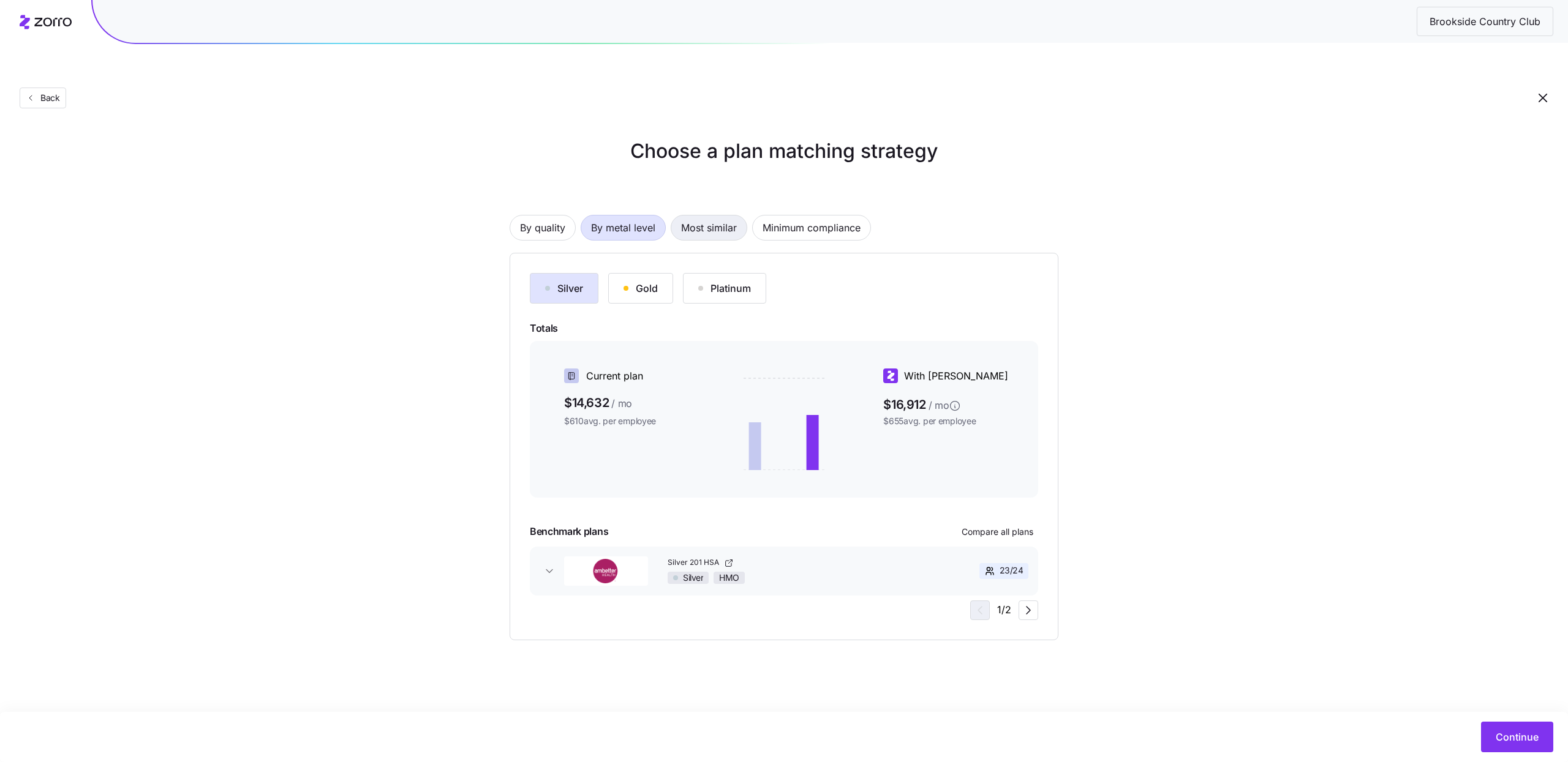
click at [714, 215] on span "Most similar" at bounding box center [709, 228] width 55 height 25
